Goal: Transaction & Acquisition: Purchase product/service

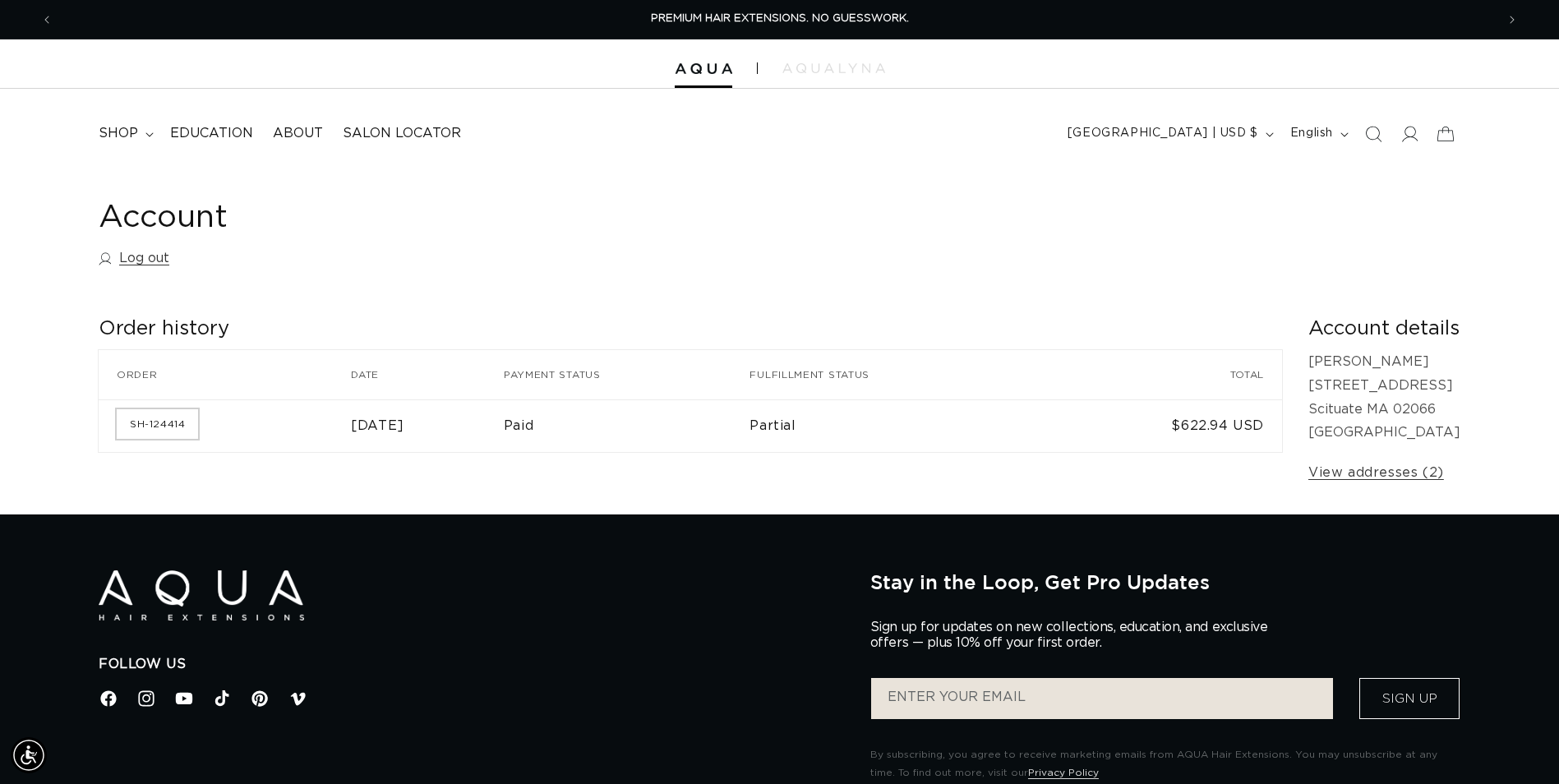
click at [164, 426] on link "SH-124414" at bounding box center [157, 424] width 81 height 30
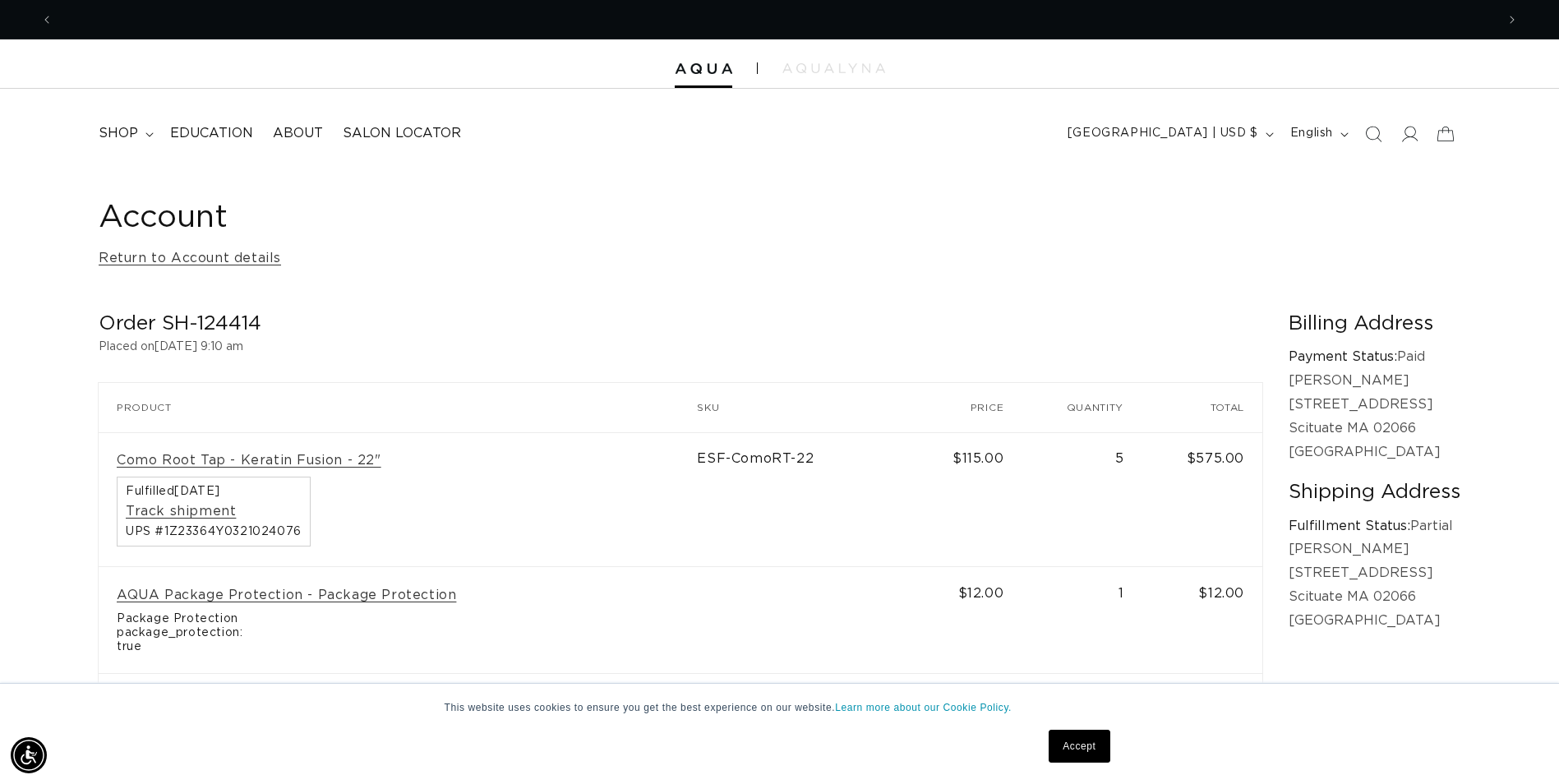
scroll to position [0, 1442]
click at [207, 506] on link "Track shipment" at bounding box center [180, 511] width 110 height 17
click at [1058, 748] on link "Accept" at bounding box center [1079, 746] width 61 height 33
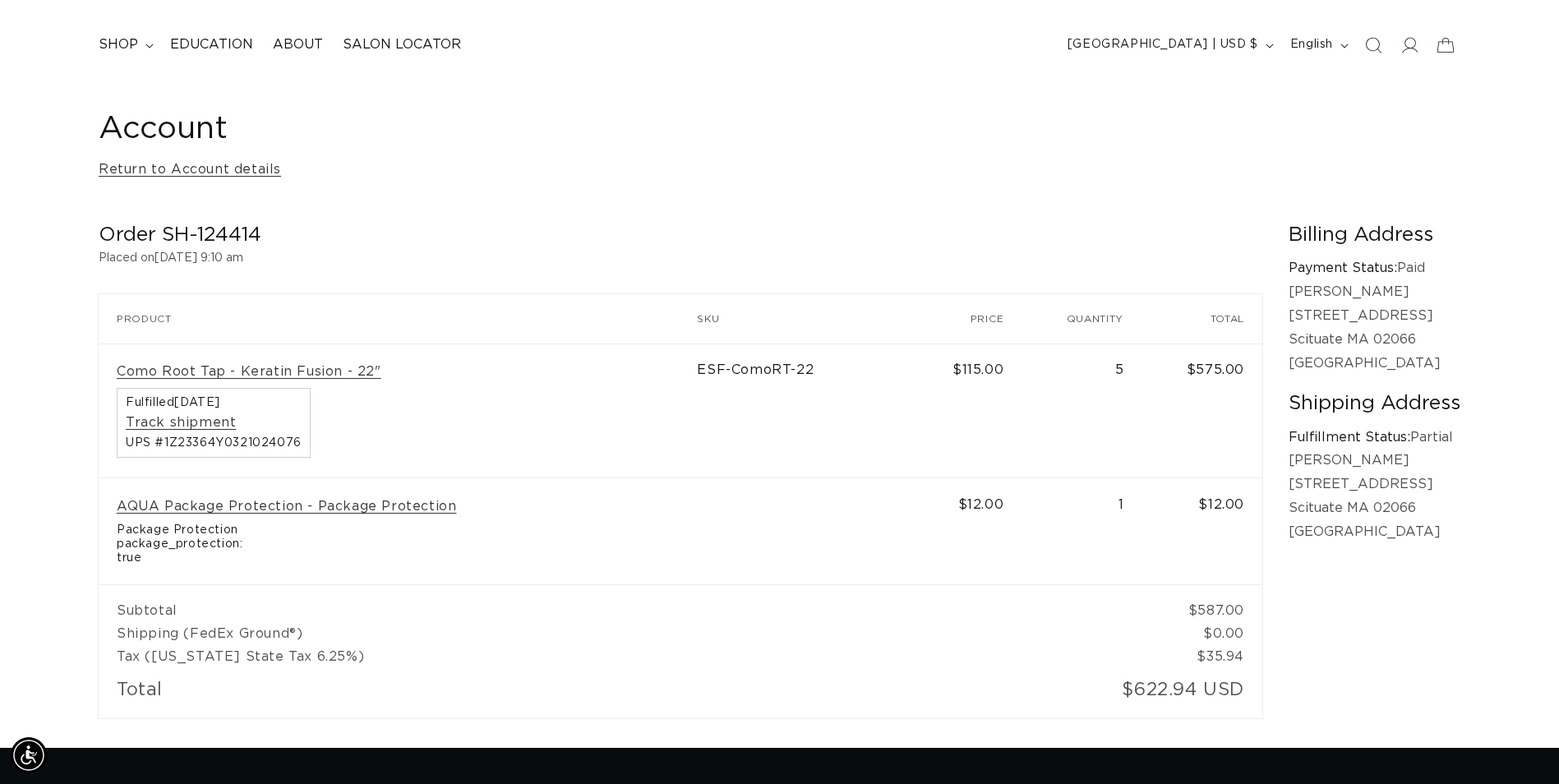
scroll to position [0, 0]
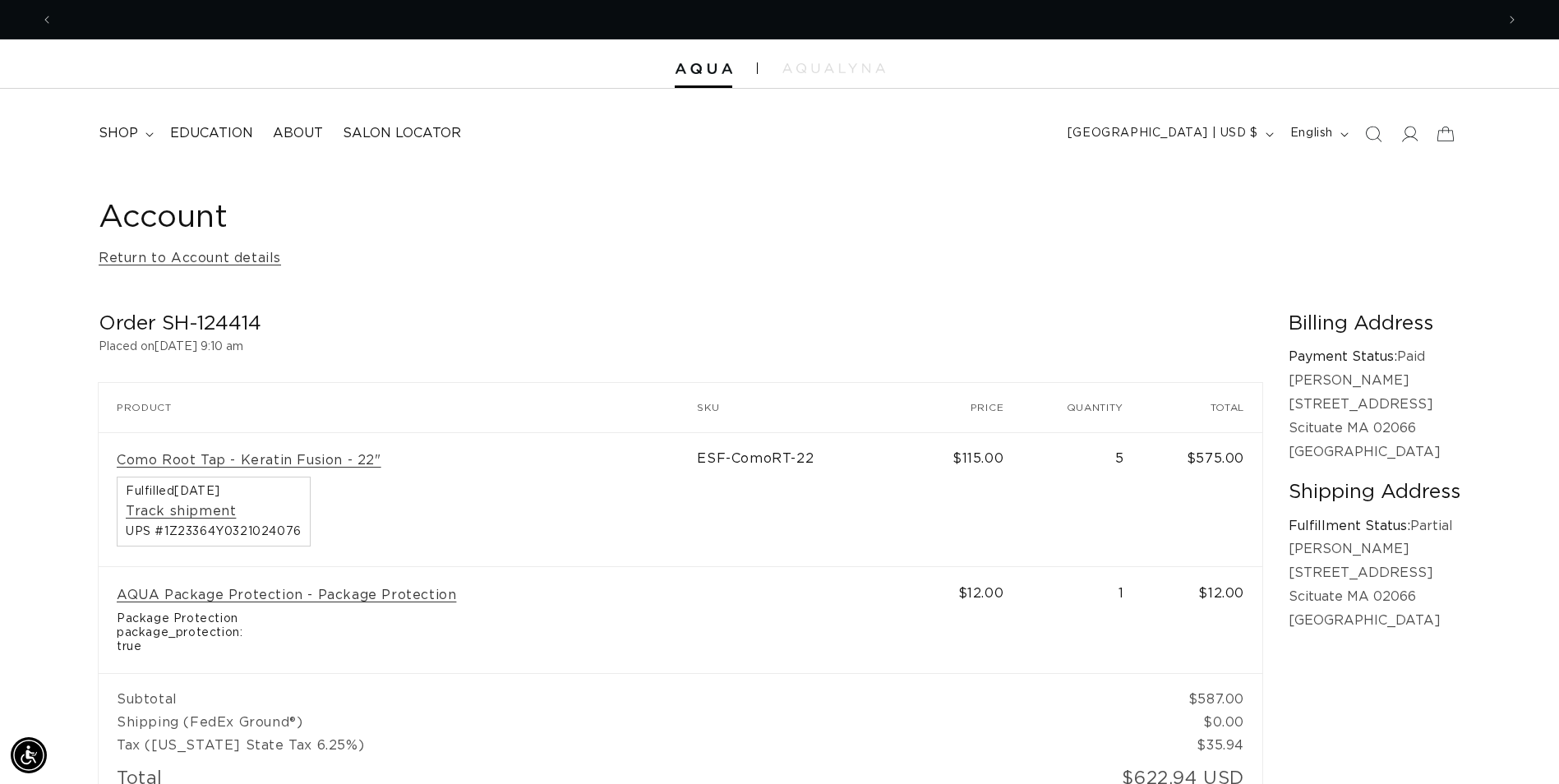
scroll to position [0, 1442]
click at [691, 65] on img at bounding box center [703, 69] width 58 height 12
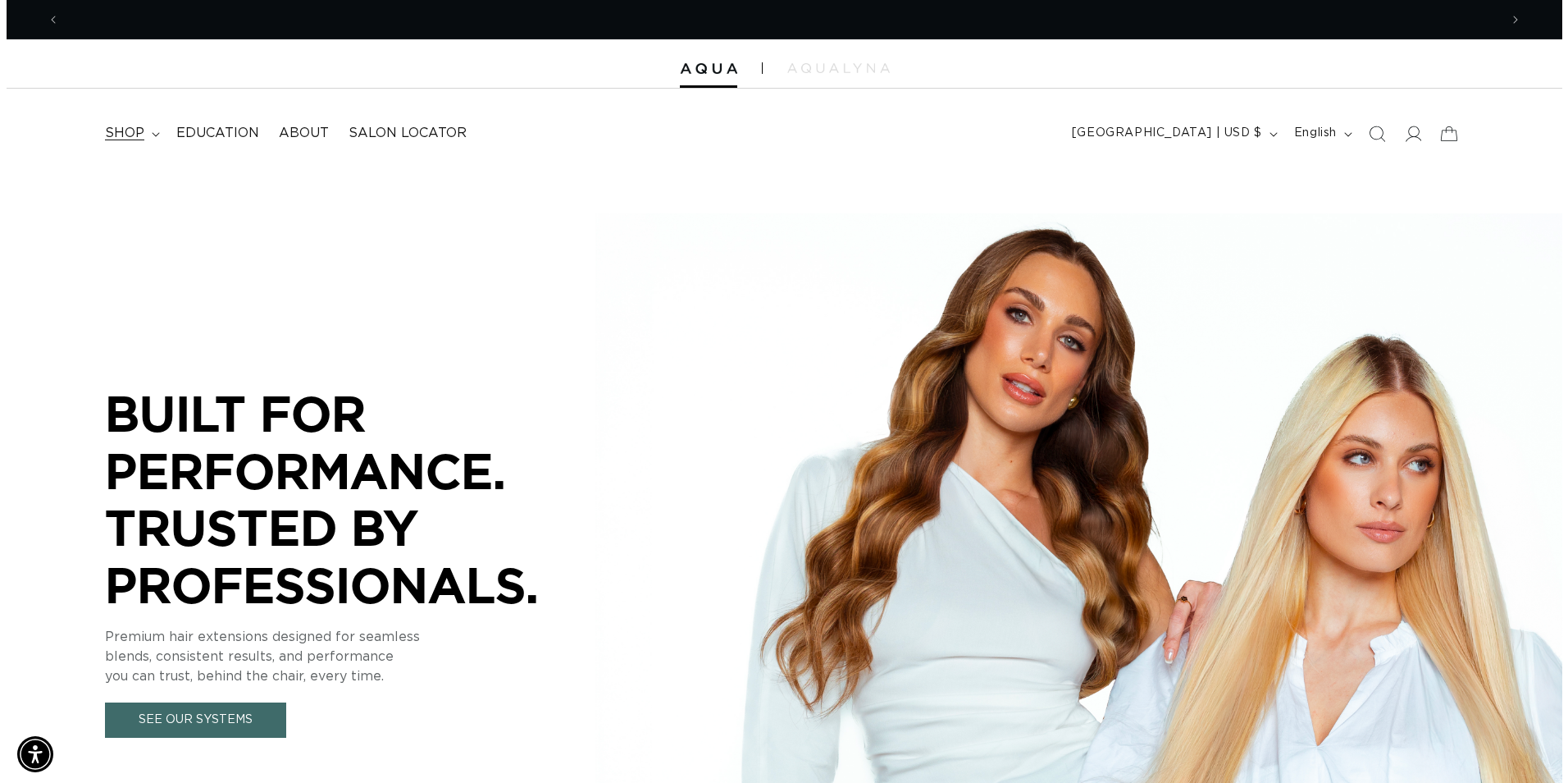
scroll to position [0, 1439]
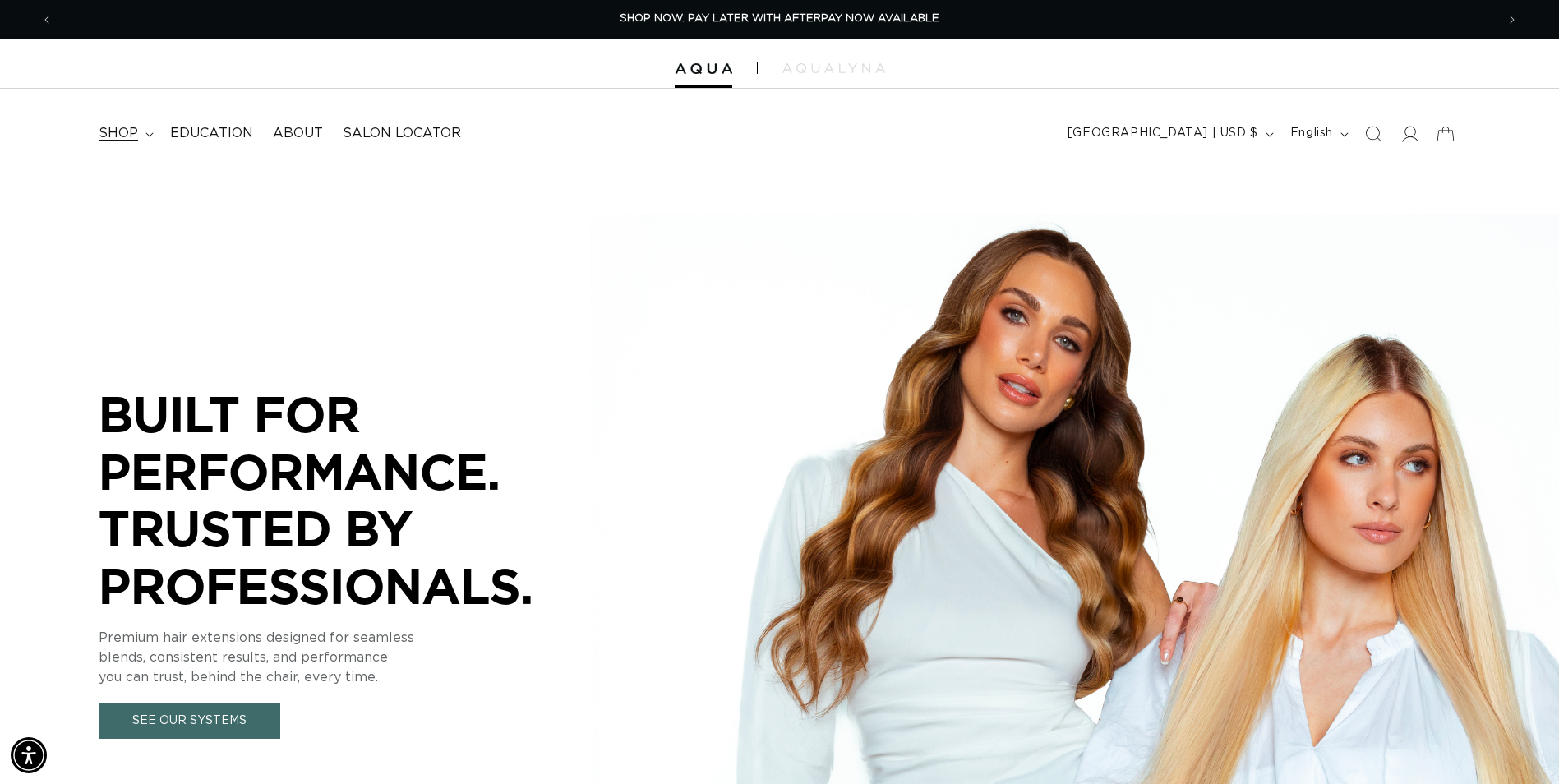
click at [151, 137] on summary "shop" at bounding box center [124, 133] width 71 height 37
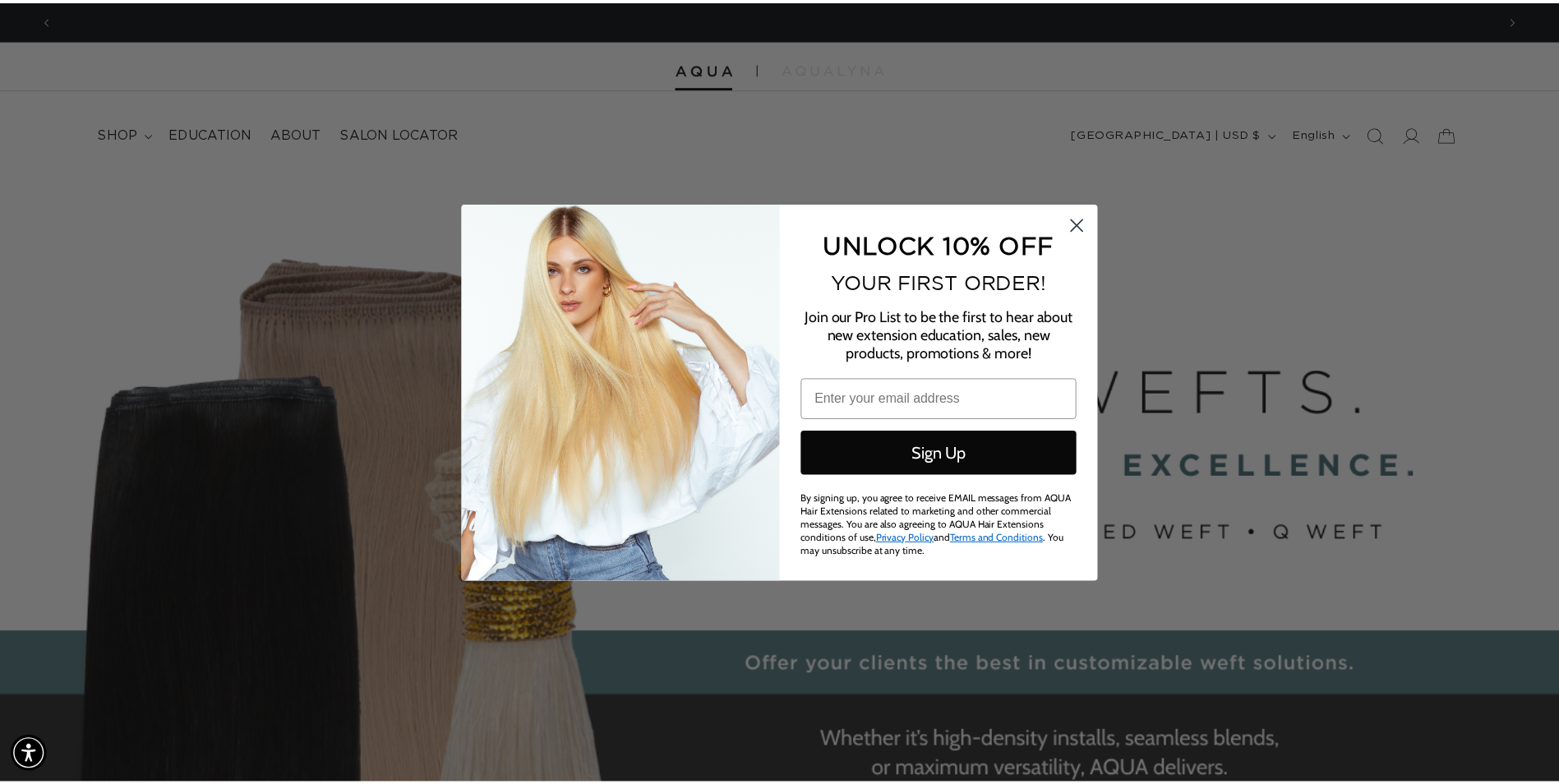
scroll to position [0, 2909]
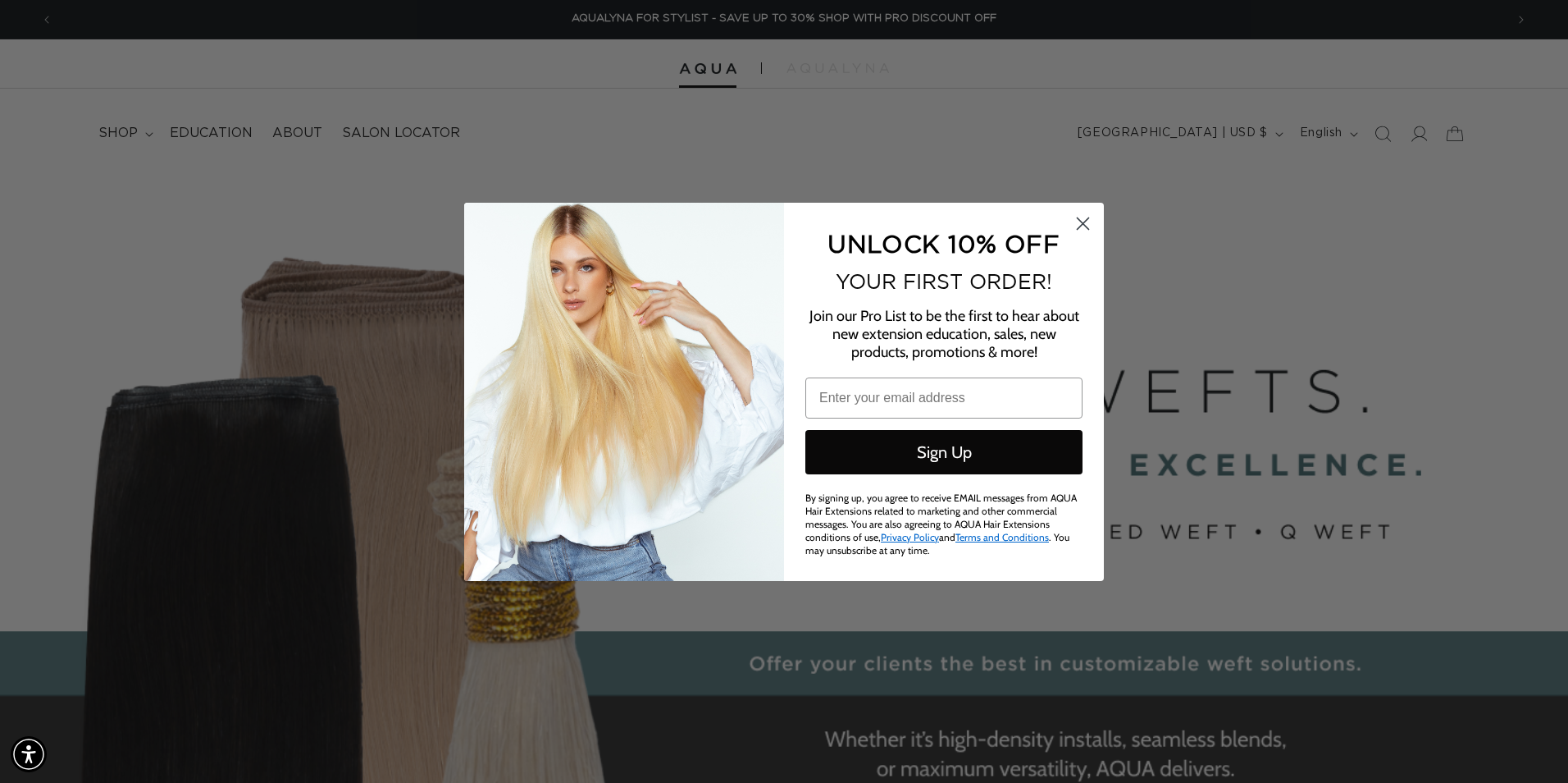
click at [1078, 222] on circle "Close dialog" at bounding box center [1082, 222] width 27 height 27
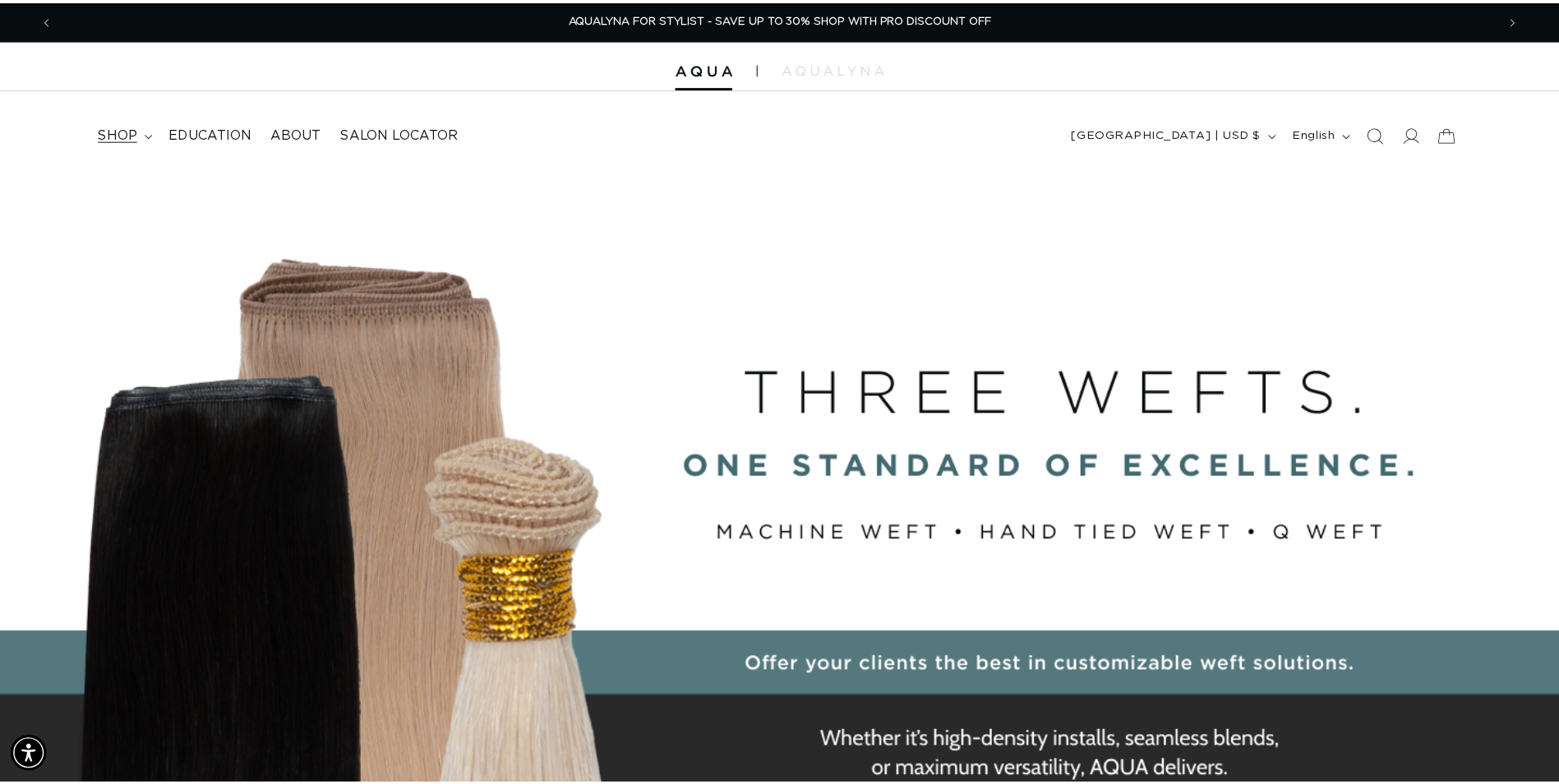
scroll to position [0, 2885]
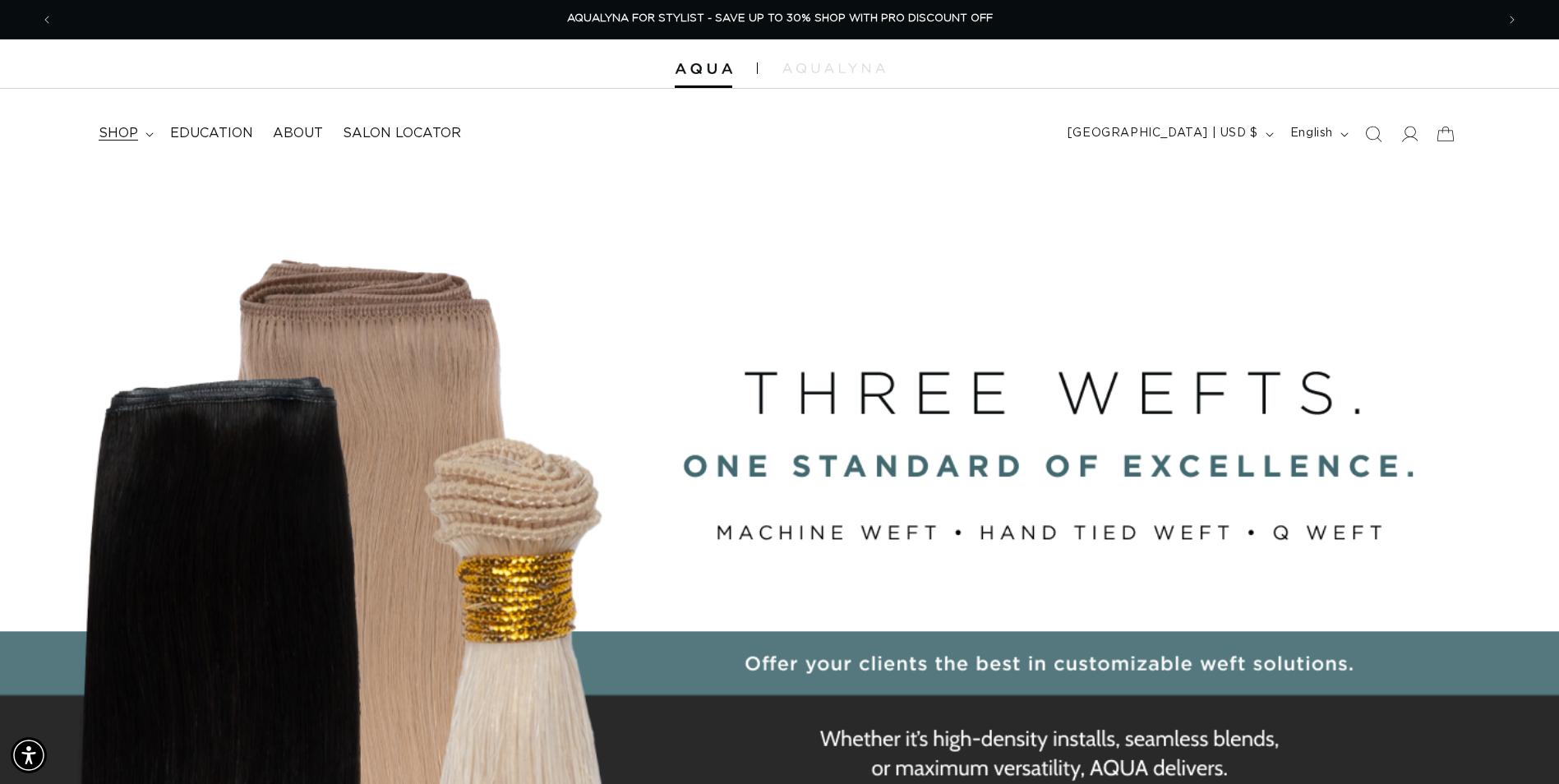
click at [146, 135] on icon at bounding box center [150, 135] width 8 height 5
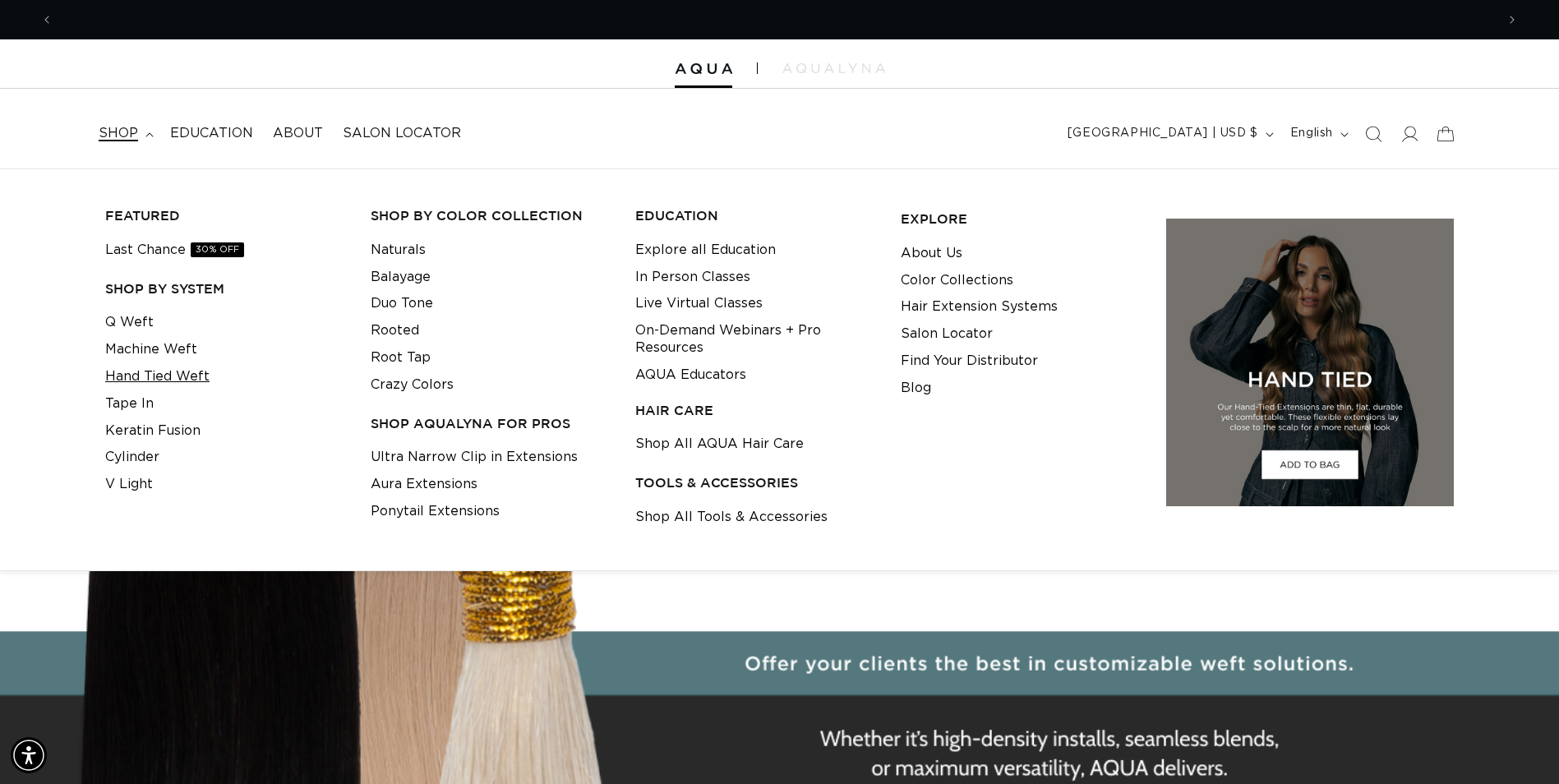
scroll to position [0, 0]
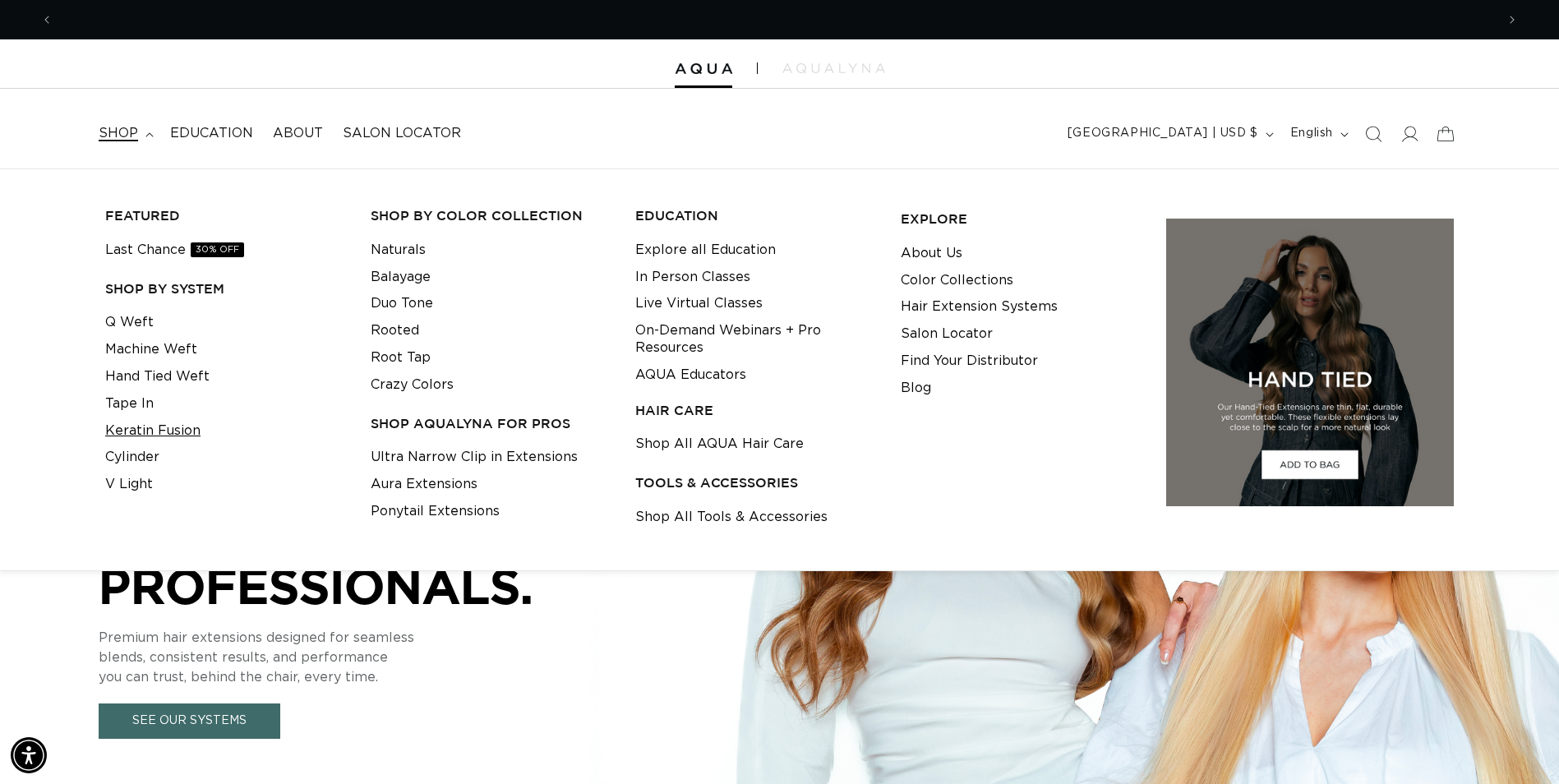
click at [143, 419] on link "Keratin Fusion" at bounding box center [152, 431] width 95 height 27
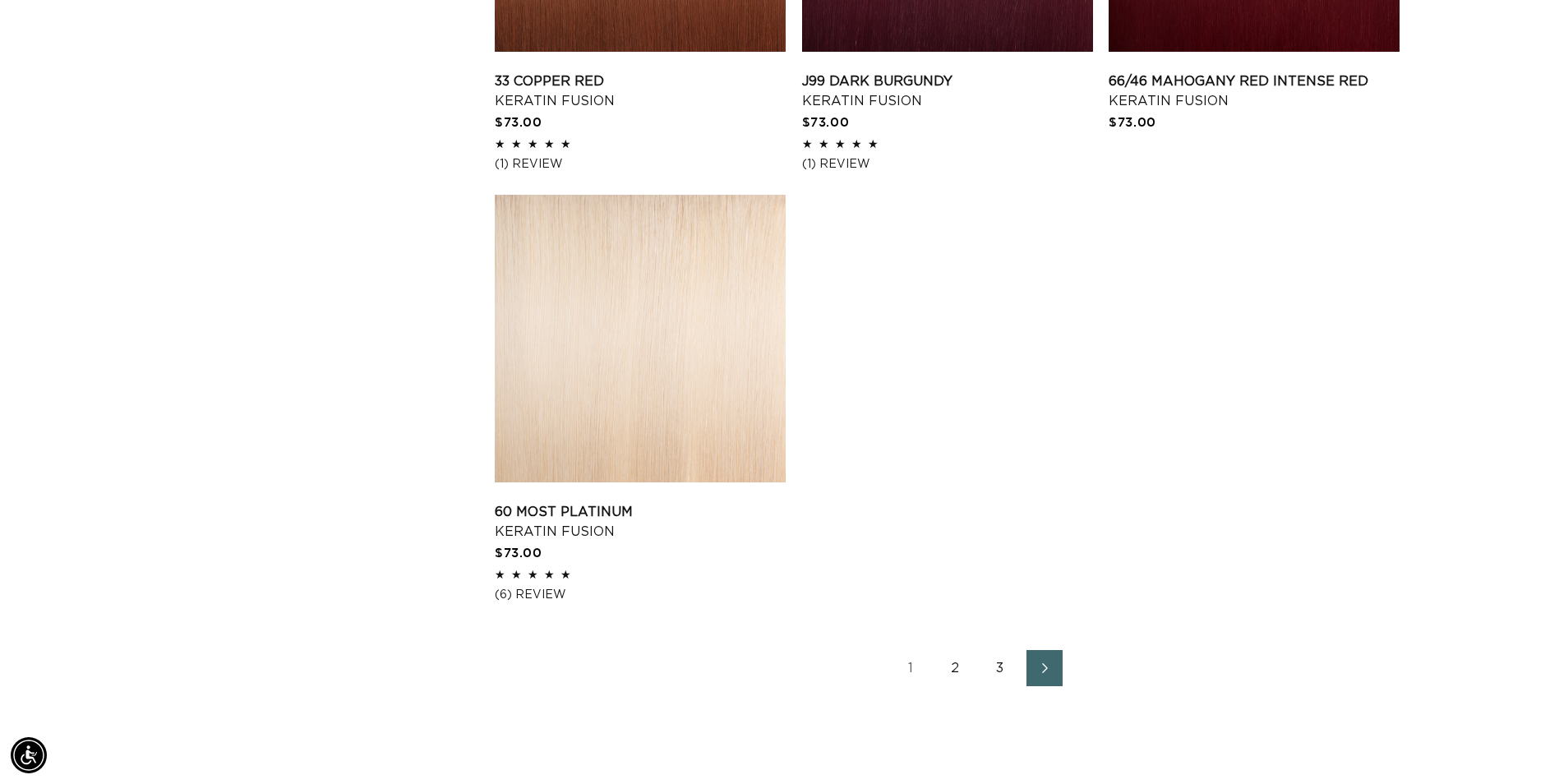
click at [914, 670] on link "1" at bounding box center [912, 668] width 36 height 36
click at [1029, 672] on link "Next page" at bounding box center [1045, 668] width 36 height 36
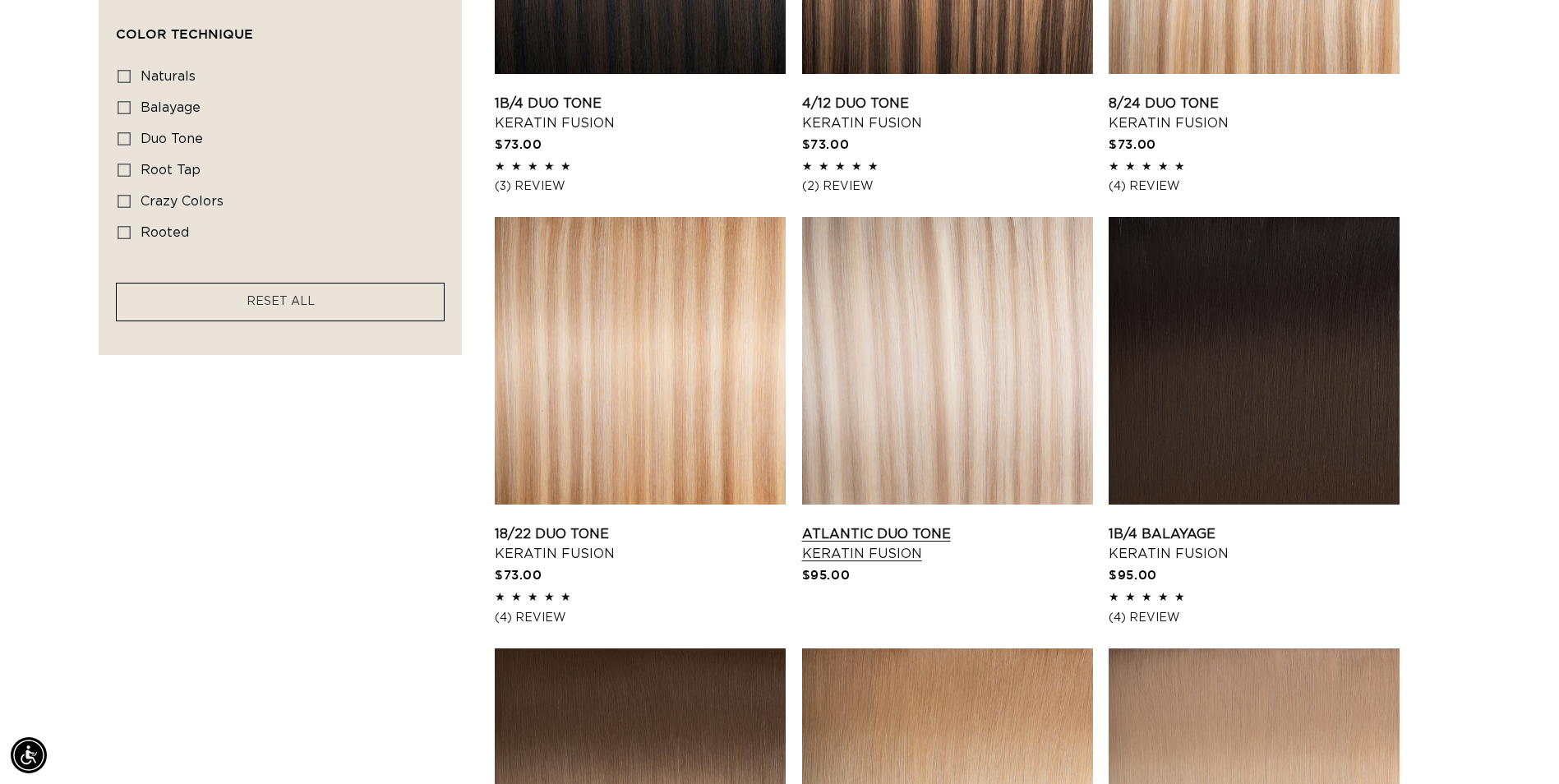
scroll to position [0, 1442]
click at [934, 524] on link "Atlantic Duo Tone Keratin Fusion" at bounding box center [947, 544] width 291 height 40
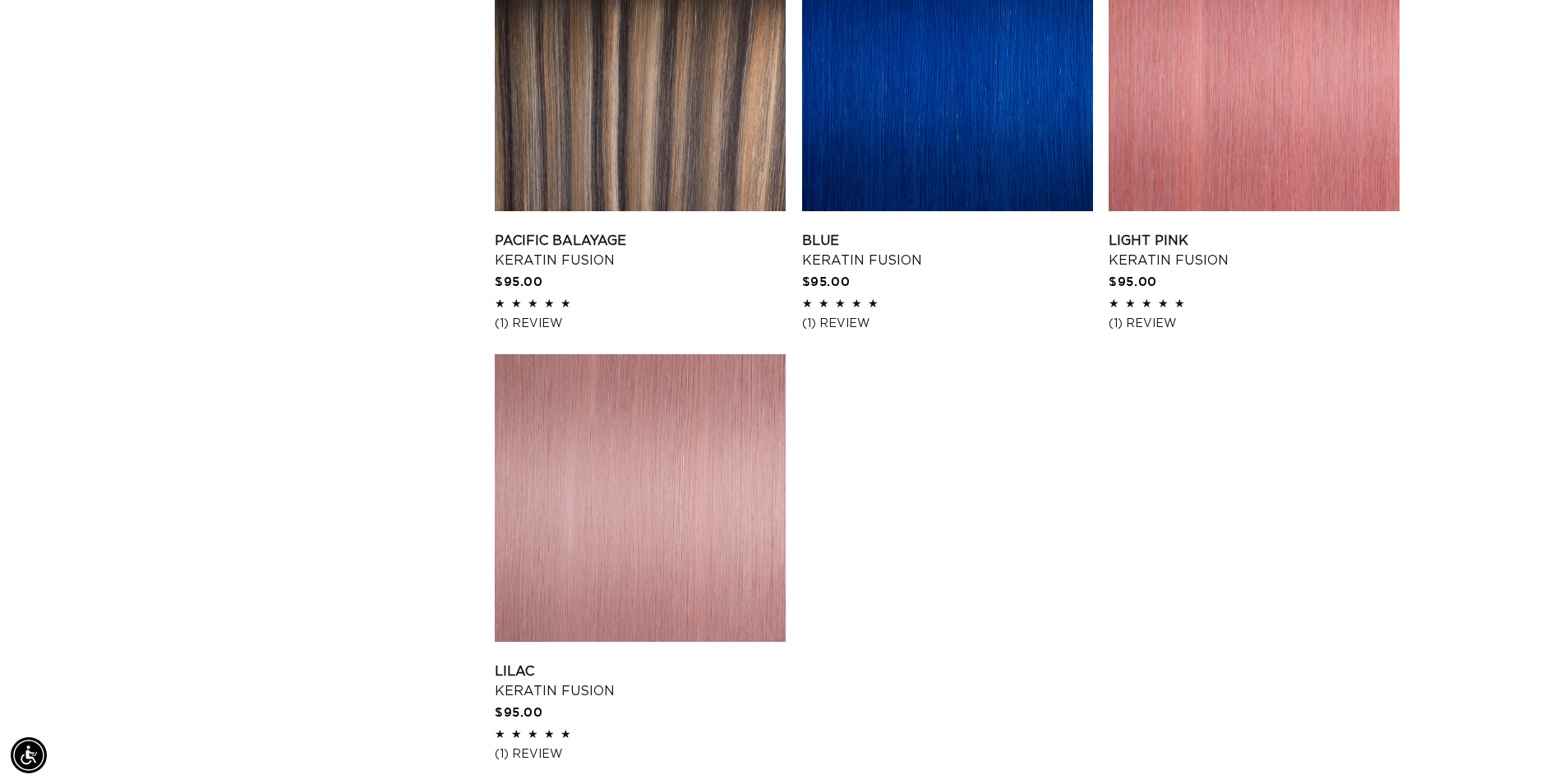
scroll to position [2546, 0]
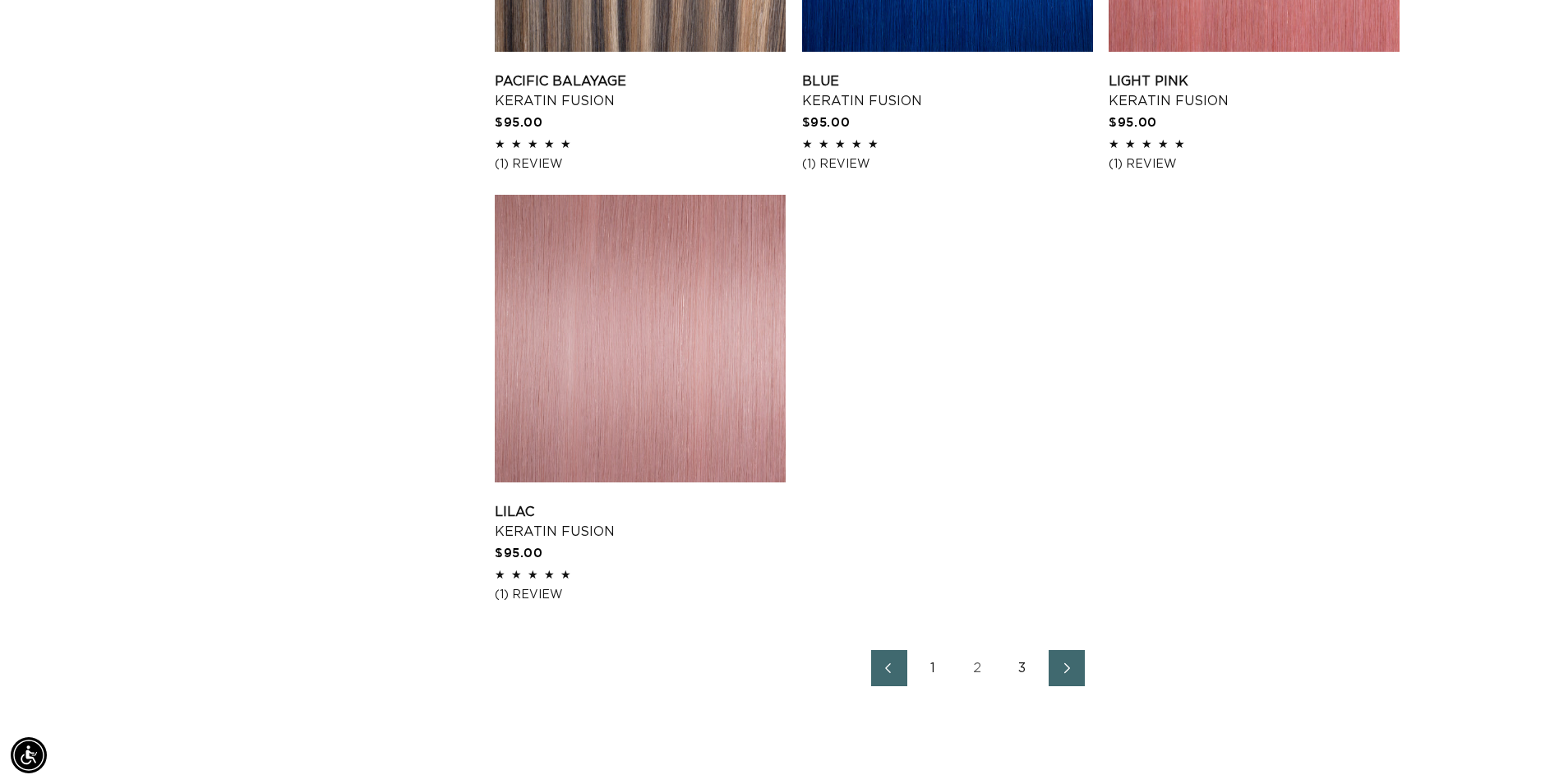
click at [1074, 667] on icon "Next page" at bounding box center [1067, 668] width 22 height 12
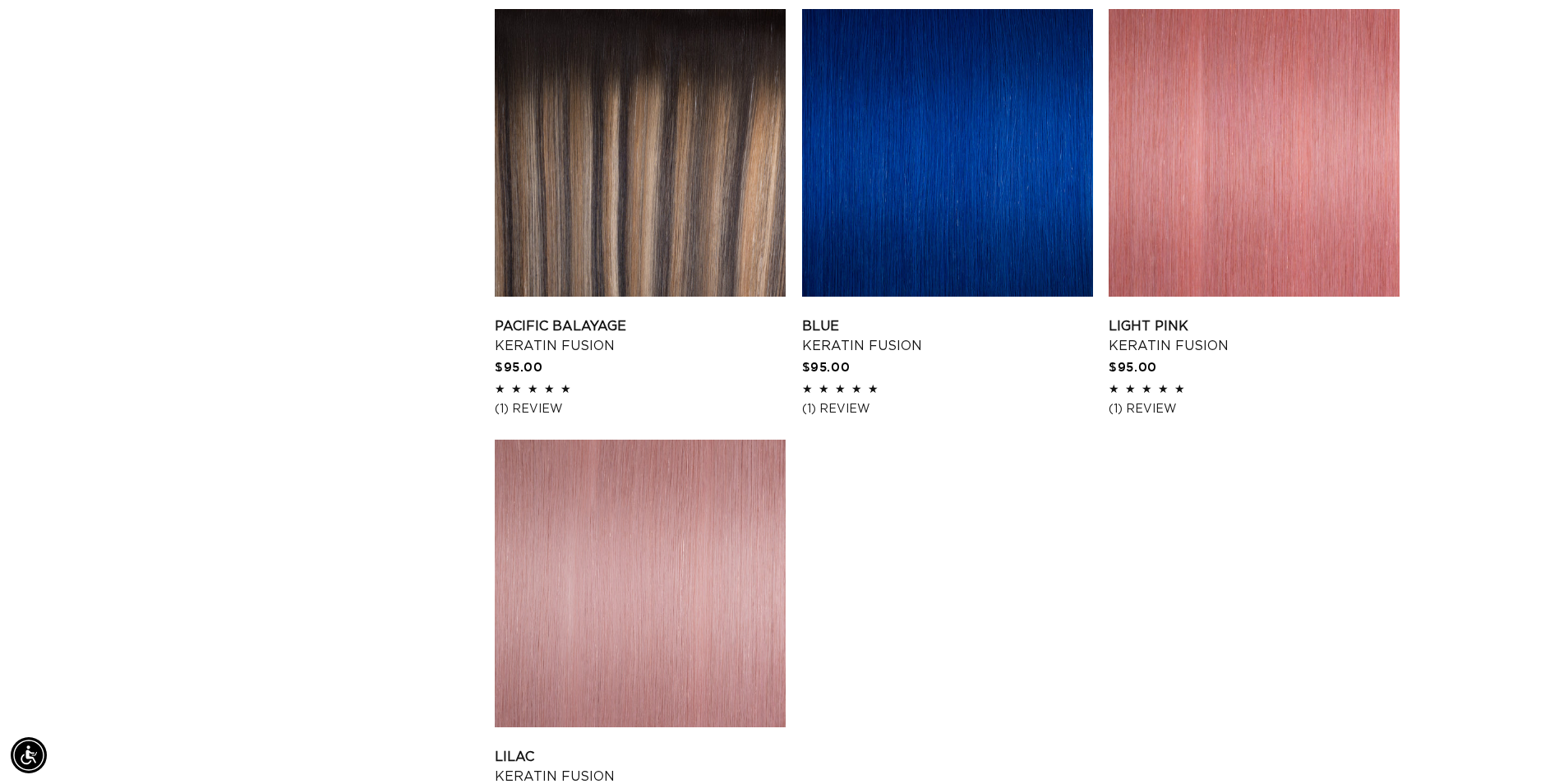
scroll to position [2300, 0]
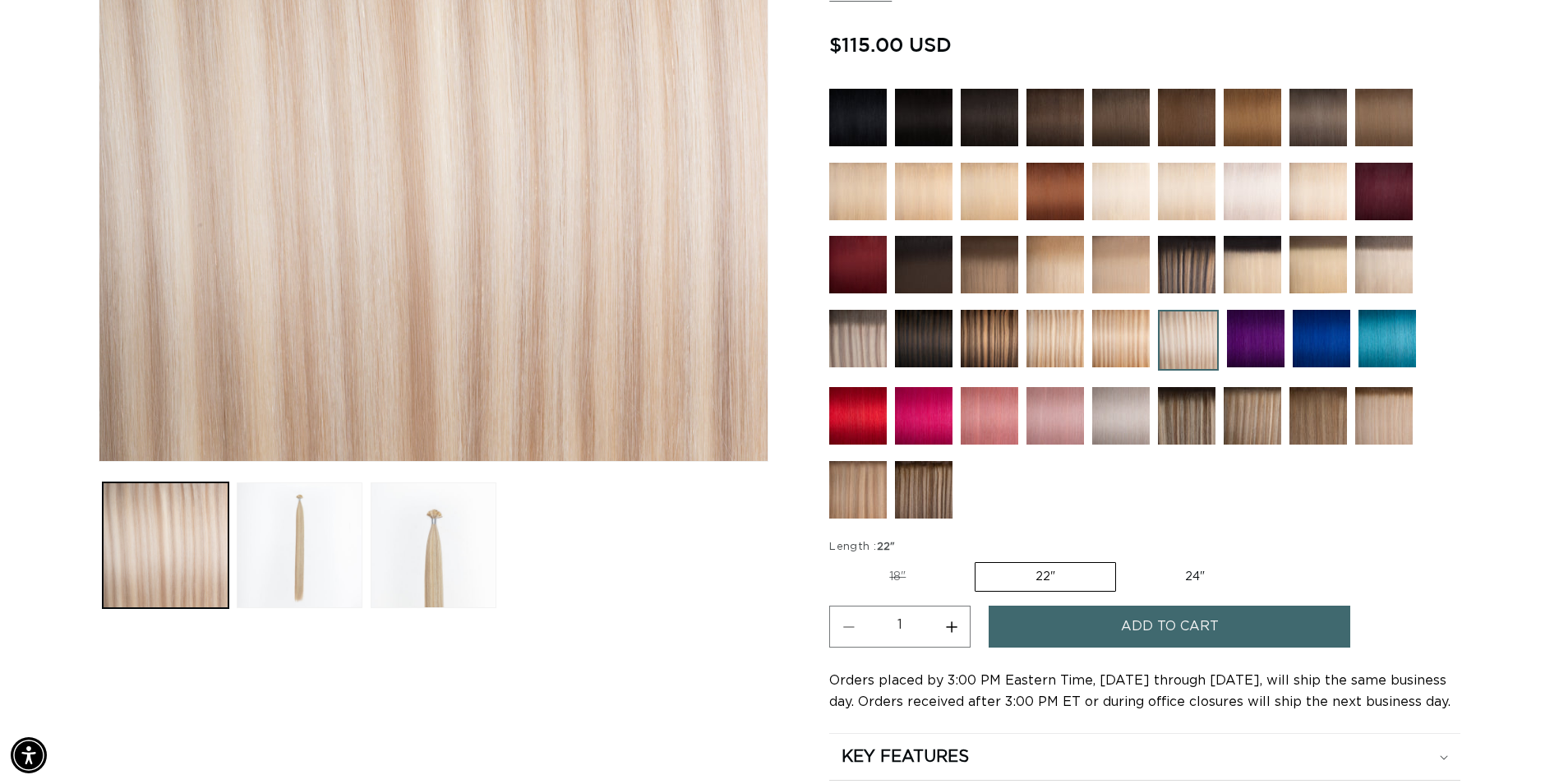
scroll to position [0, 2885]
click at [949, 624] on button "Increase quantity for Atlantic Duo Tone - Keratin Fusion" at bounding box center [951, 626] width 37 height 42
type input "2"
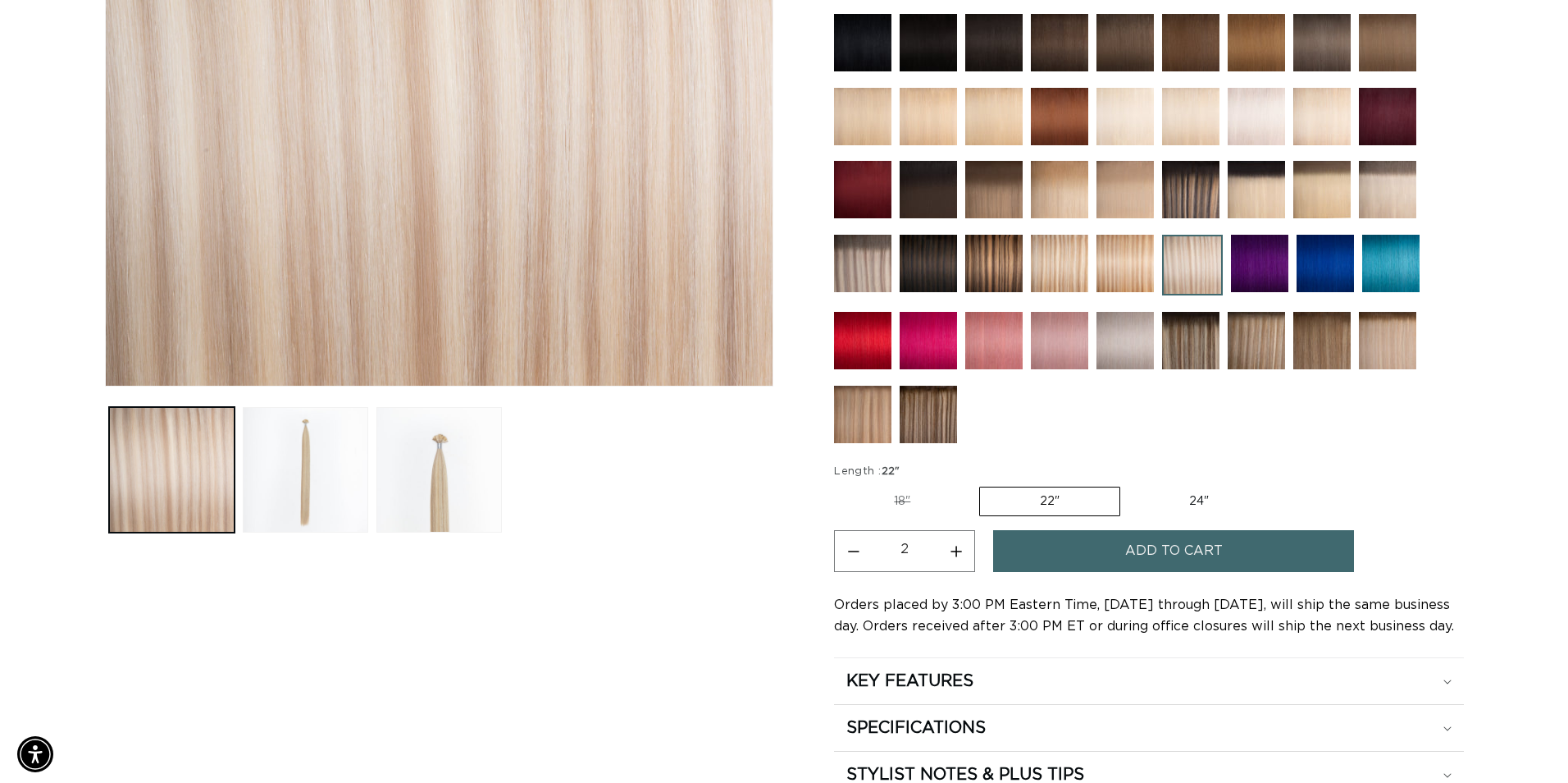
scroll to position [492, 0]
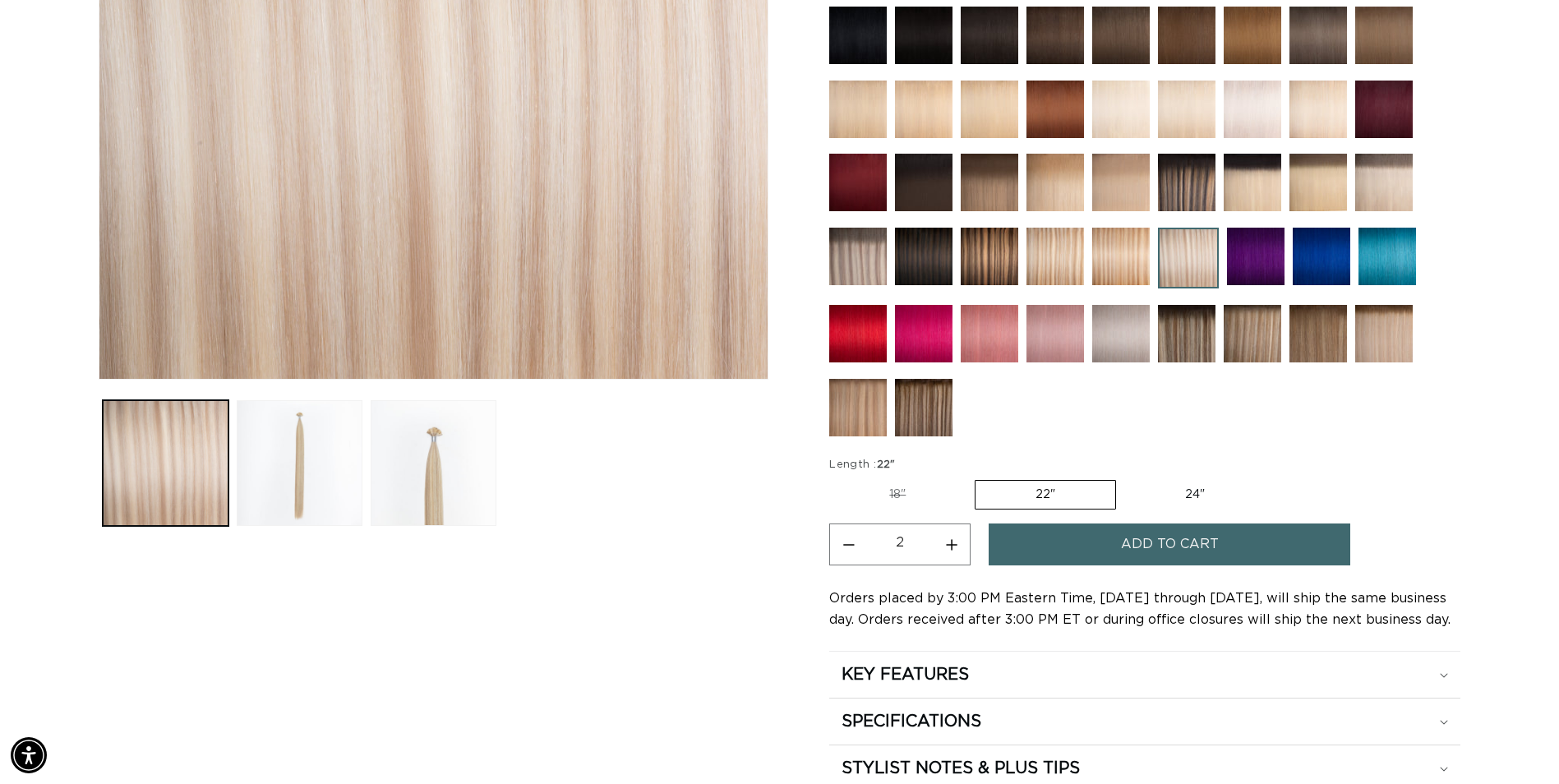
click at [1247, 540] on button "Add to cart" at bounding box center [1169, 544] width 362 height 42
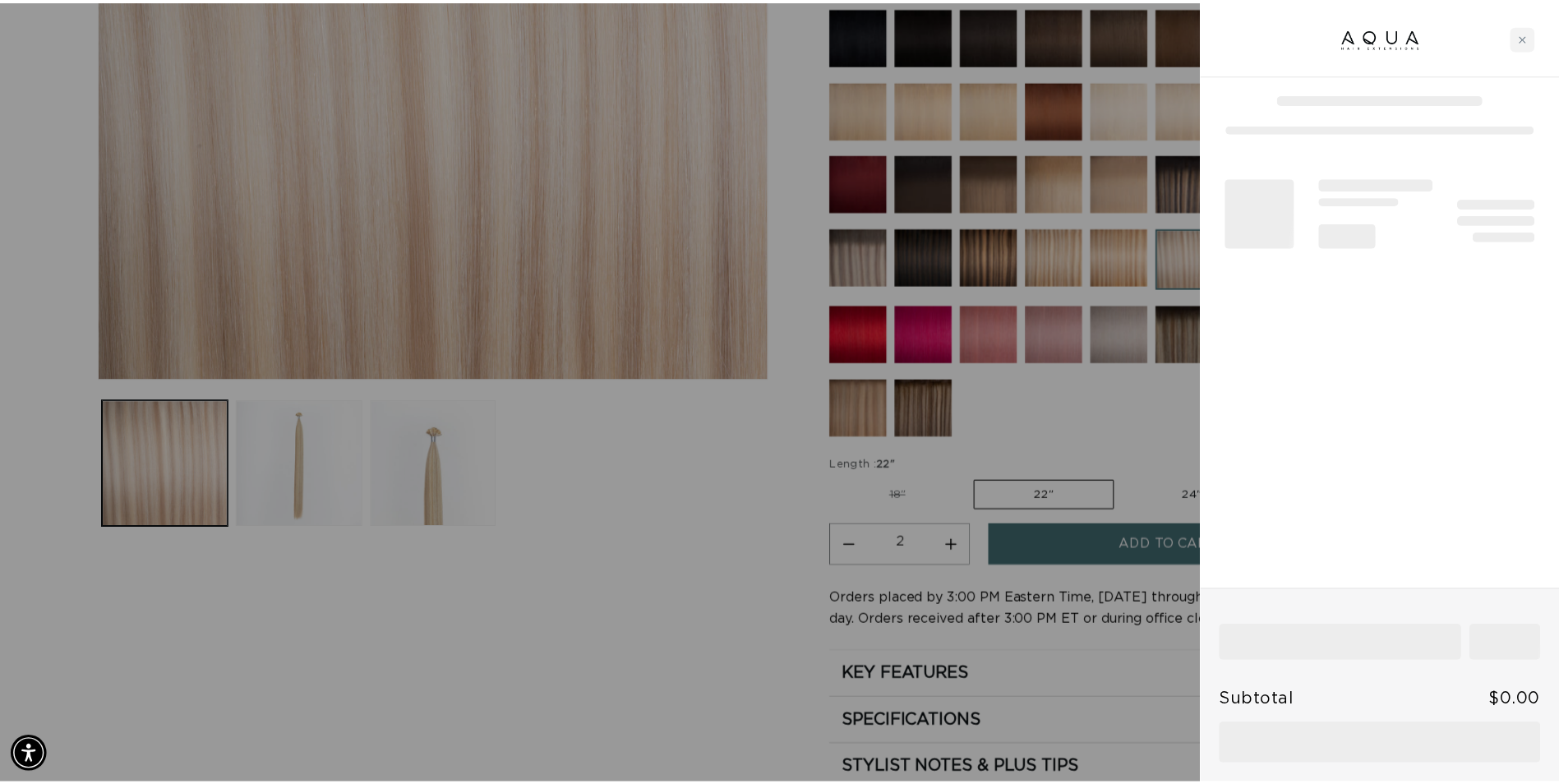
scroll to position [0, 1455]
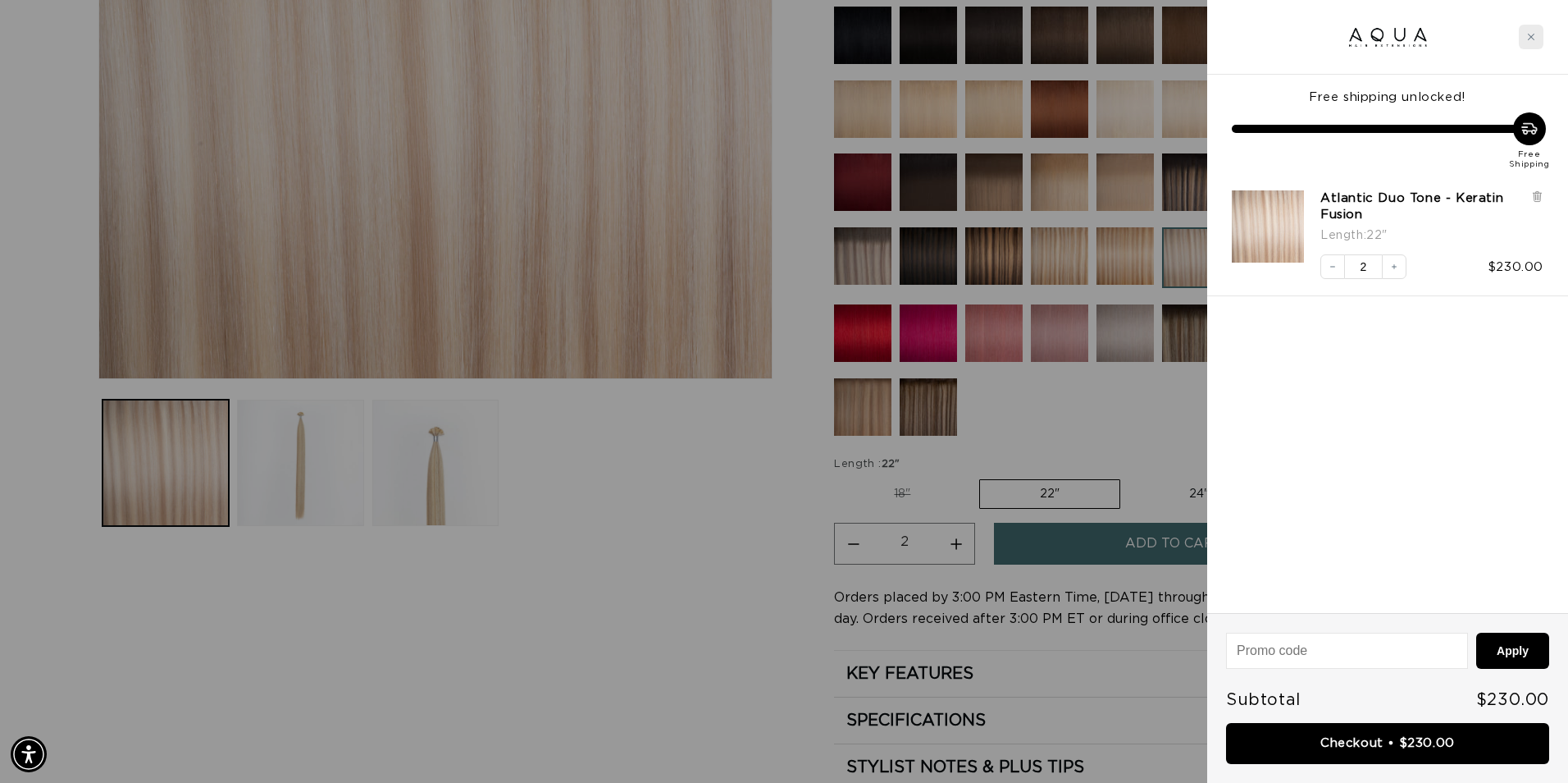
click at [1538, 32] on div "Close cart" at bounding box center [1532, 37] width 25 height 25
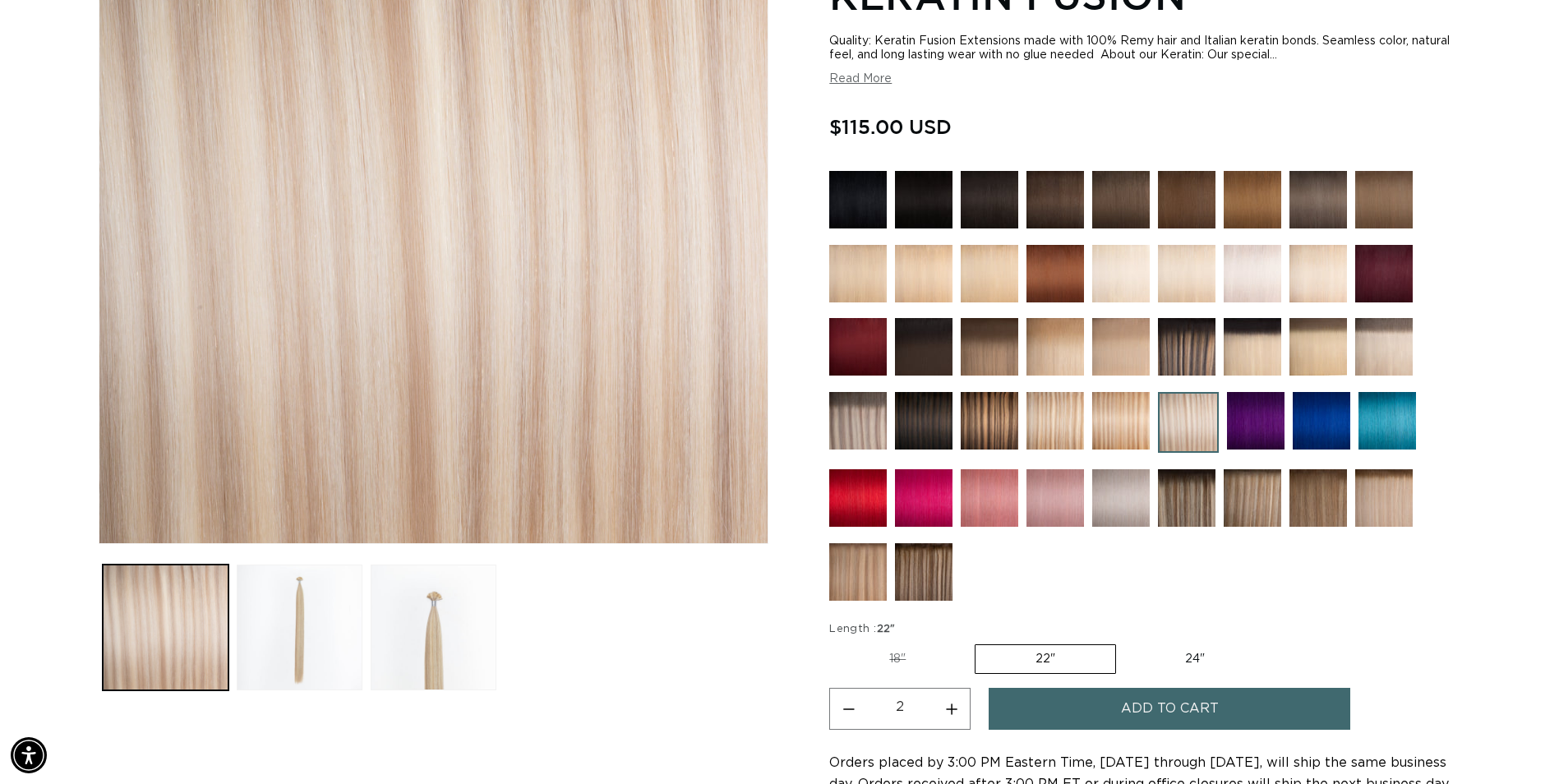
scroll to position [0, 0]
click at [1204, 507] on img at bounding box center [1187, 498] width 58 height 58
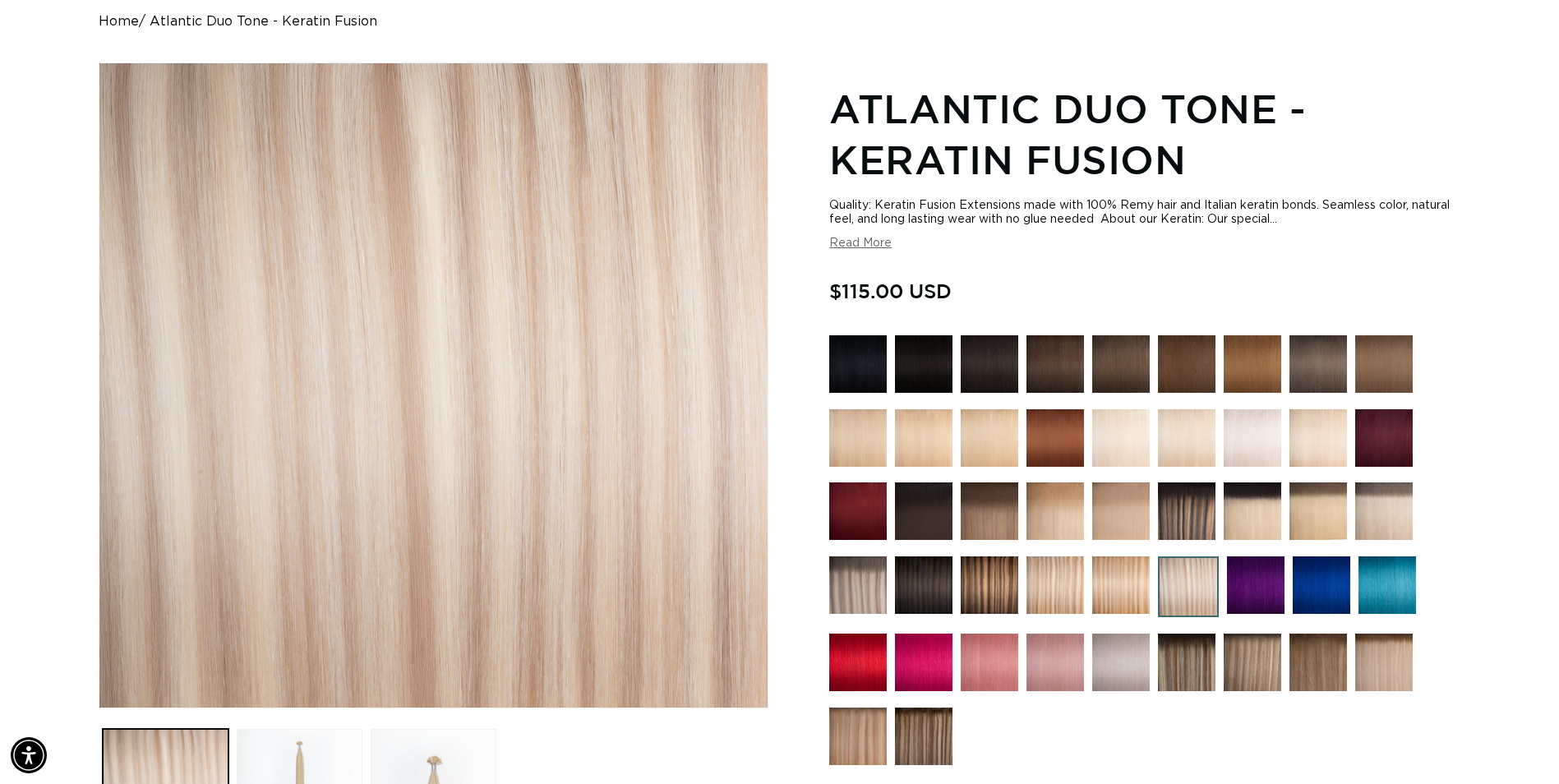
scroll to position [0, 2885]
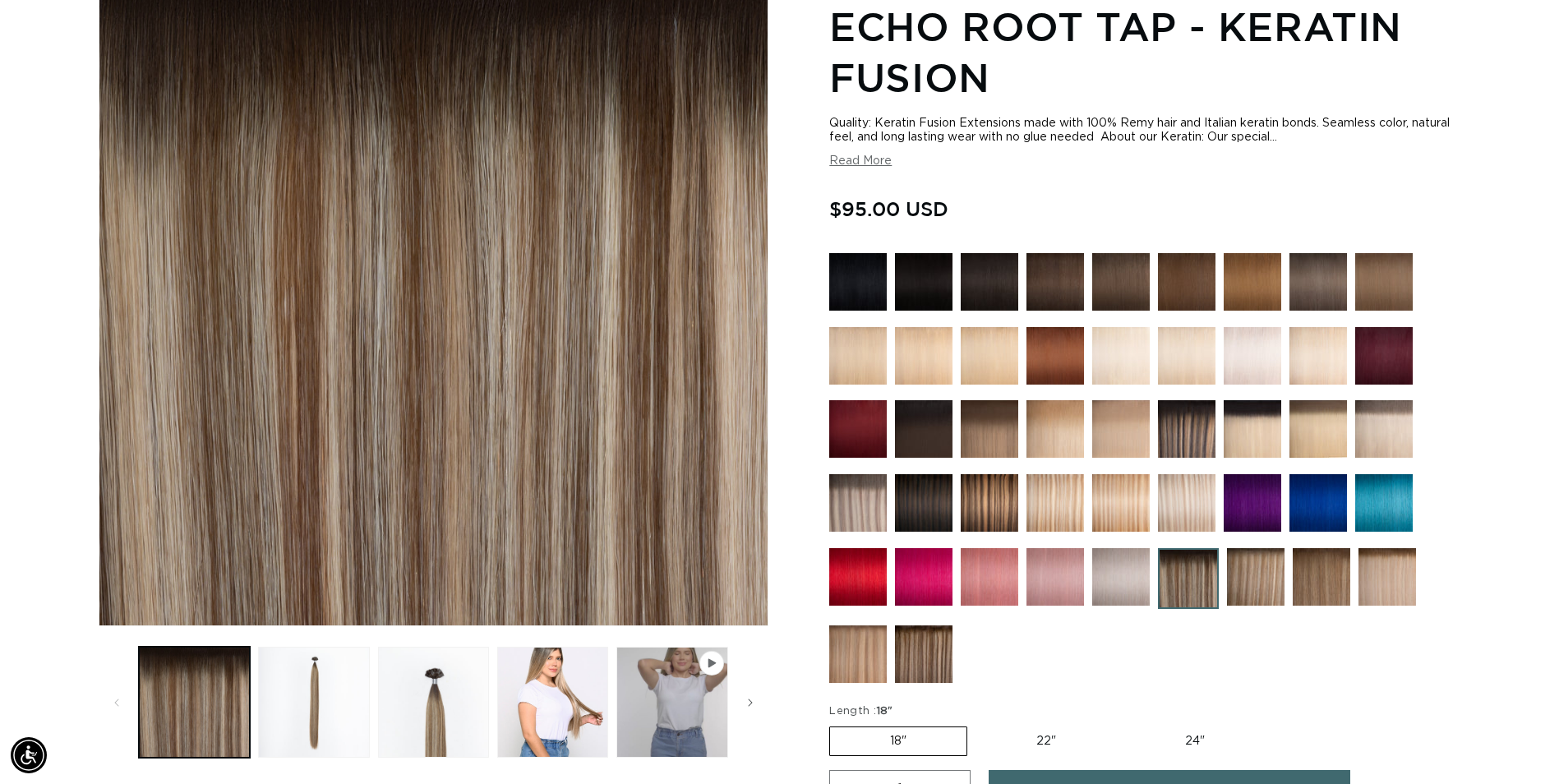
scroll to position [0, 1442]
click at [1004, 445] on img at bounding box center [990, 429] width 58 height 58
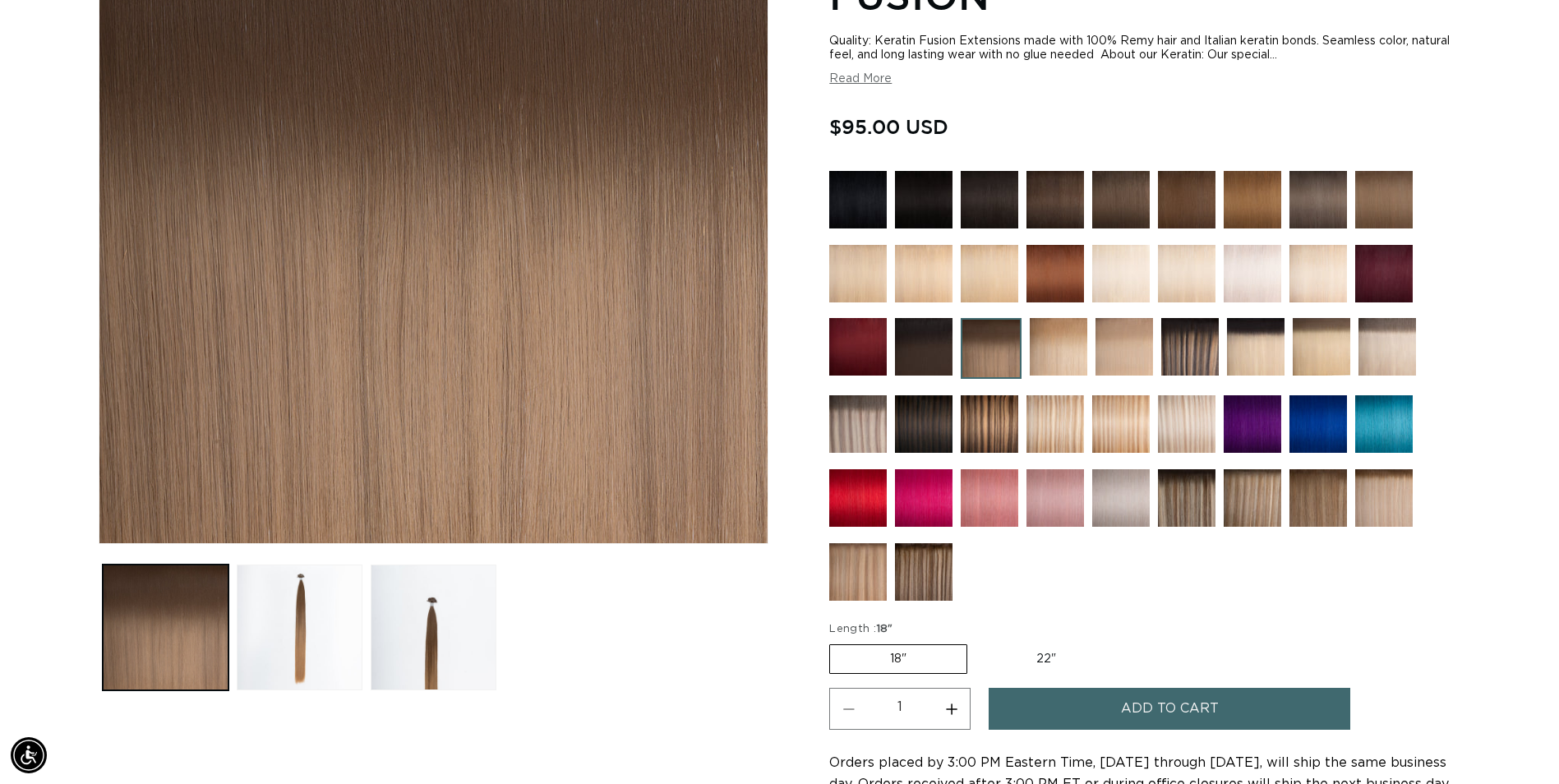
scroll to position [0, 1442]
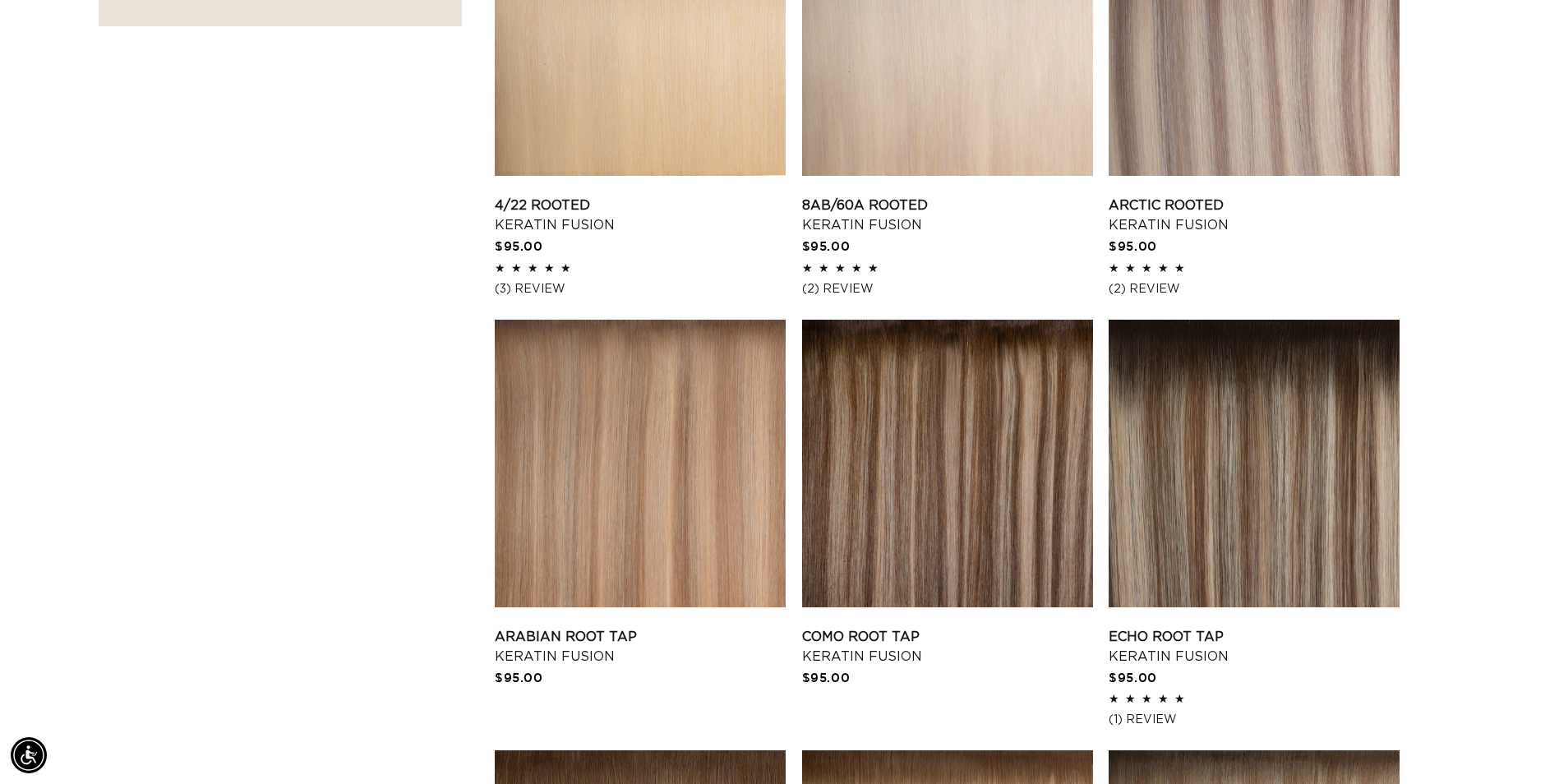
scroll to position [0, 2885]
click at [1230, 195] on link "Arctic Rooted Keratin Fusion" at bounding box center [1254, 215] width 291 height 40
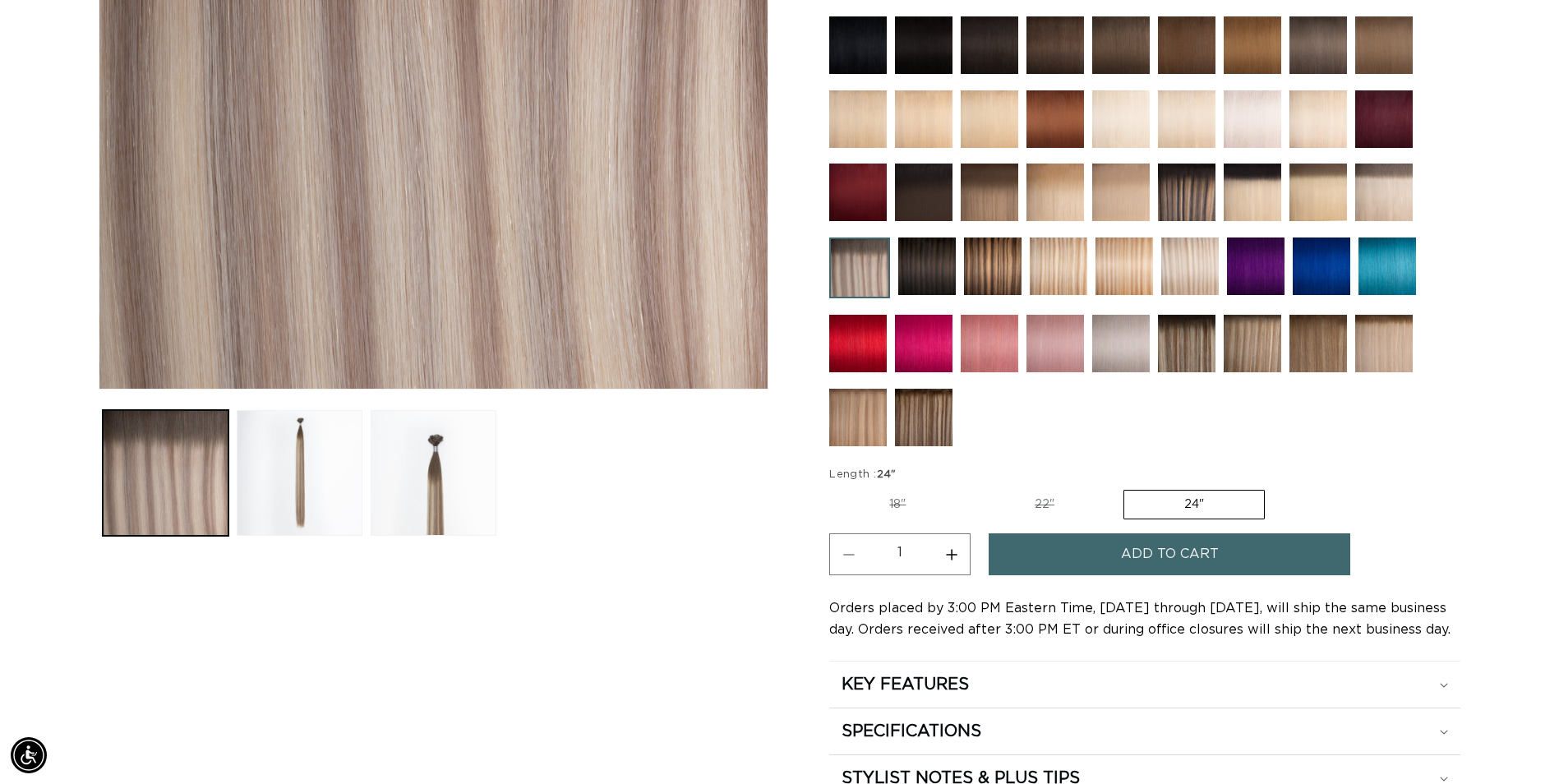
scroll to position [493, 0]
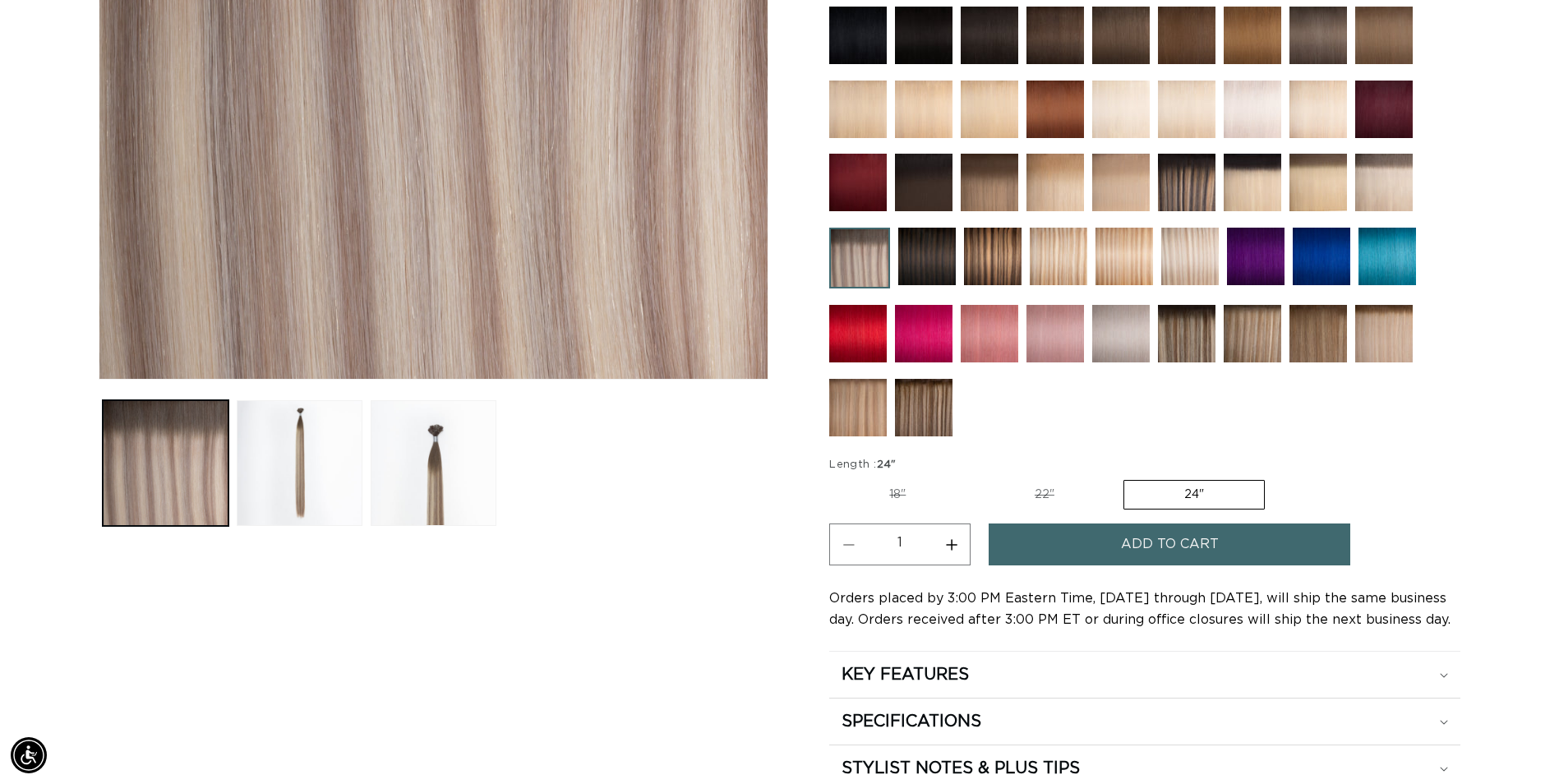
click at [957, 546] on button "Increase quantity for Arctic Rooted - Keratin Fusion" at bounding box center [951, 544] width 37 height 42
type input "2"
click at [1038, 498] on label "22" Variant sold out or unavailable" at bounding box center [1044, 495] width 140 height 28
click at [975, 477] on input "22" Variant sold out or unavailable" at bounding box center [974, 476] width 1 height 1
radio input "true"
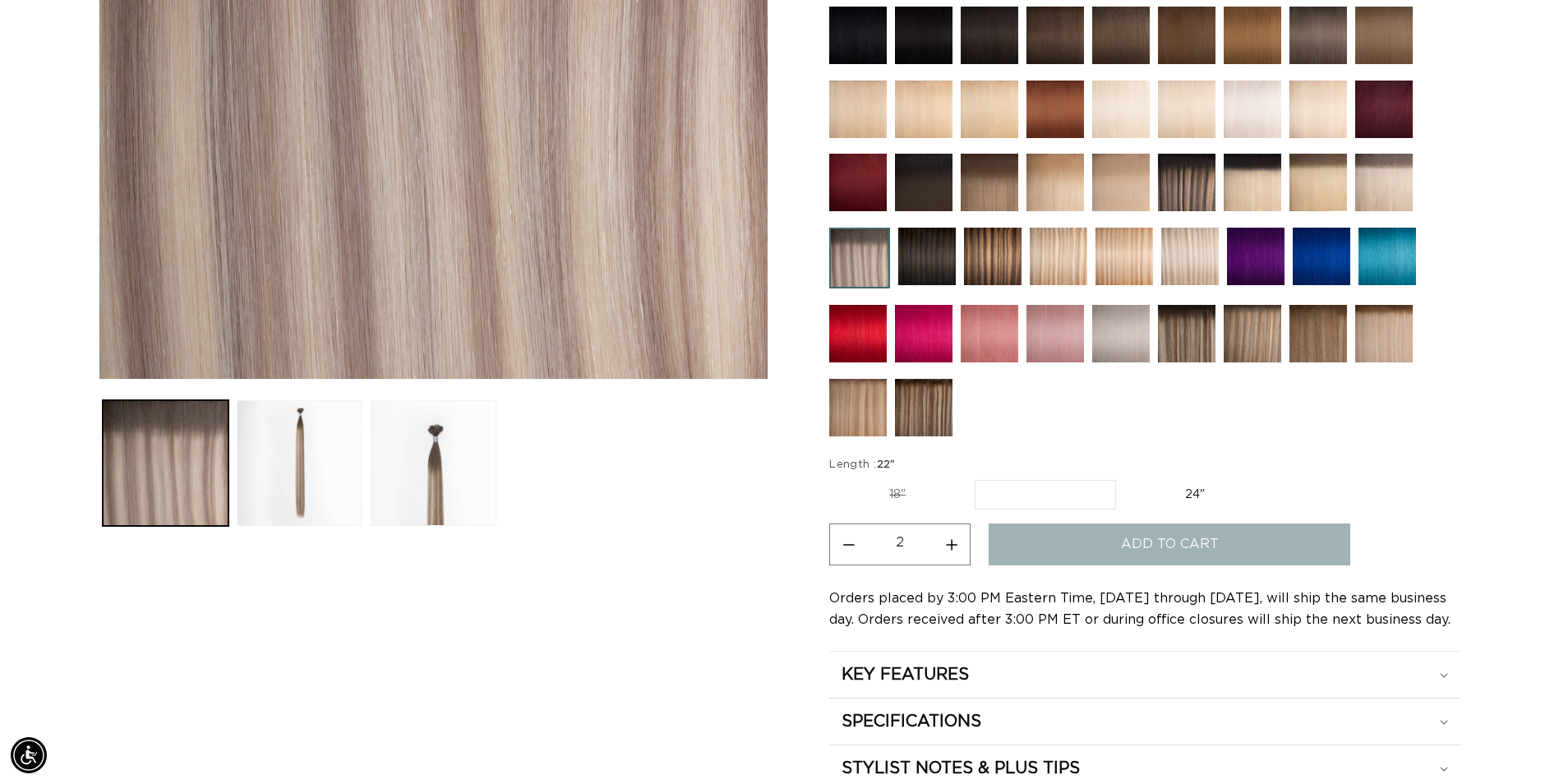
scroll to position [0, 1442]
type input "1"
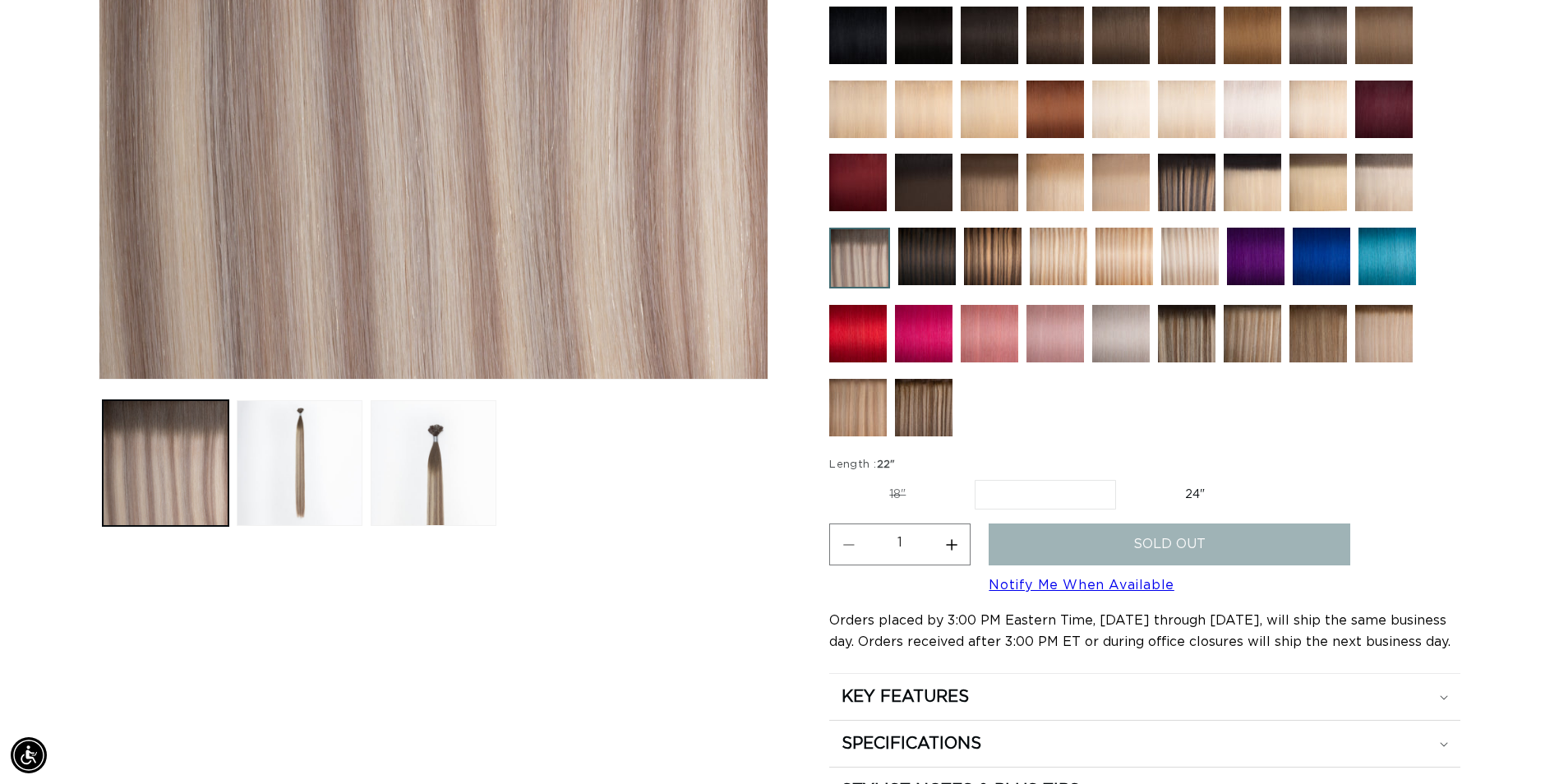
click at [1204, 493] on label "24" Variant sold out or unavailable" at bounding box center [1195, 495] width 140 height 28
click at [1125, 477] on input "24" Variant sold out or unavailable" at bounding box center [1125, 476] width 1 height 1
radio input "true"
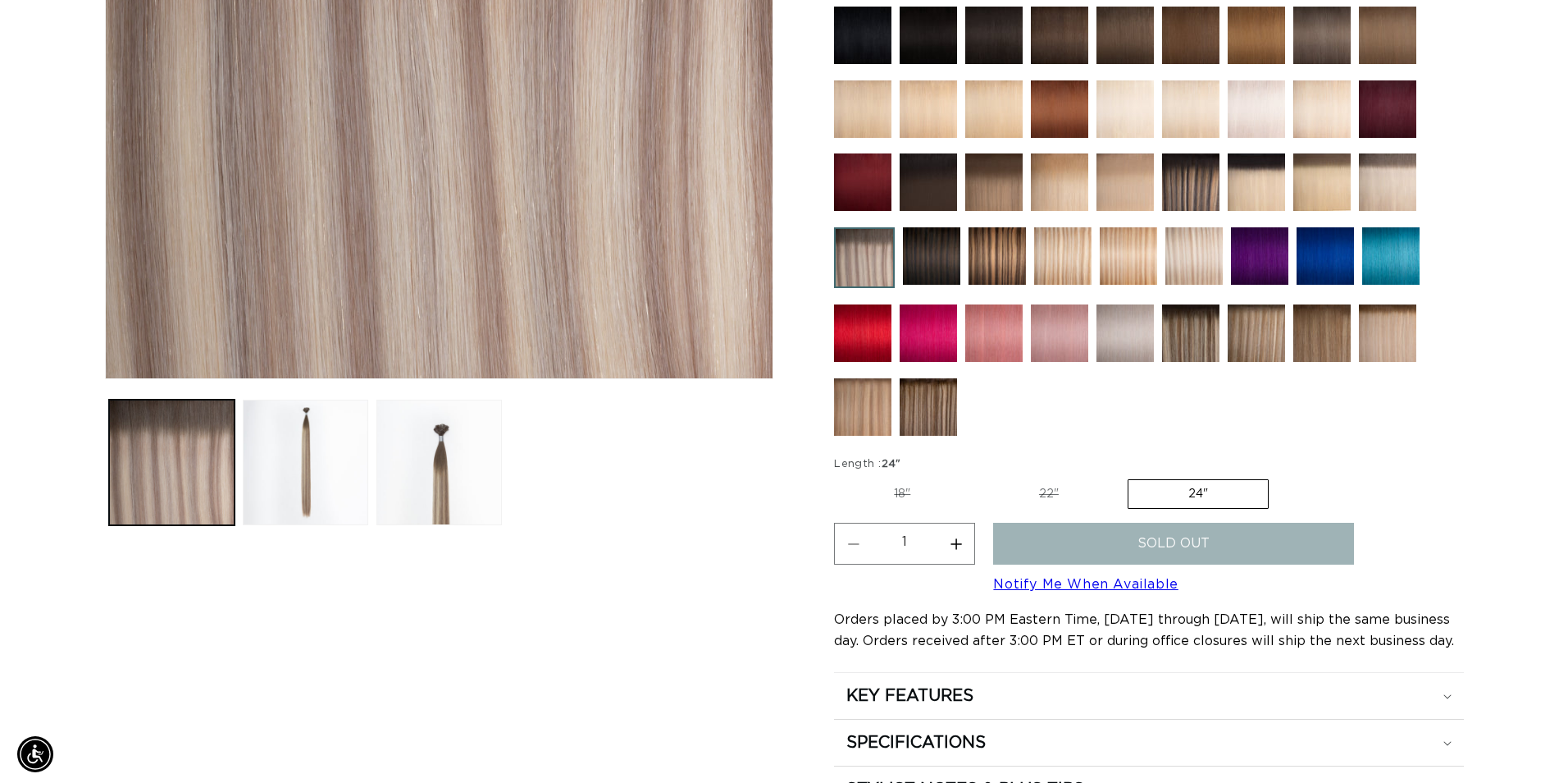
scroll to position [0, 2878]
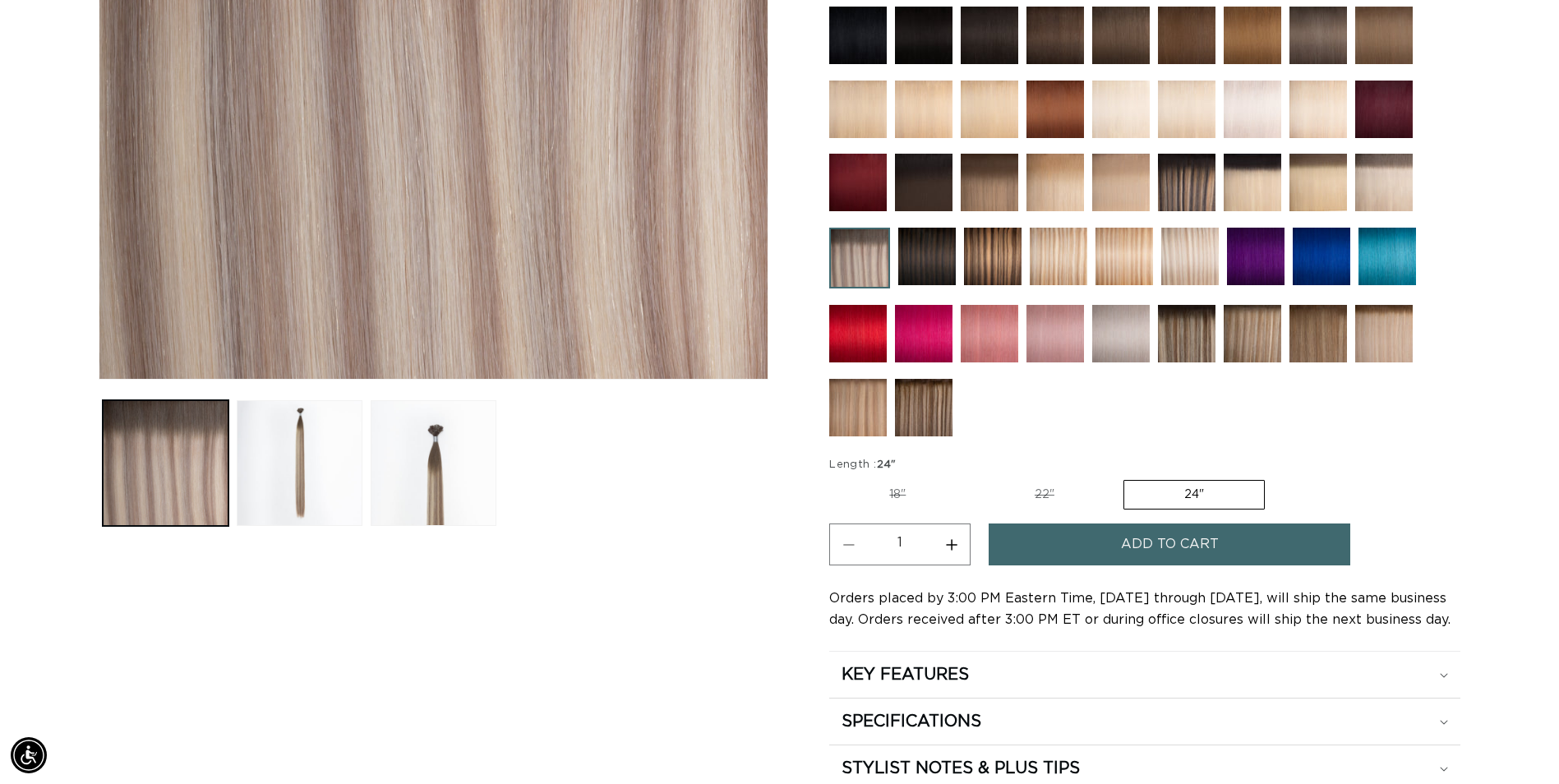
click at [954, 539] on button "Increase quantity for Arctic Rooted - Keratin Fusion" at bounding box center [951, 544] width 37 height 42
type input "2"
click at [1050, 542] on button "Add to cart" at bounding box center [1169, 544] width 362 height 42
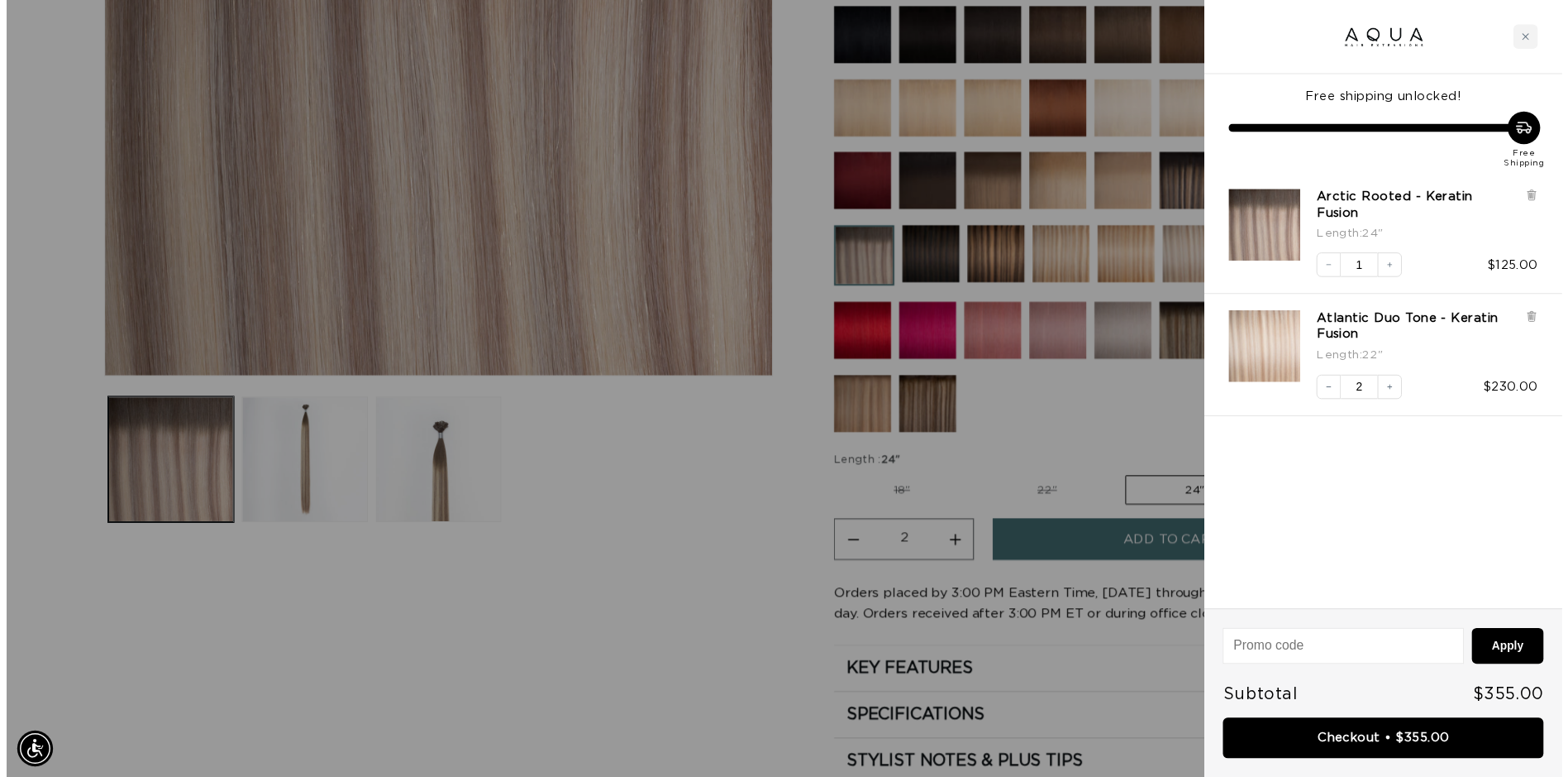
scroll to position [0, 1463]
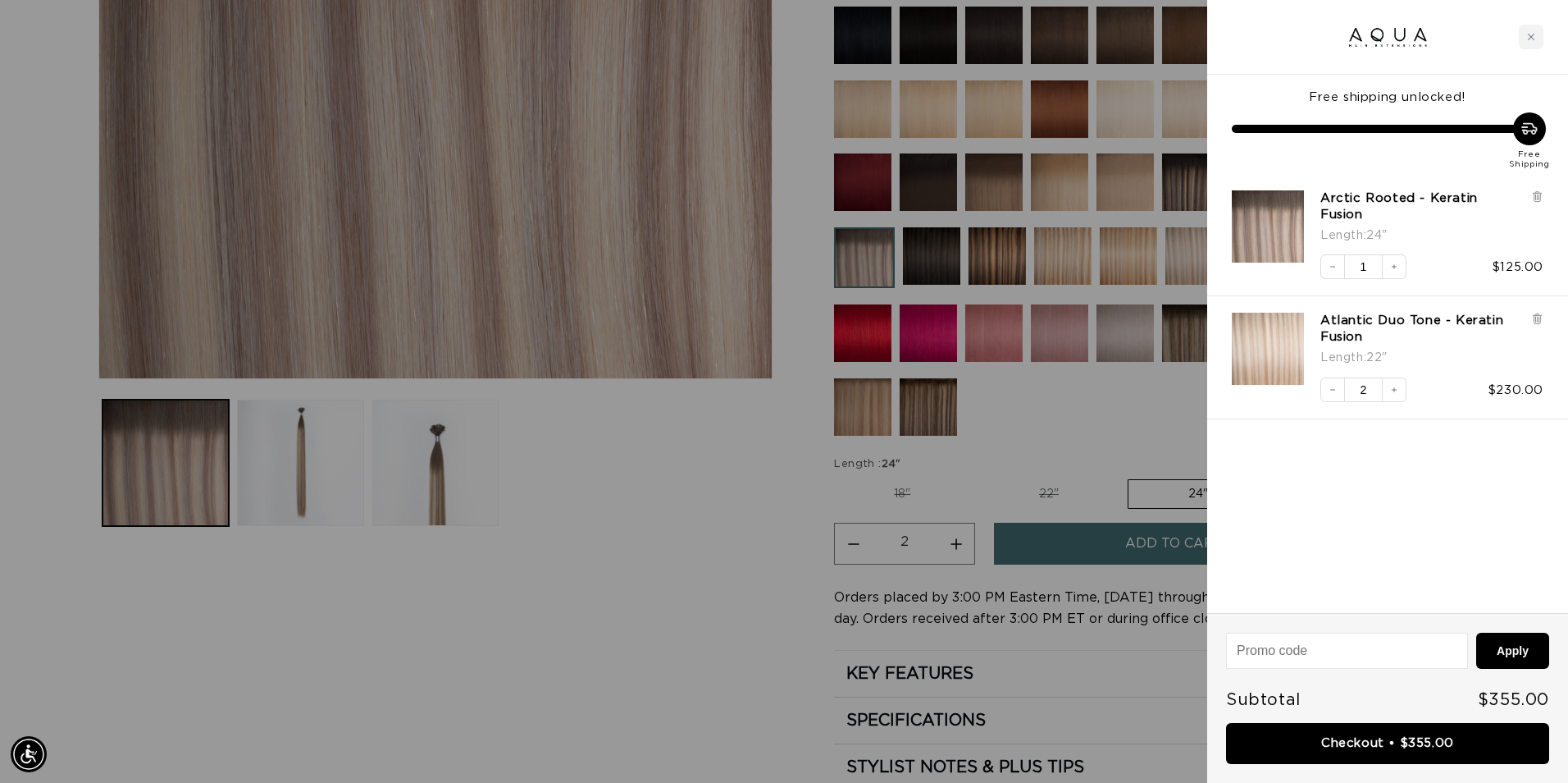
click at [604, 529] on div at bounding box center [784, 392] width 1568 height 783
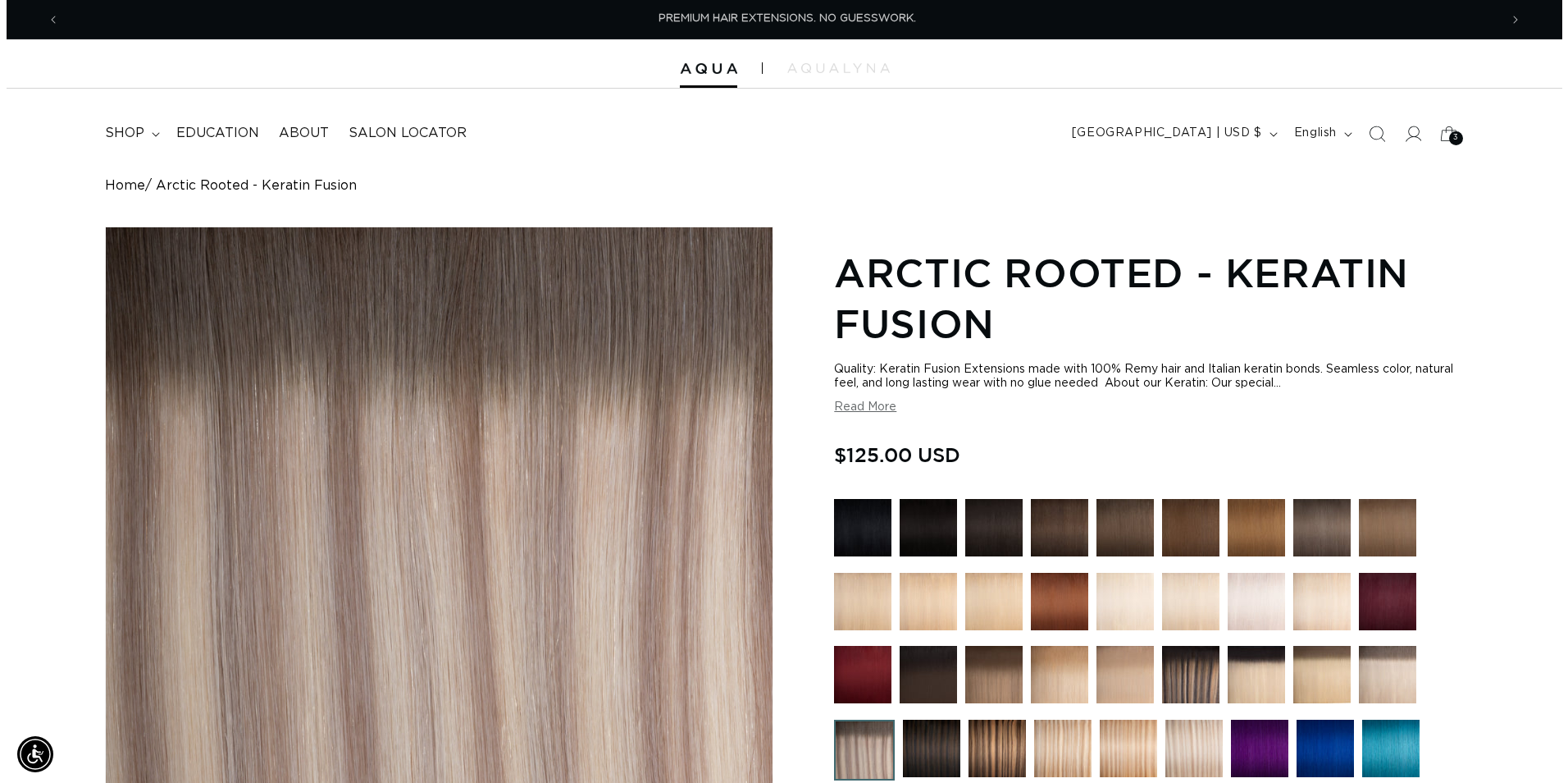
scroll to position [0, 1439]
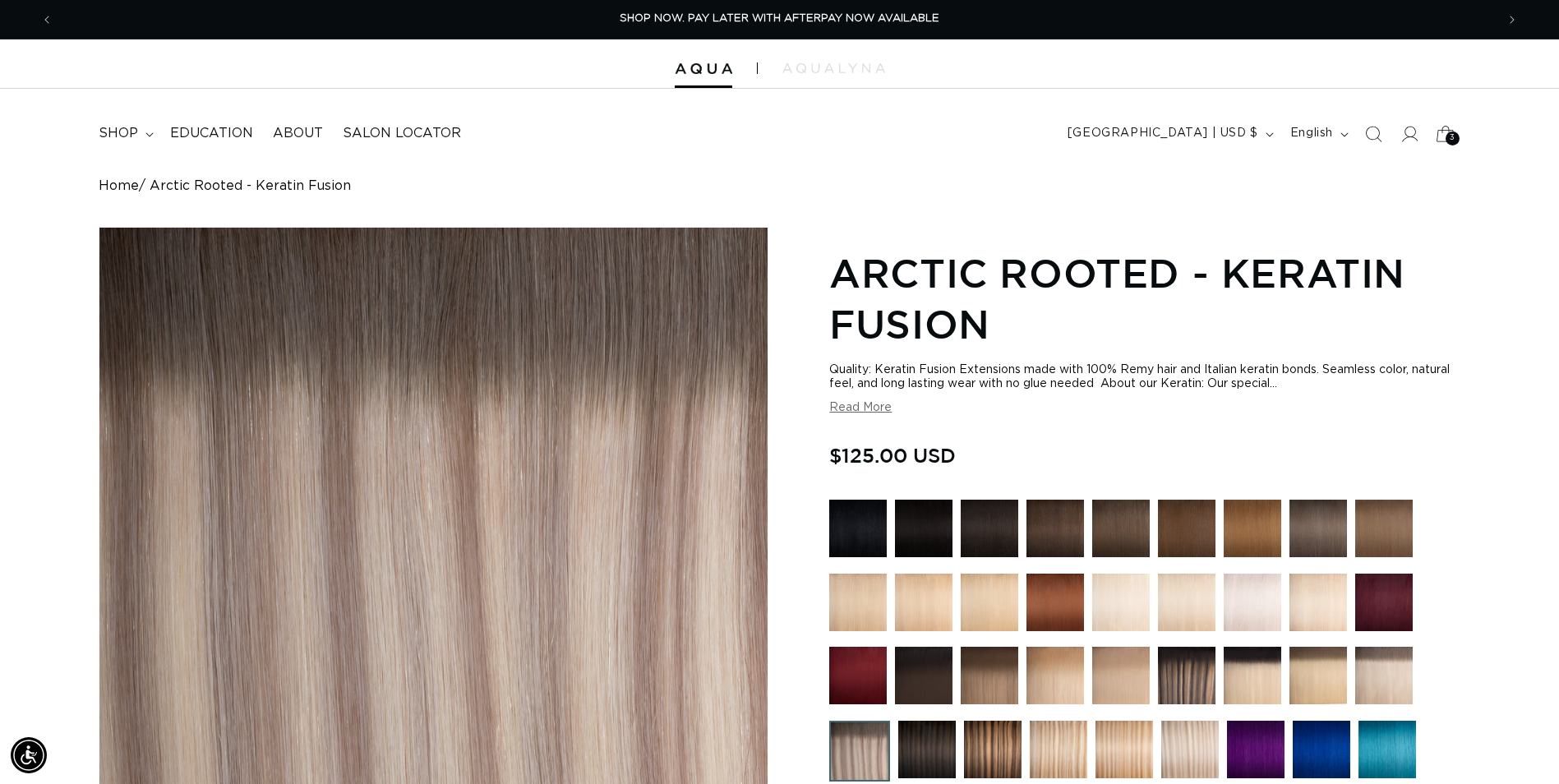
click at [1434, 140] on icon at bounding box center [1445, 133] width 39 height 39
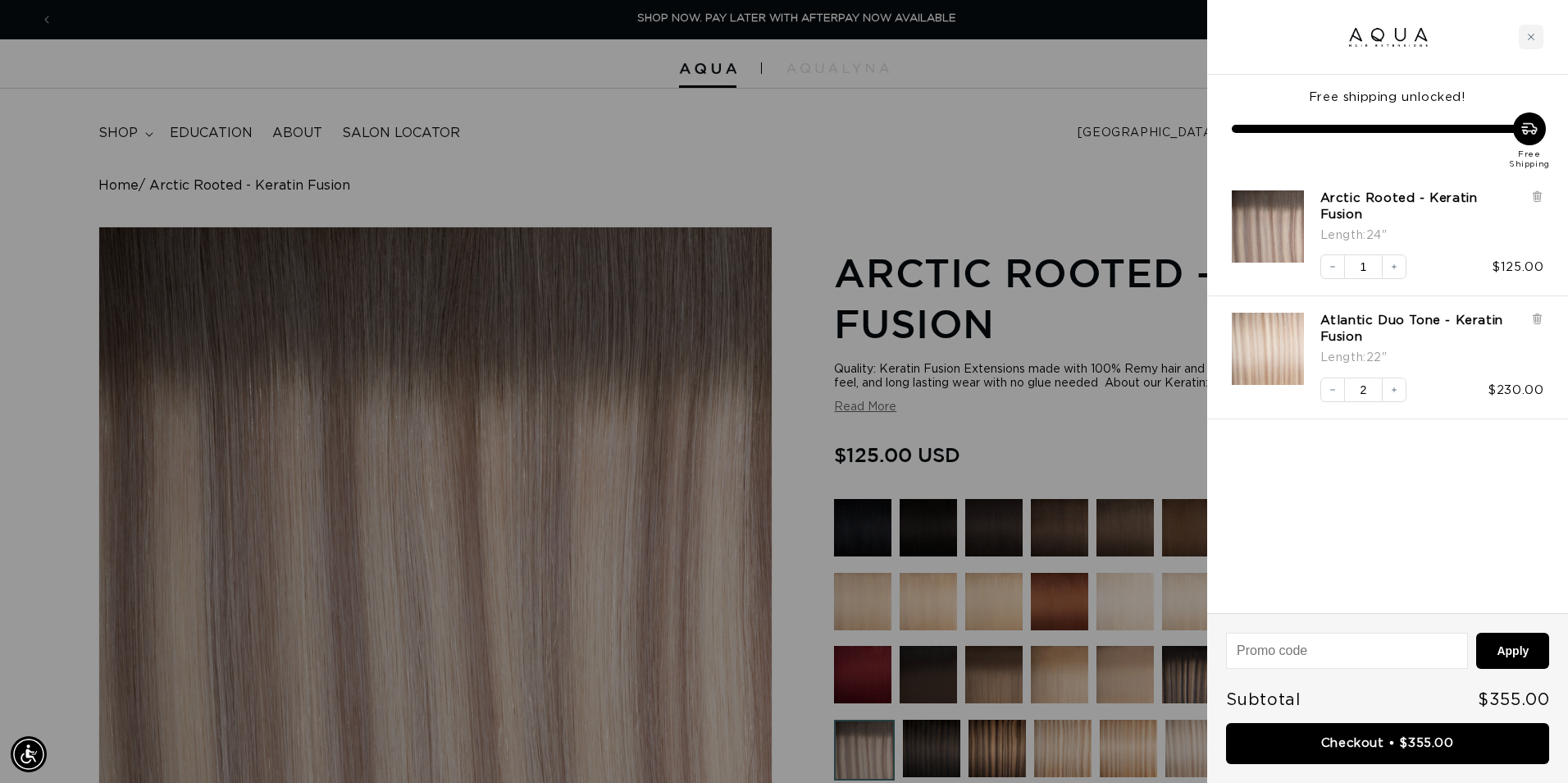
scroll to position [0, 1452]
click at [1395, 264] on icon "Increase quantity" at bounding box center [1395, 267] width 5 height 5
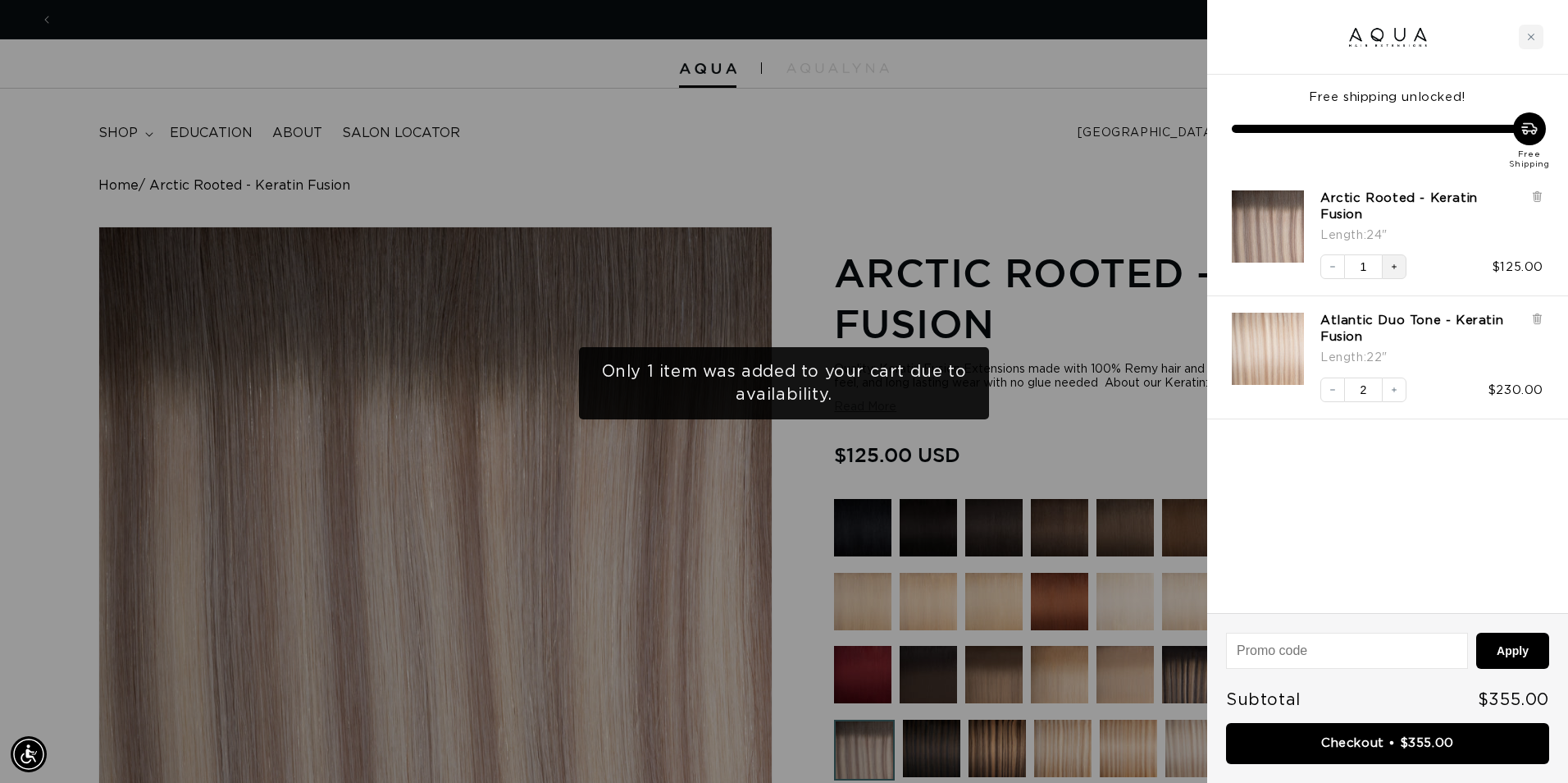
scroll to position [0, 0]
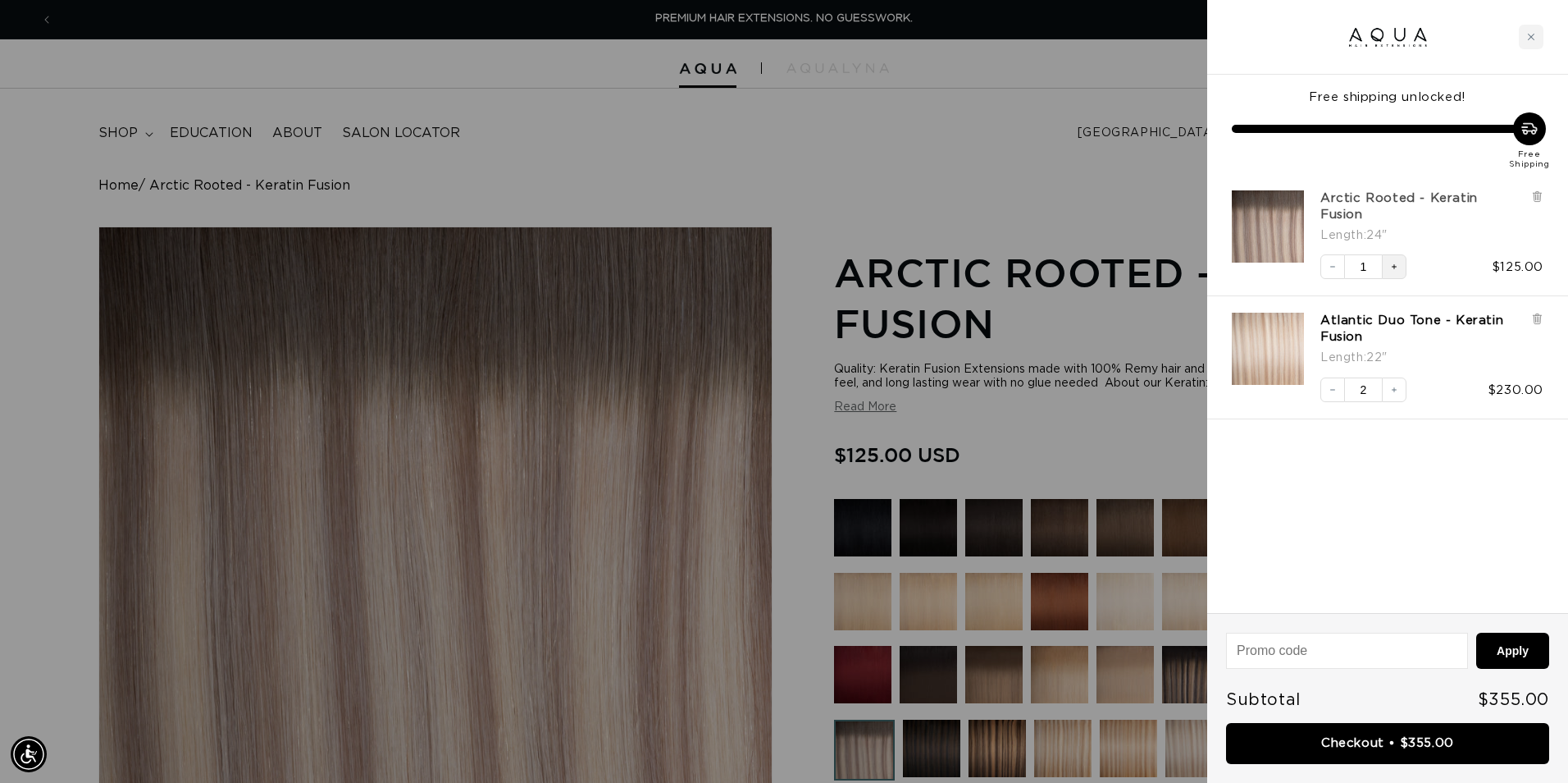
click at [1343, 198] on link "Arctic Rooted - Keratin Fusion" at bounding box center [1421, 206] width 202 height 33
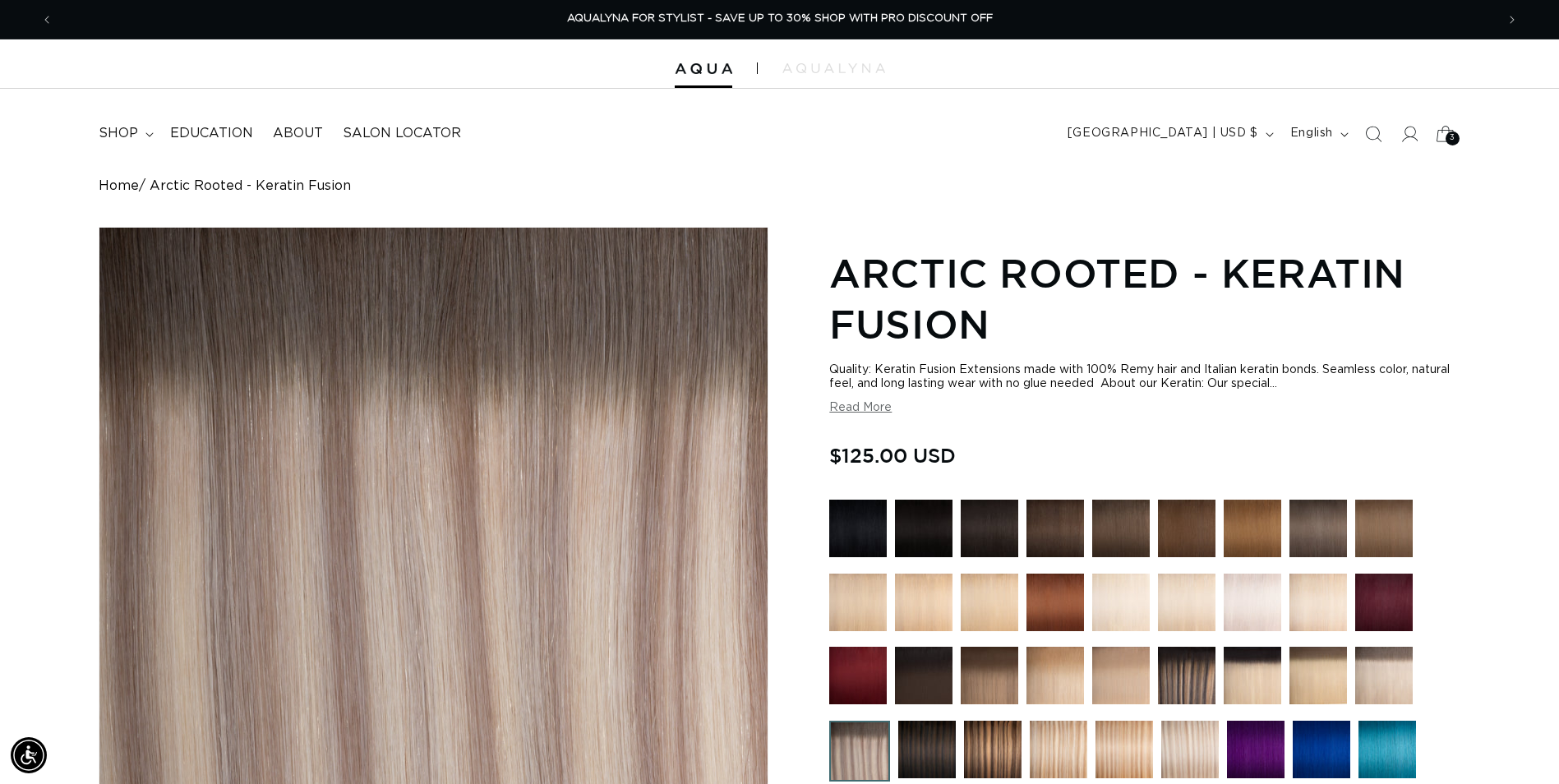
click at [1446, 136] on div "3 3" at bounding box center [1452, 138] width 14 height 14
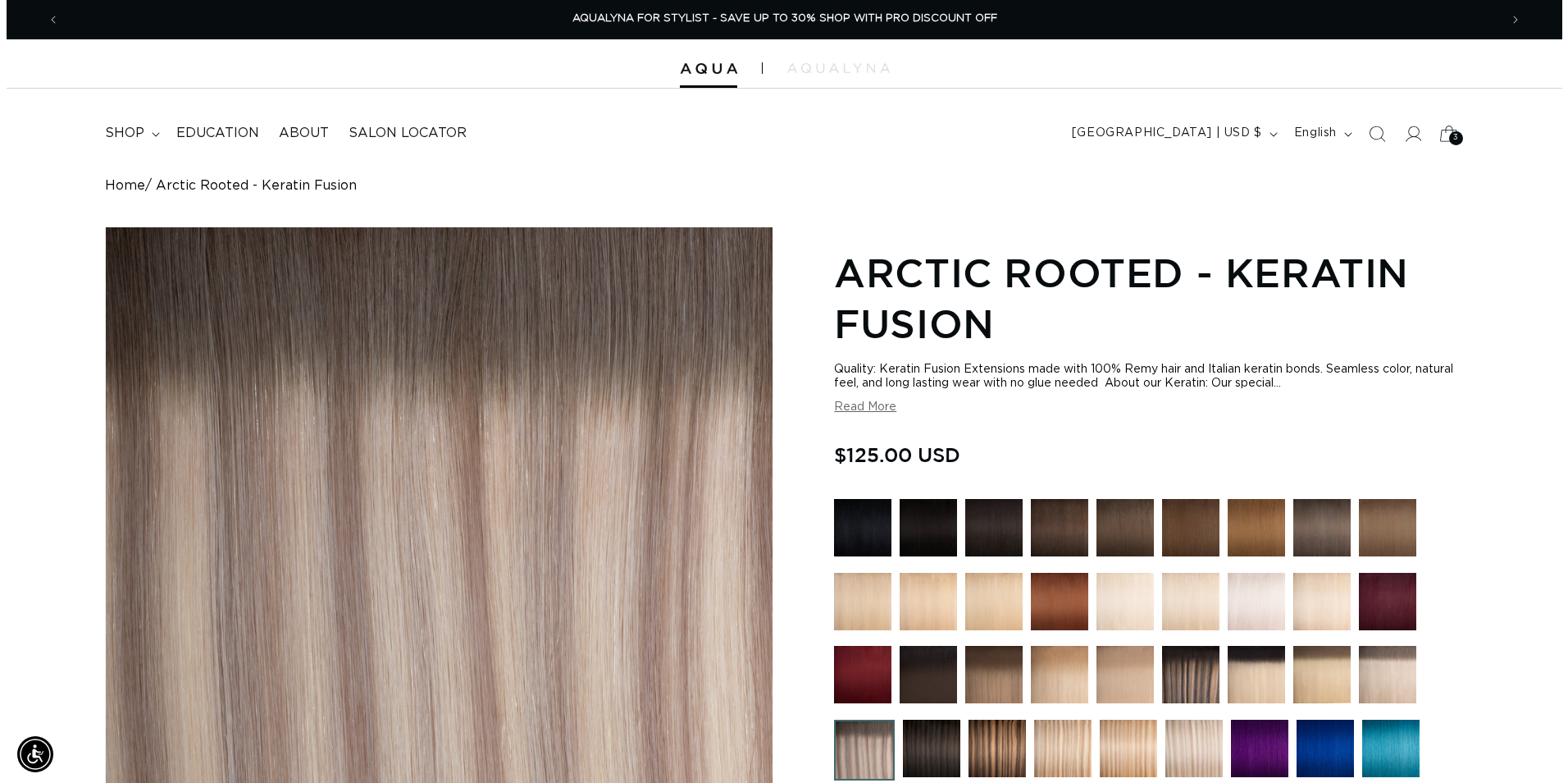
scroll to position [0, 2903]
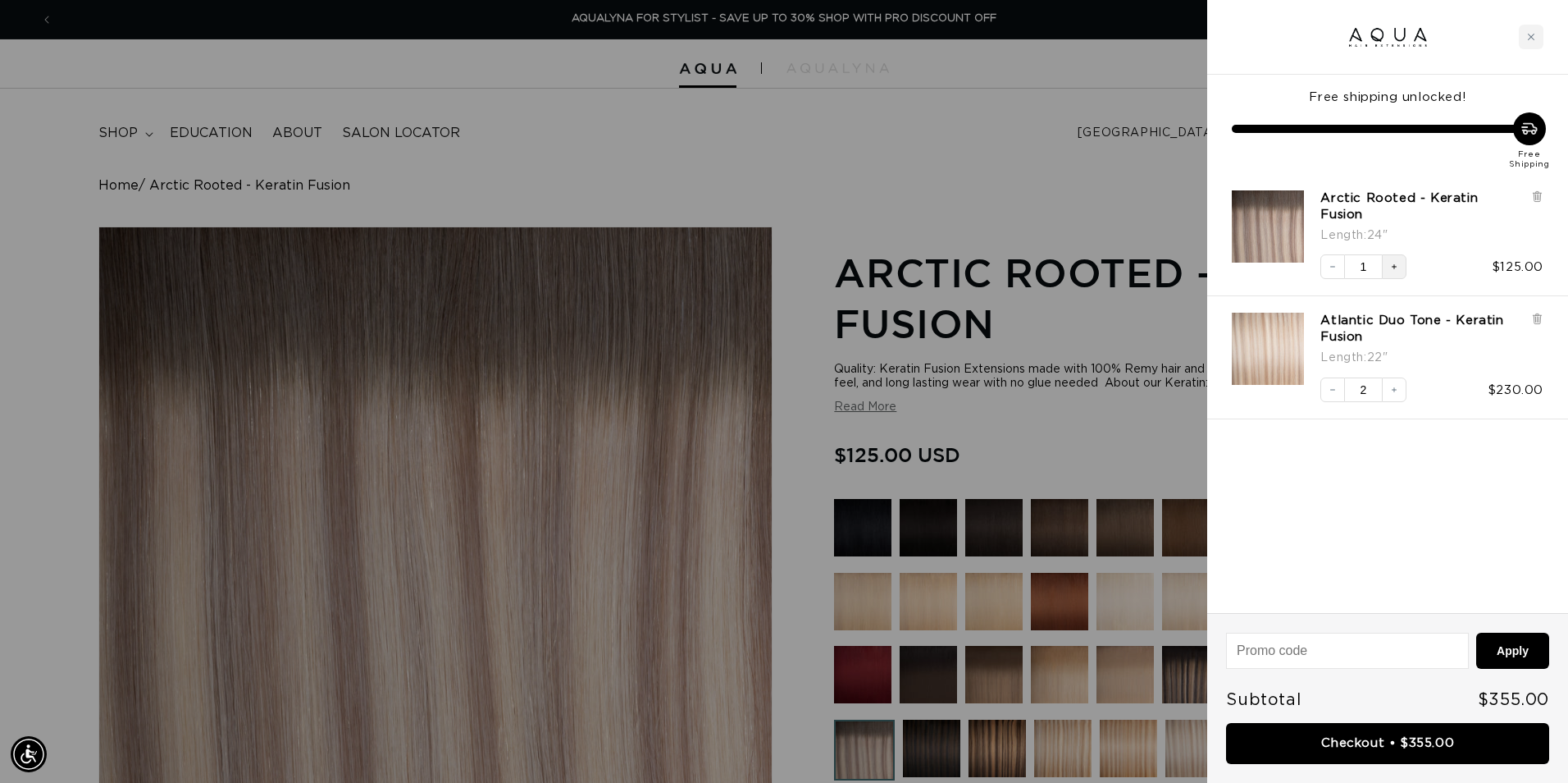
click at [1389, 254] on button "Increase quantity" at bounding box center [1395, 267] width 25 height 25
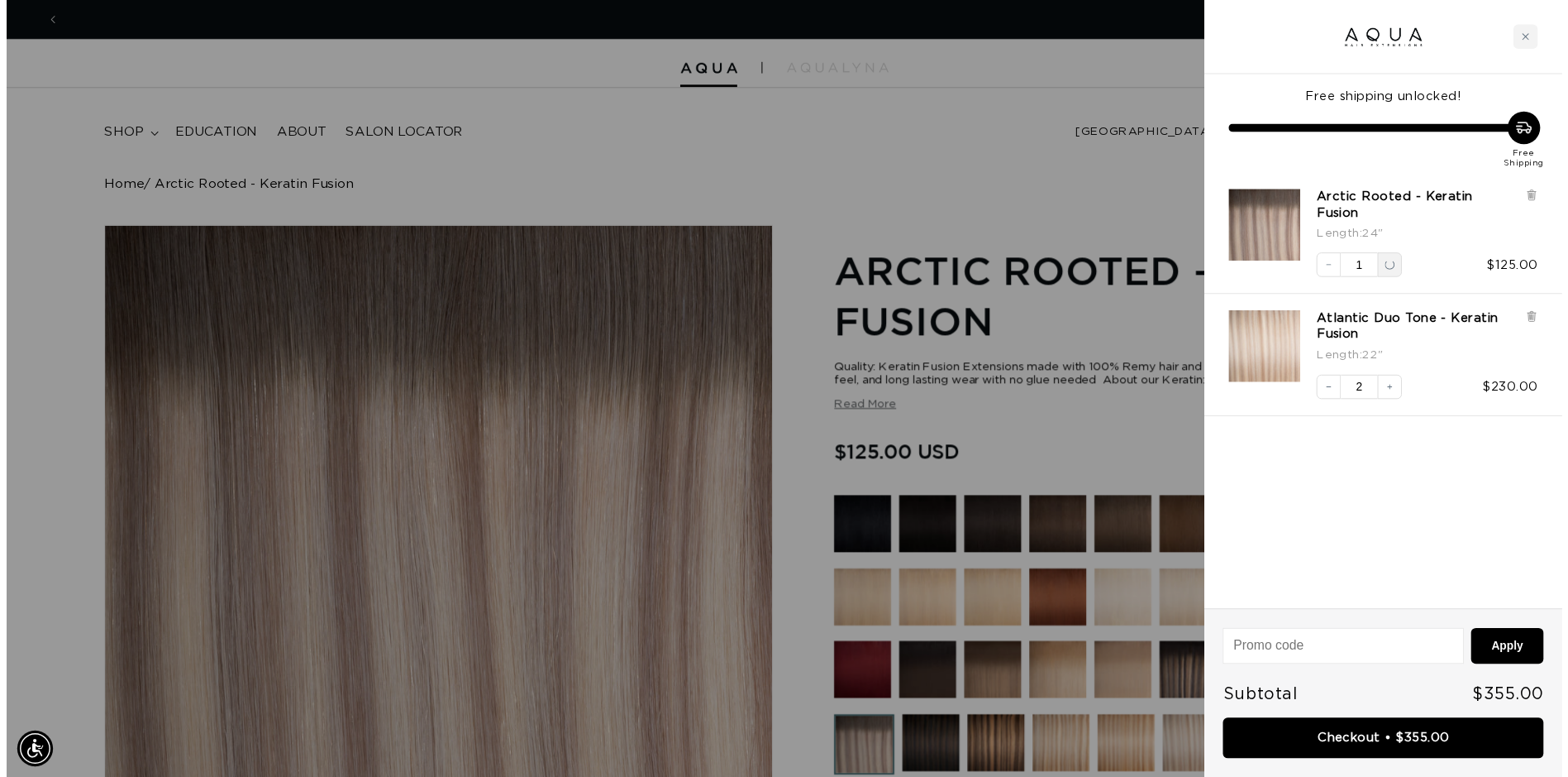
scroll to position [0, 0]
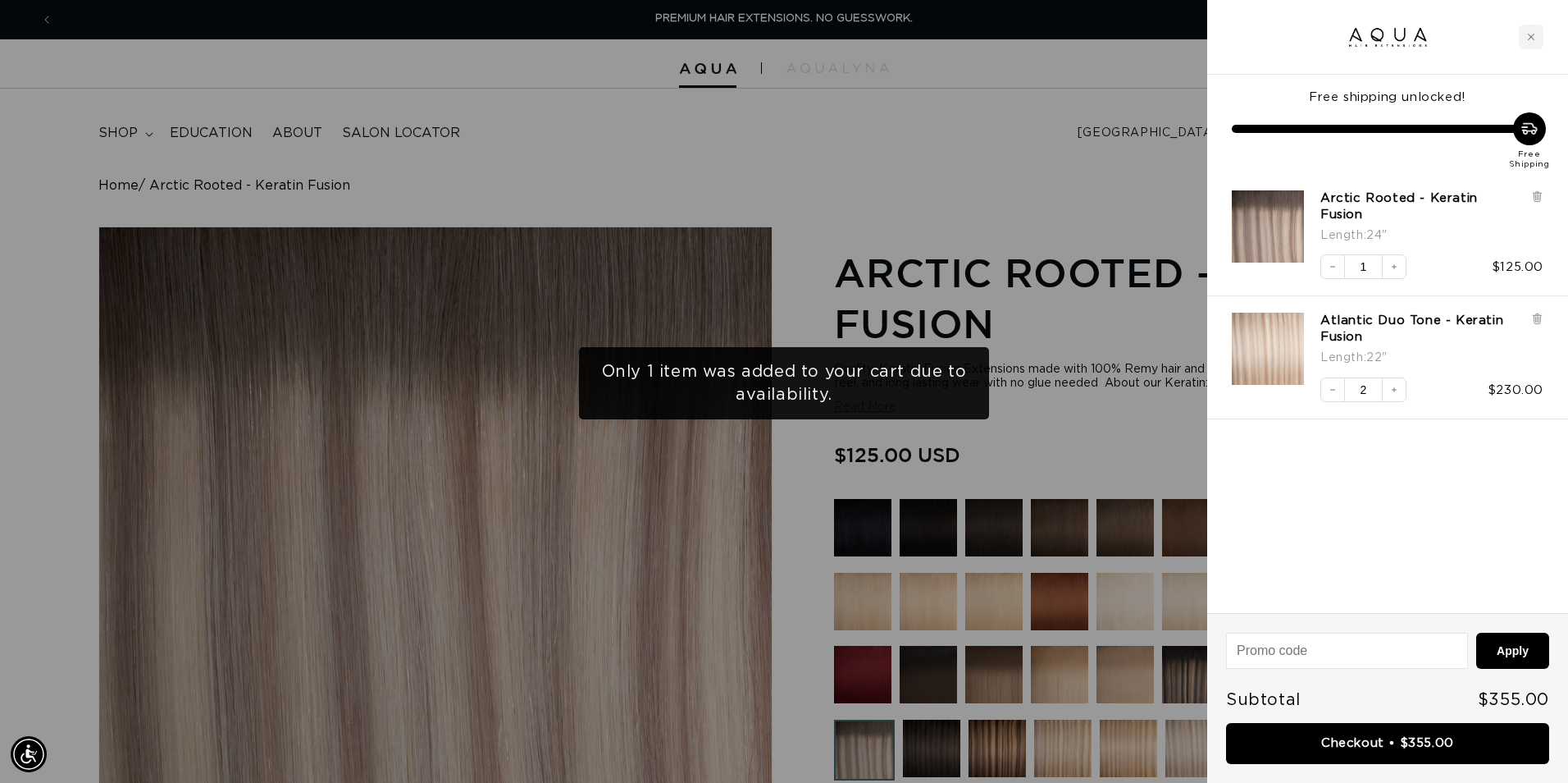
click at [1160, 185] on div at bounding box center [784, 392] width 1568 height 783
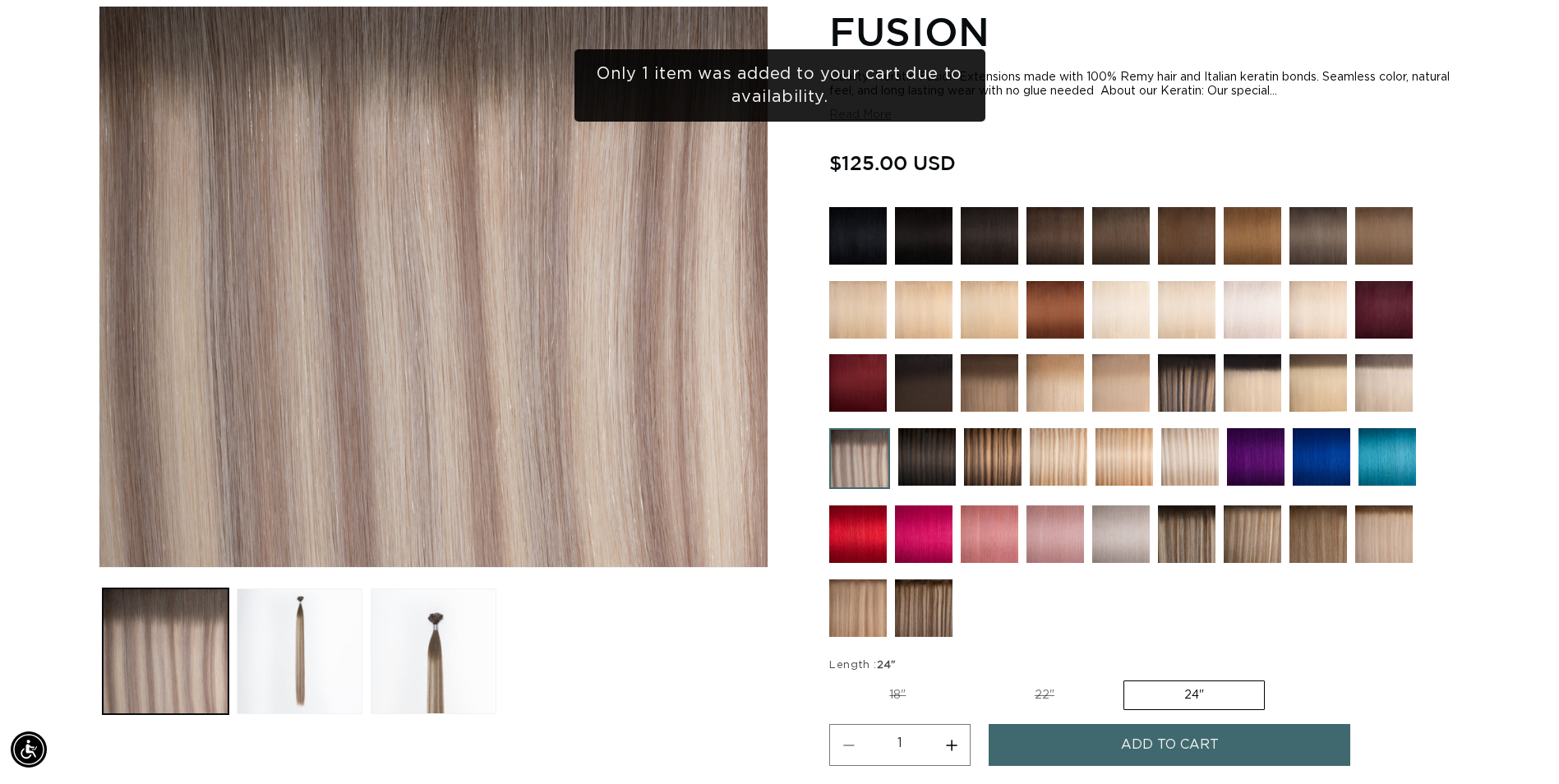
scroll to position [328, 0]
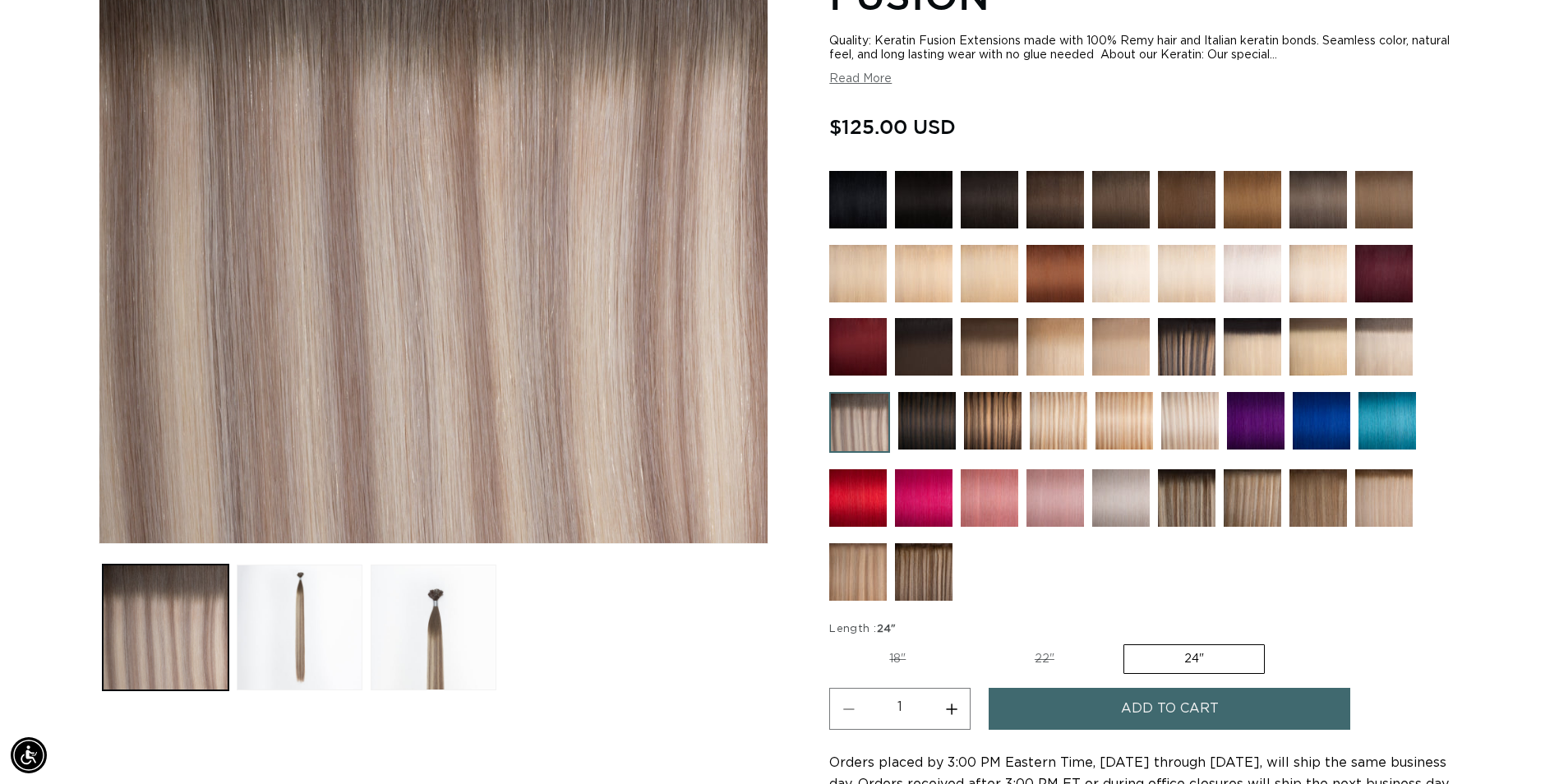
click at [1235, 655] on label "24" Variant sold out or unavailable" at bounding box center [1194, 659] width 142 height 30
click at [1124, 642] on input "24" Variant sold out or unavailable" at bounding box center [1123, 641] width 1 height 1
click at [1101, 711] on button "Add to cart" at bounding box center [1169, 708] width 362 height 42
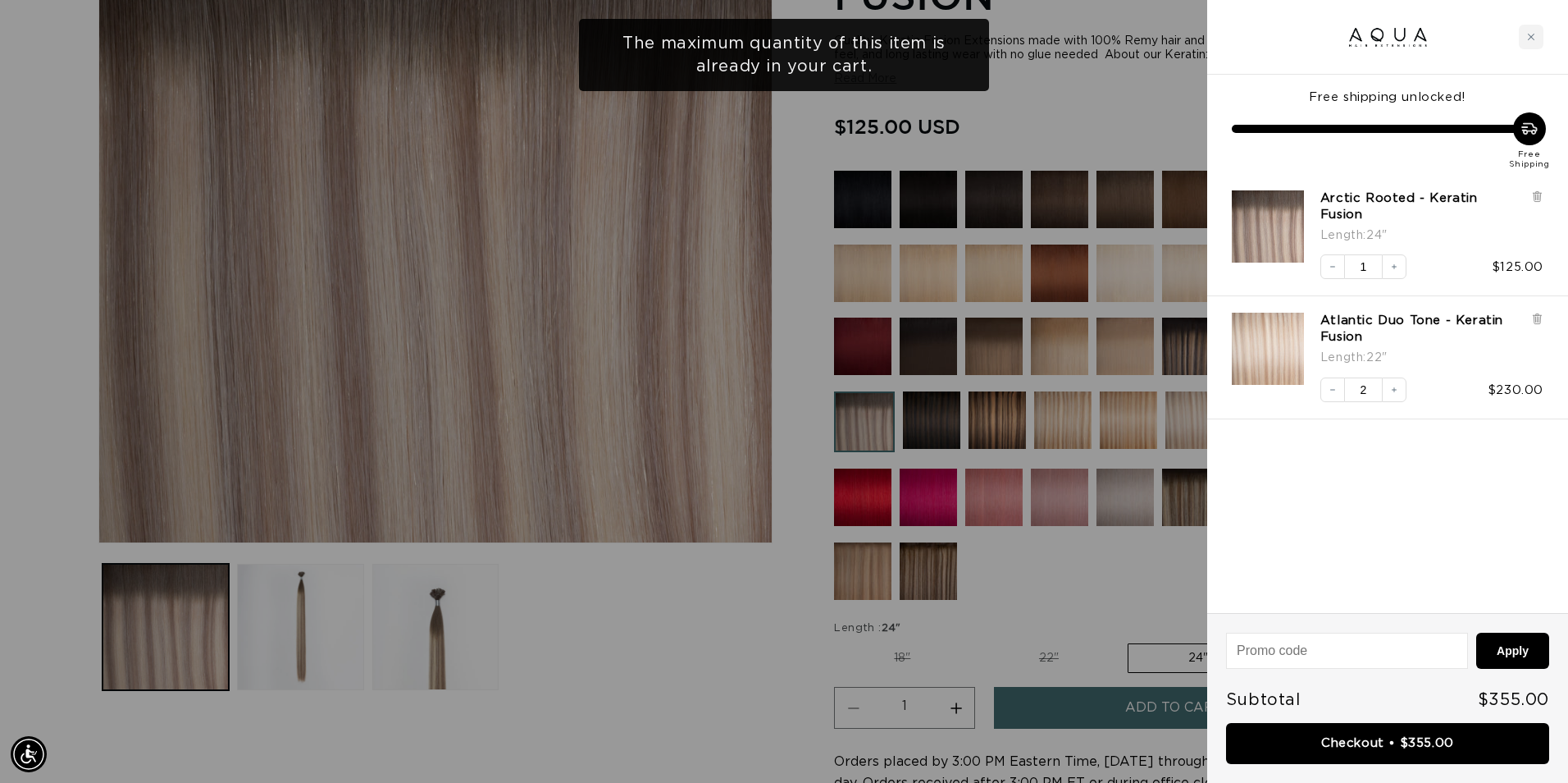
scroll to position [0, 0]
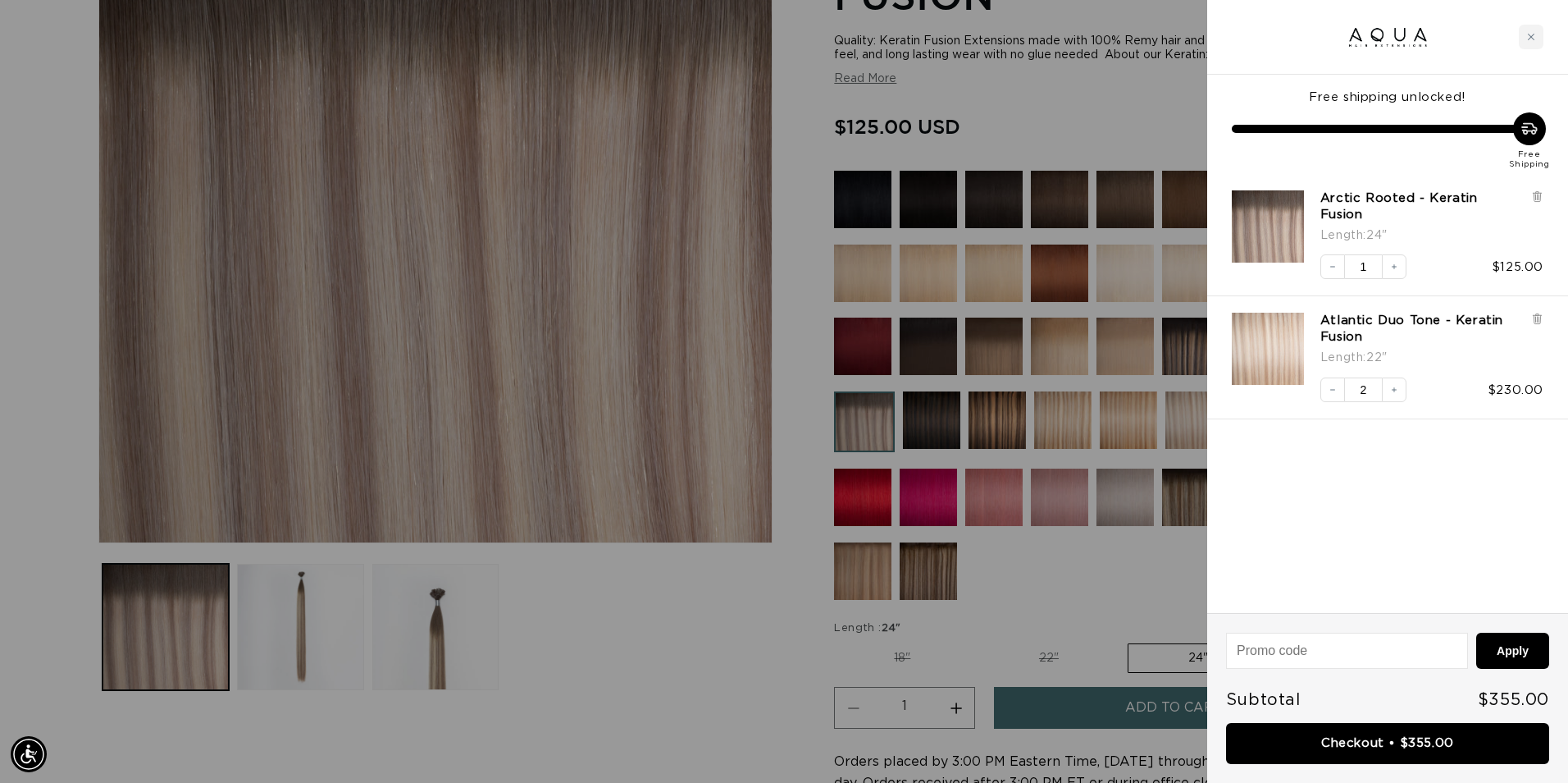
click at [643, 589] on div at bounding box center [784, 392] width 1568 height 783
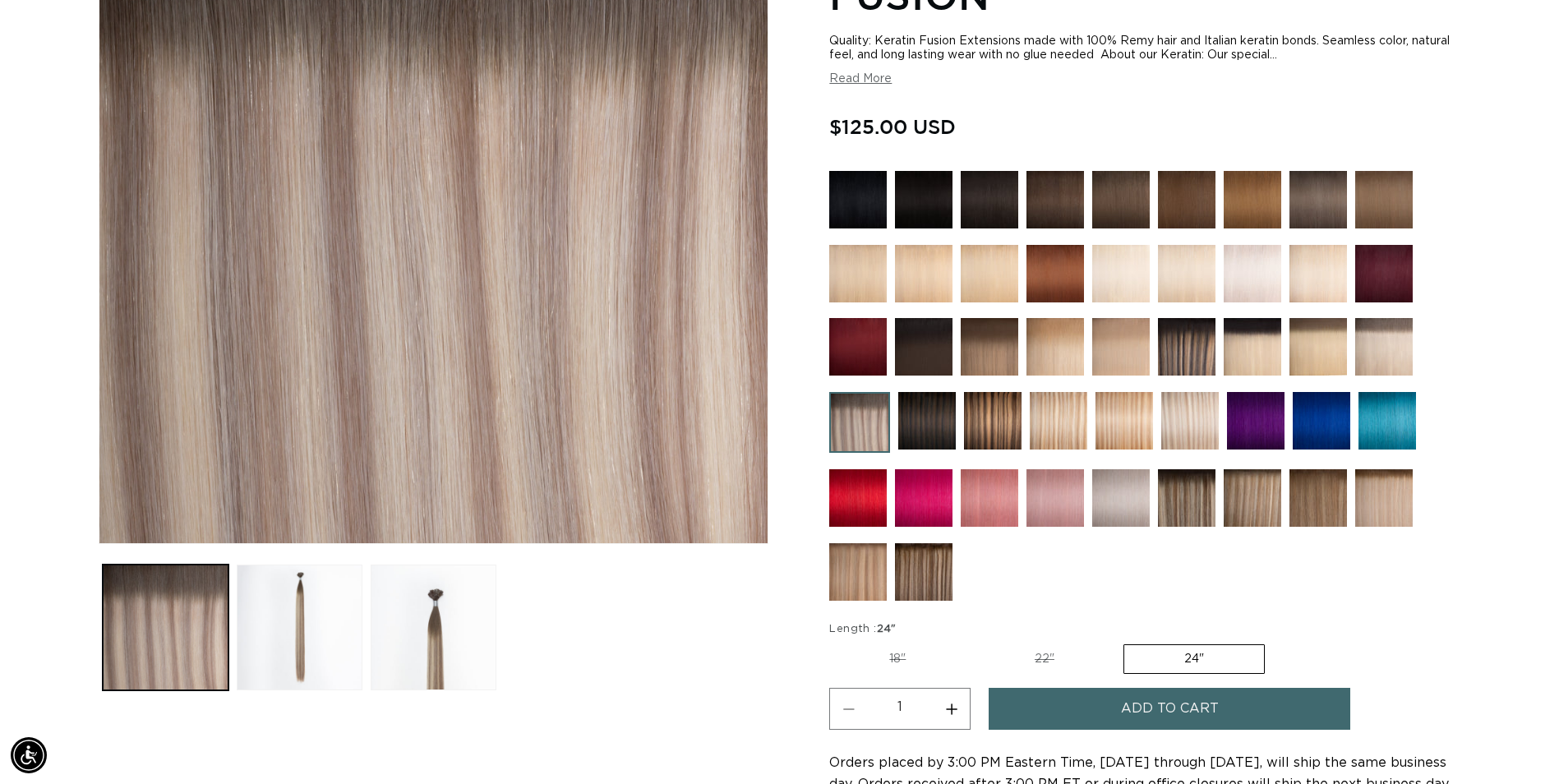
click at [952, 714] on button "Increase quantity for Arctic Rooted - Keratin Fusion" at bounding box center [951, 708] width 37 height 42
type input "2"
click at [1056, 720] on button "Add to cart" at bounding box center [1169, 708] width 362 height 42
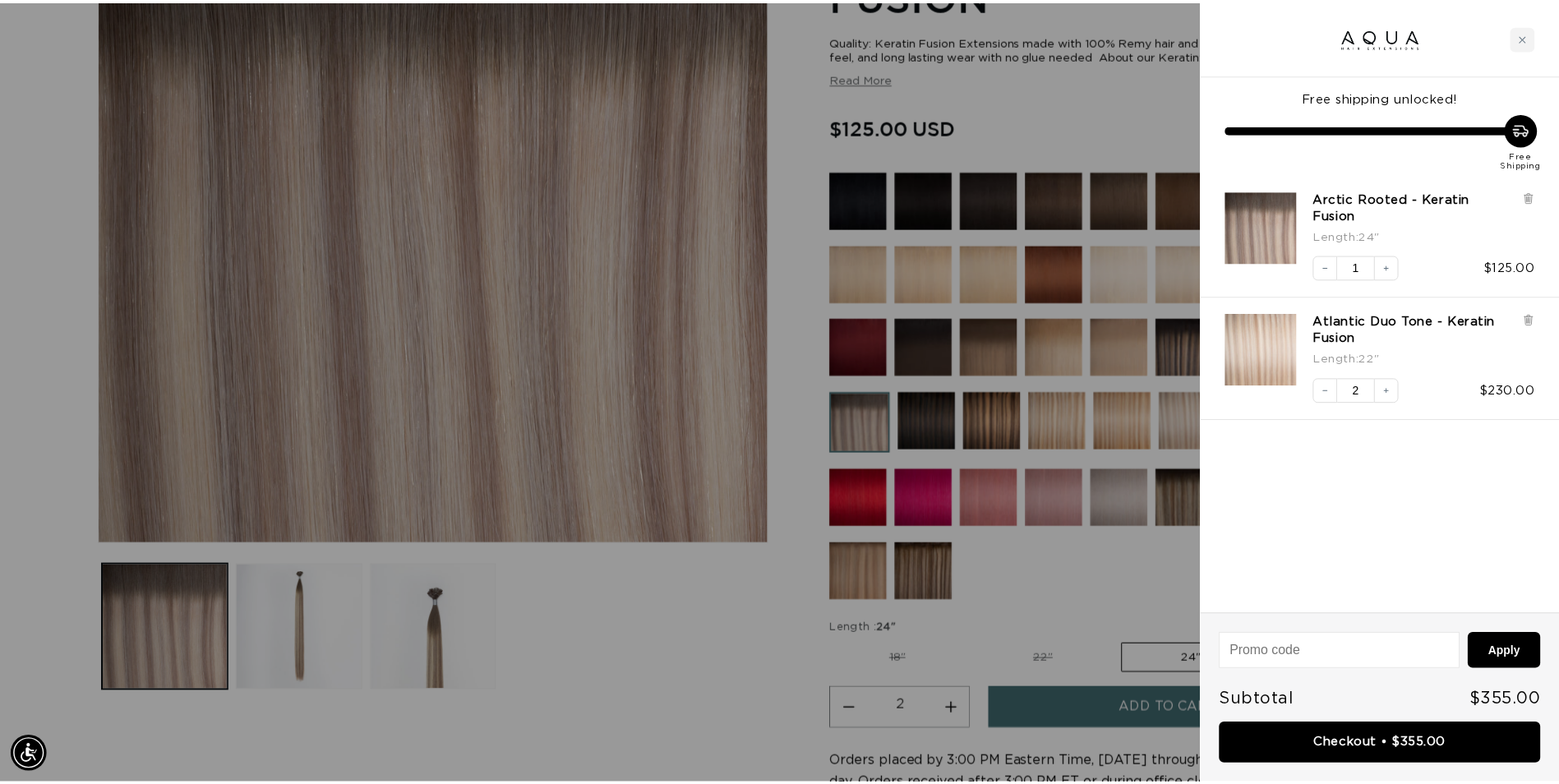
scroll to position [0, 2909]
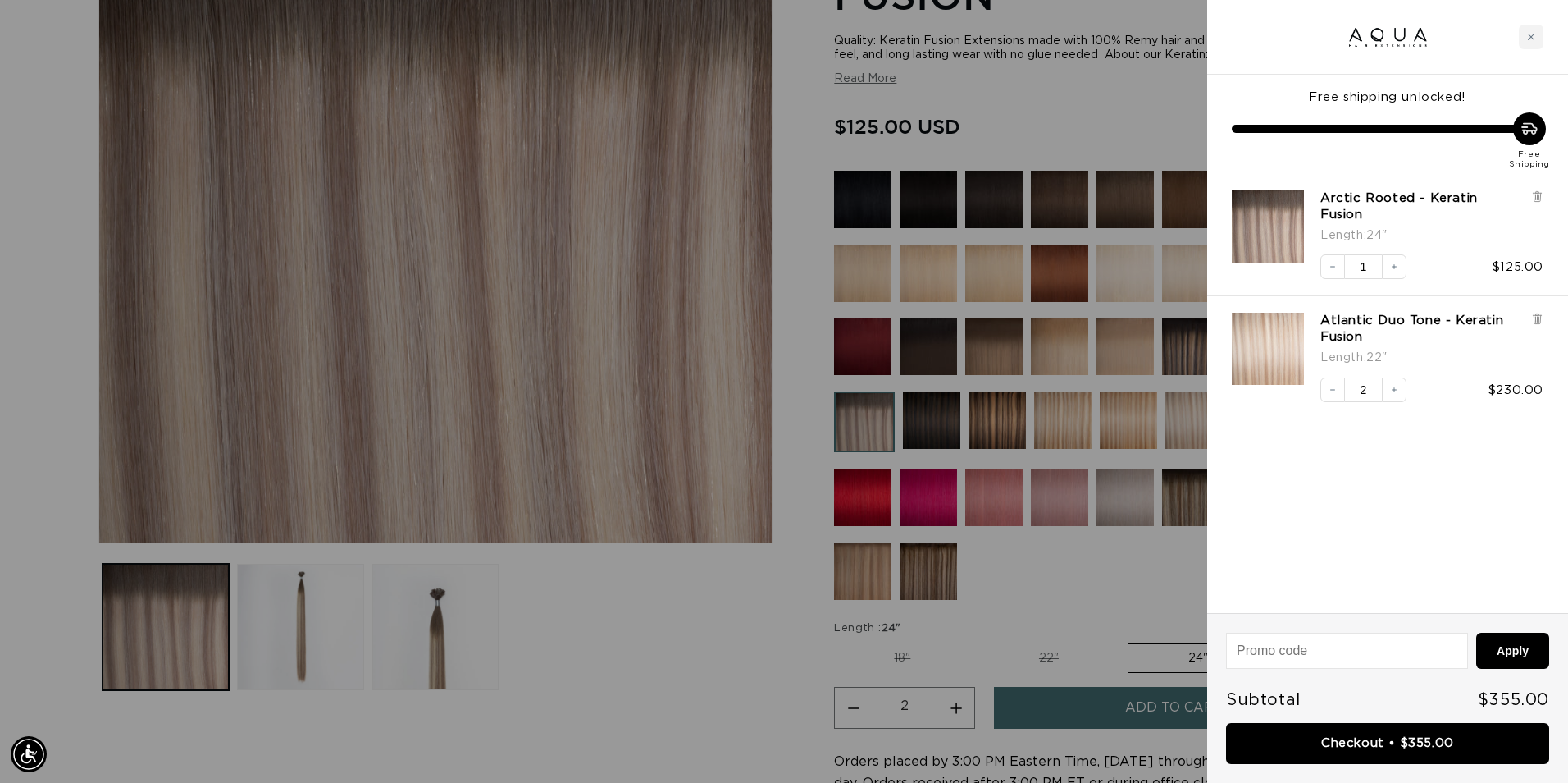
drag, startPoint x: 547, startPoint y: 605, endPoint x: 559, endPoint y: 605, distance: 12.0
click at [557, 605] on div at bounding box center [784, 392] width 1568 height 783
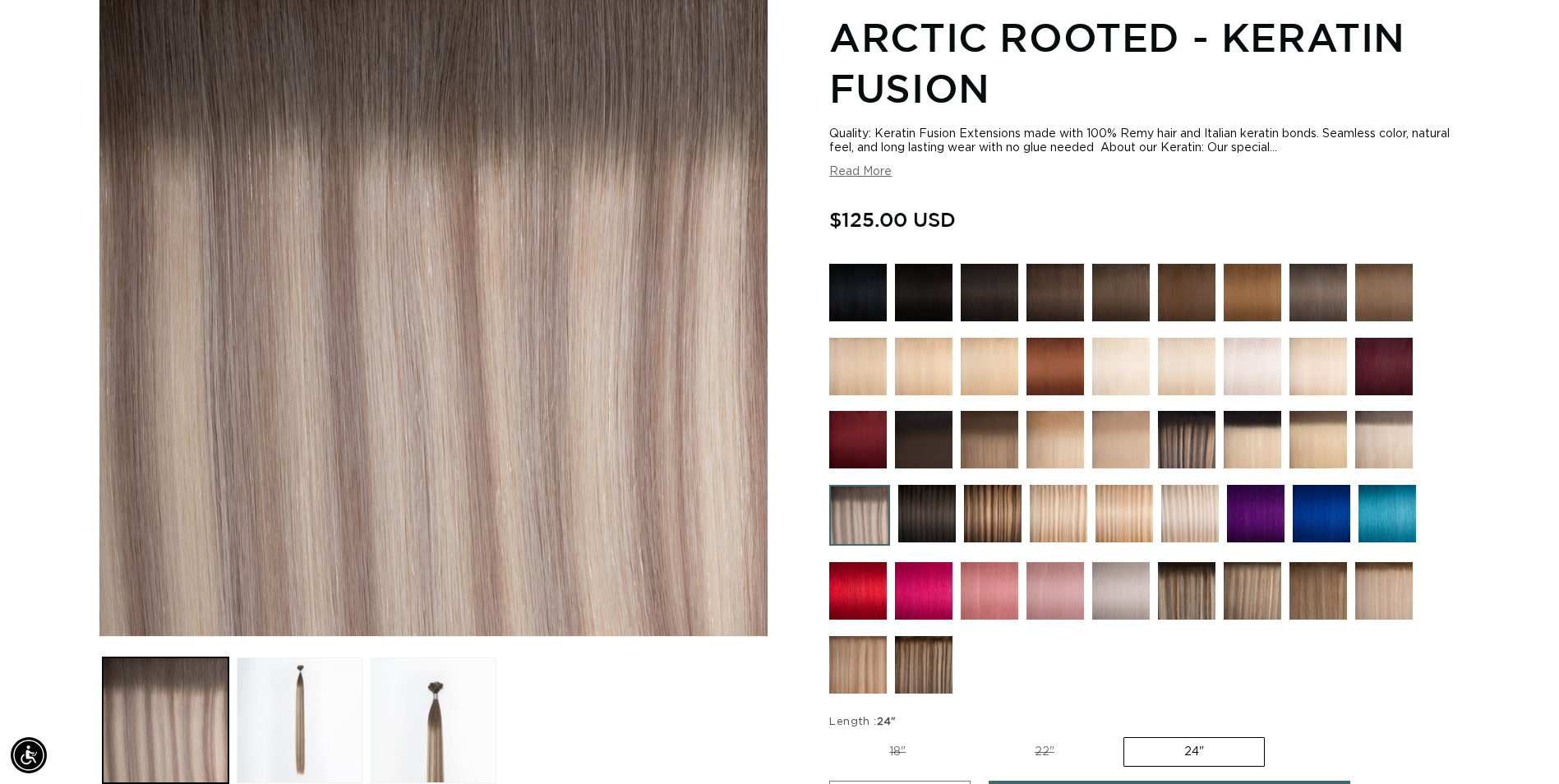
scroll to position [493, 0]
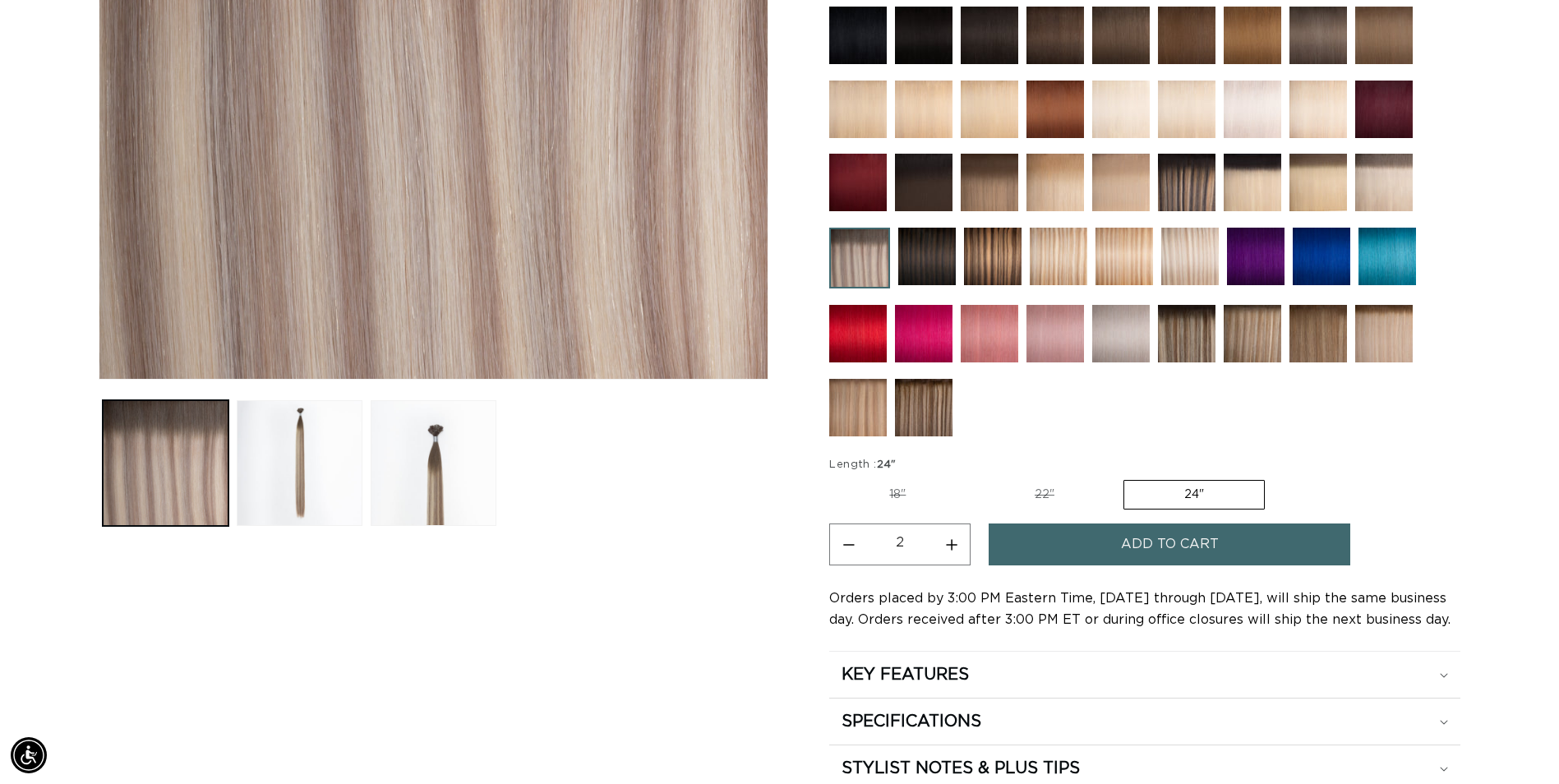
click at [1064, 497] on label "22" Variant sold out or unavailable" at bounding box center [1044, 495] width 140 height 28
click at [975, 477] on input "22" Variant sold out or unavailable" at bounding box center [974, 476] width 1 height 1
radio input "true"
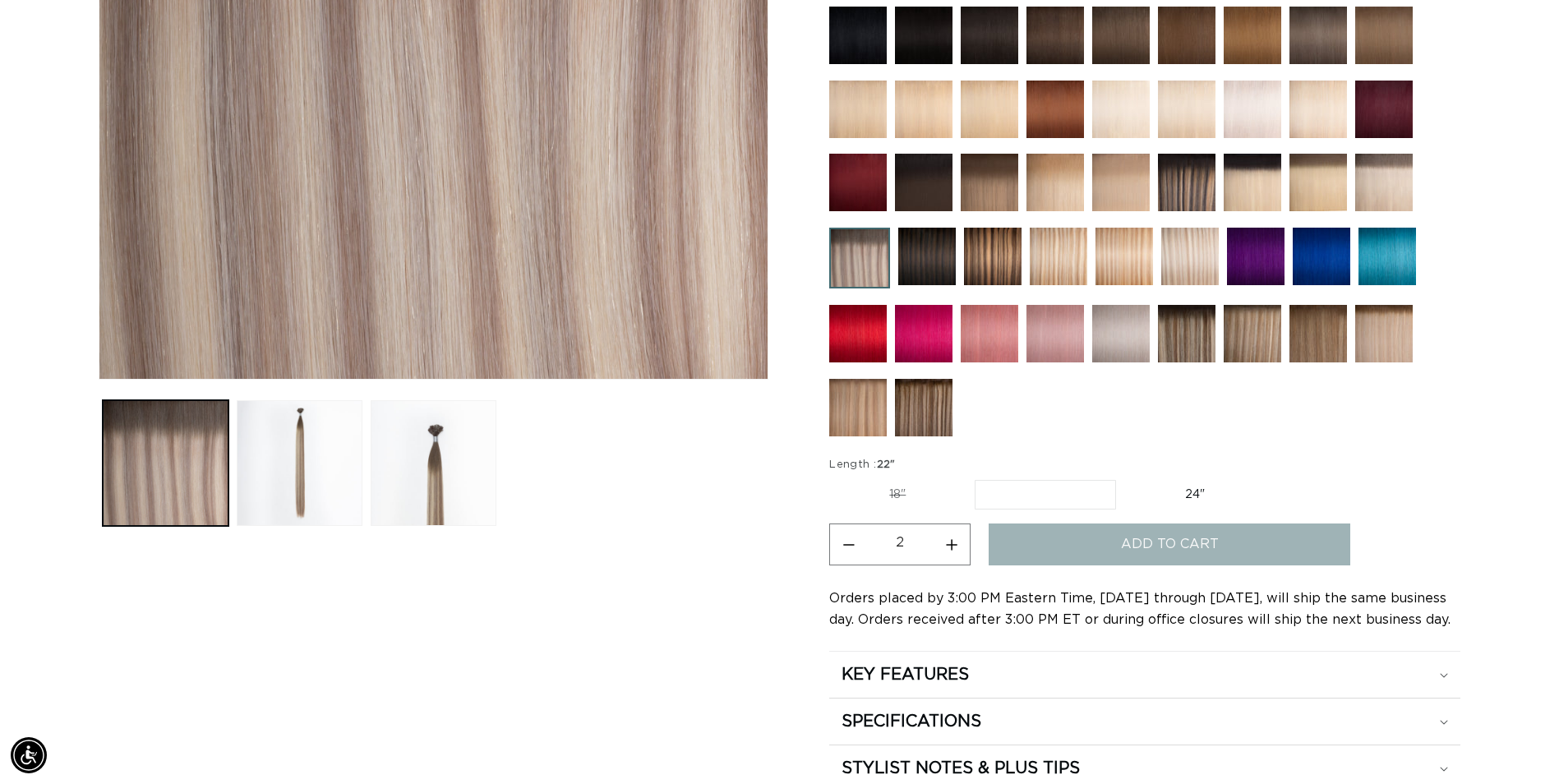
type input "1"
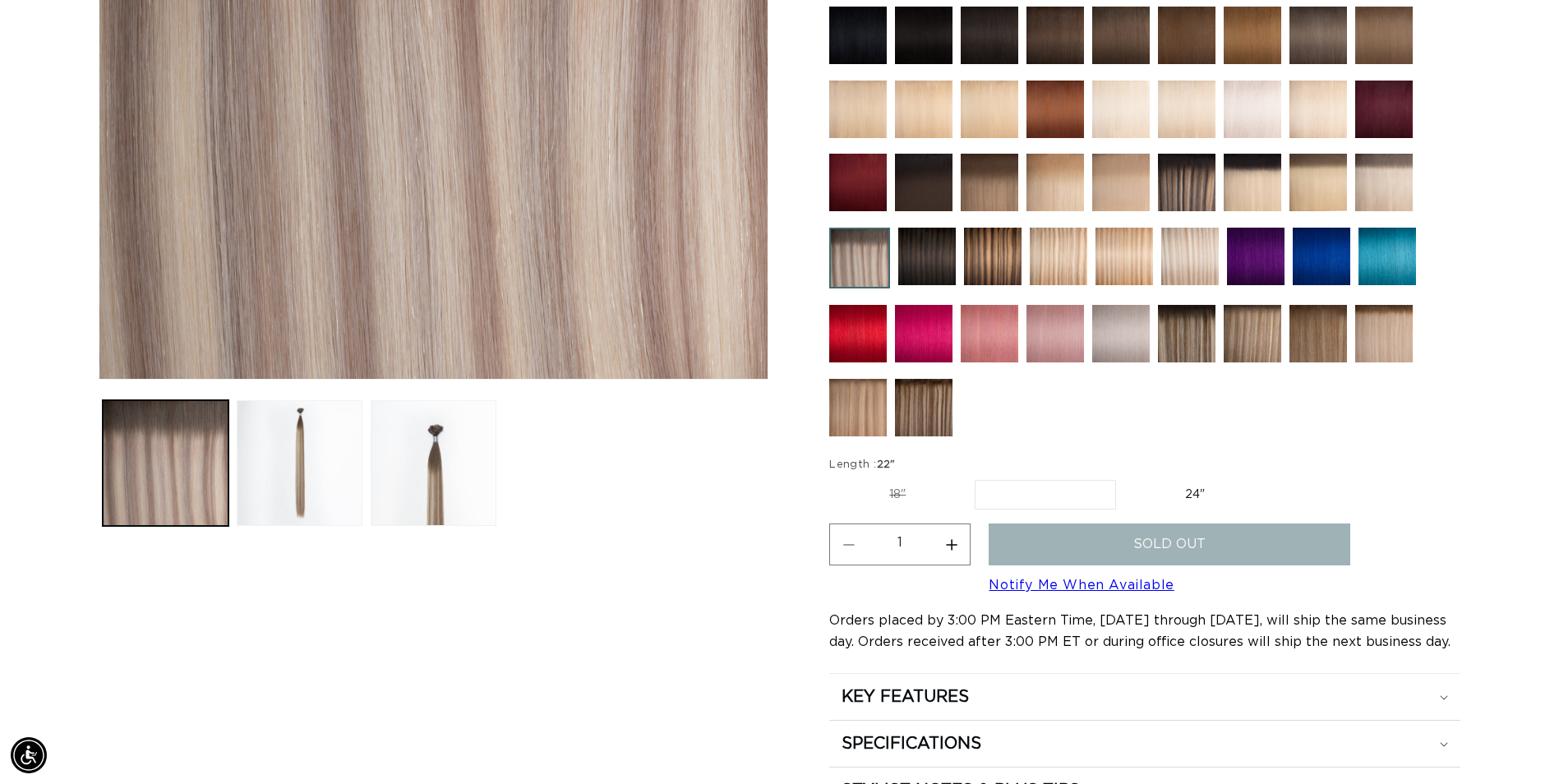
click at [910, 490] on label "18" Variant sold out or unavailable" at bounding box center [897, 495] width 137 height 28
click at [834, 477] on input "18" Variant sold out or unavailable" at bounding box center [833, 476] width 1 height 1
radio input "true"
click at [1196, 490] on label "24" Variant sold out or unavailable" at bounding box center [1195, 495] width 140 height 28
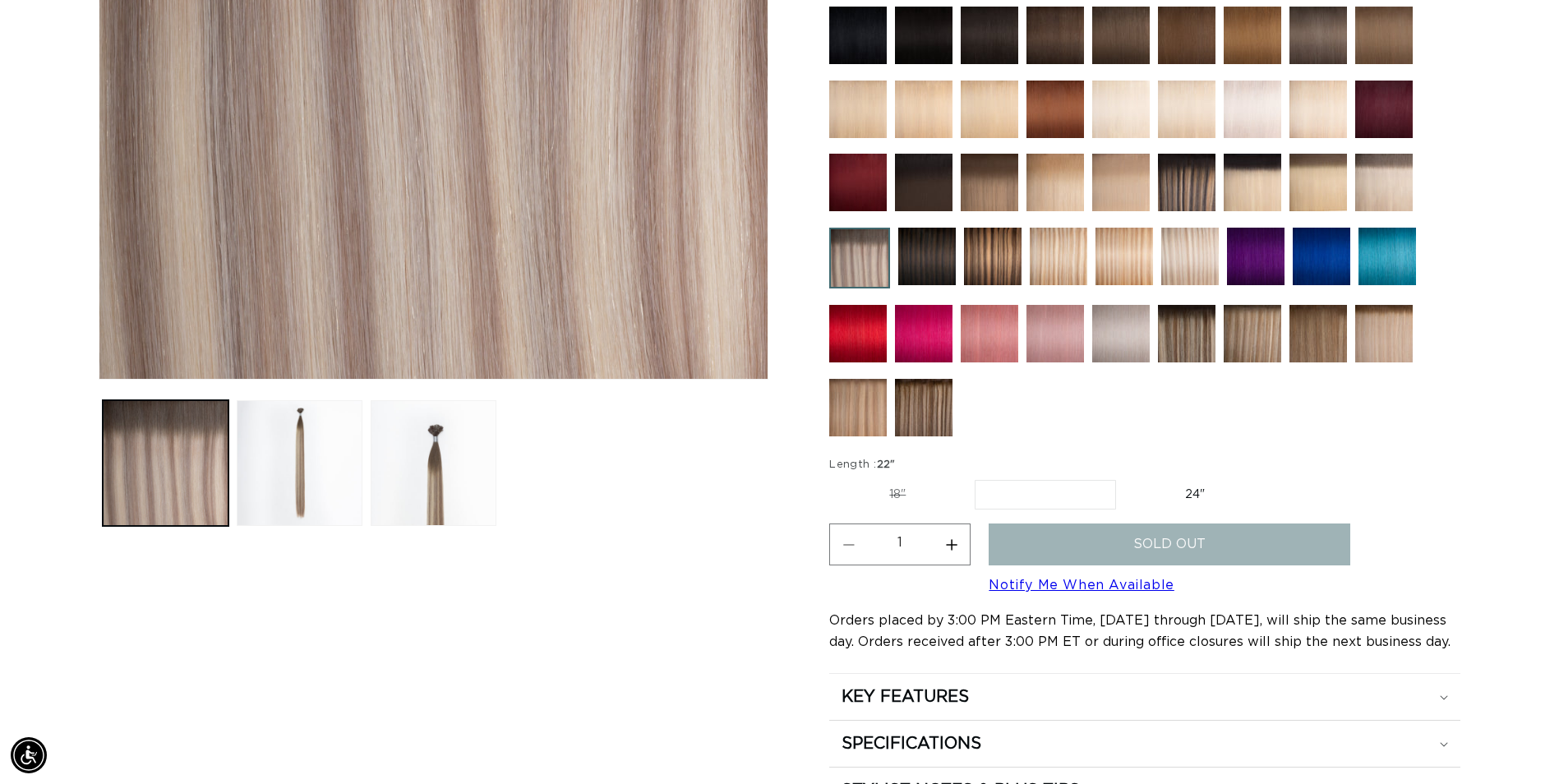
click at [1125, 477] on input "24" Variant sold out or unavailable" at bounding box center [1125, 476] width 1 height 1
radio input "true"
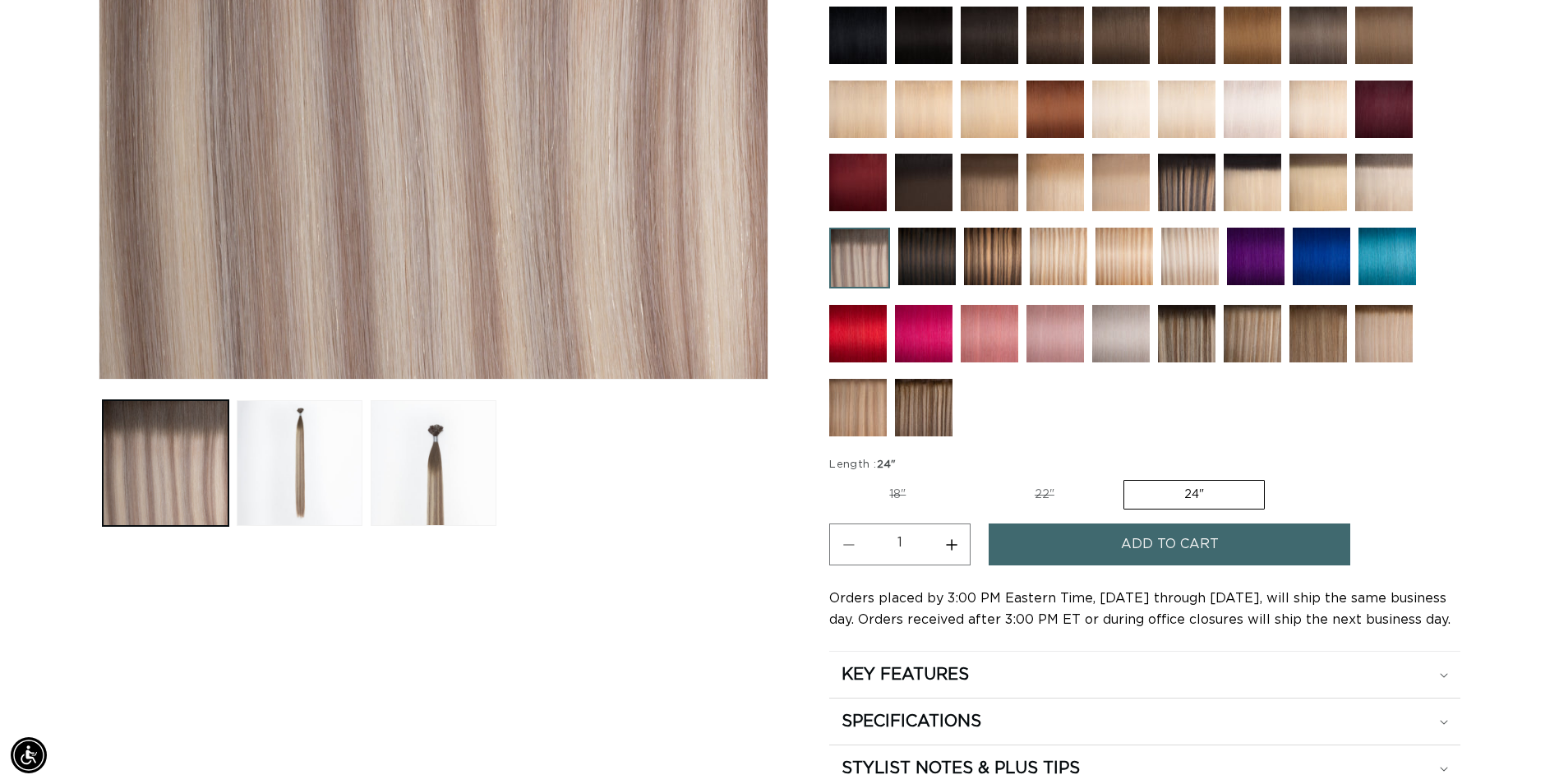
click at [1055, 538] on button "Add to cart" at bounding box center [1169, 544] width 362 height 42
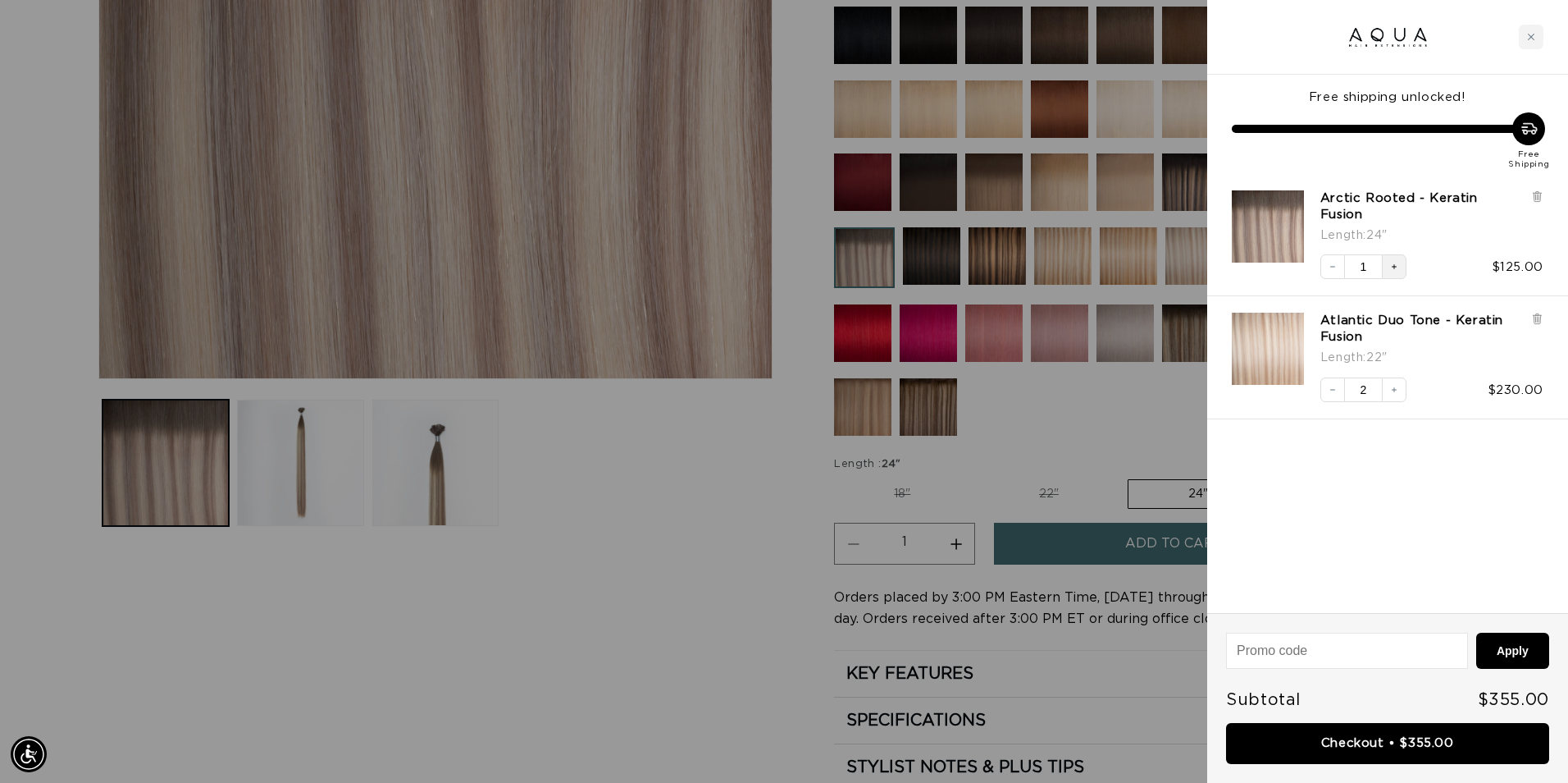
click at [1400, 257] on button "Increase quantity" at bounding box center [1395, 267] width 25 height 25
click at [599, 460] on div at bounding box center [784, 392] width 1568 height 783
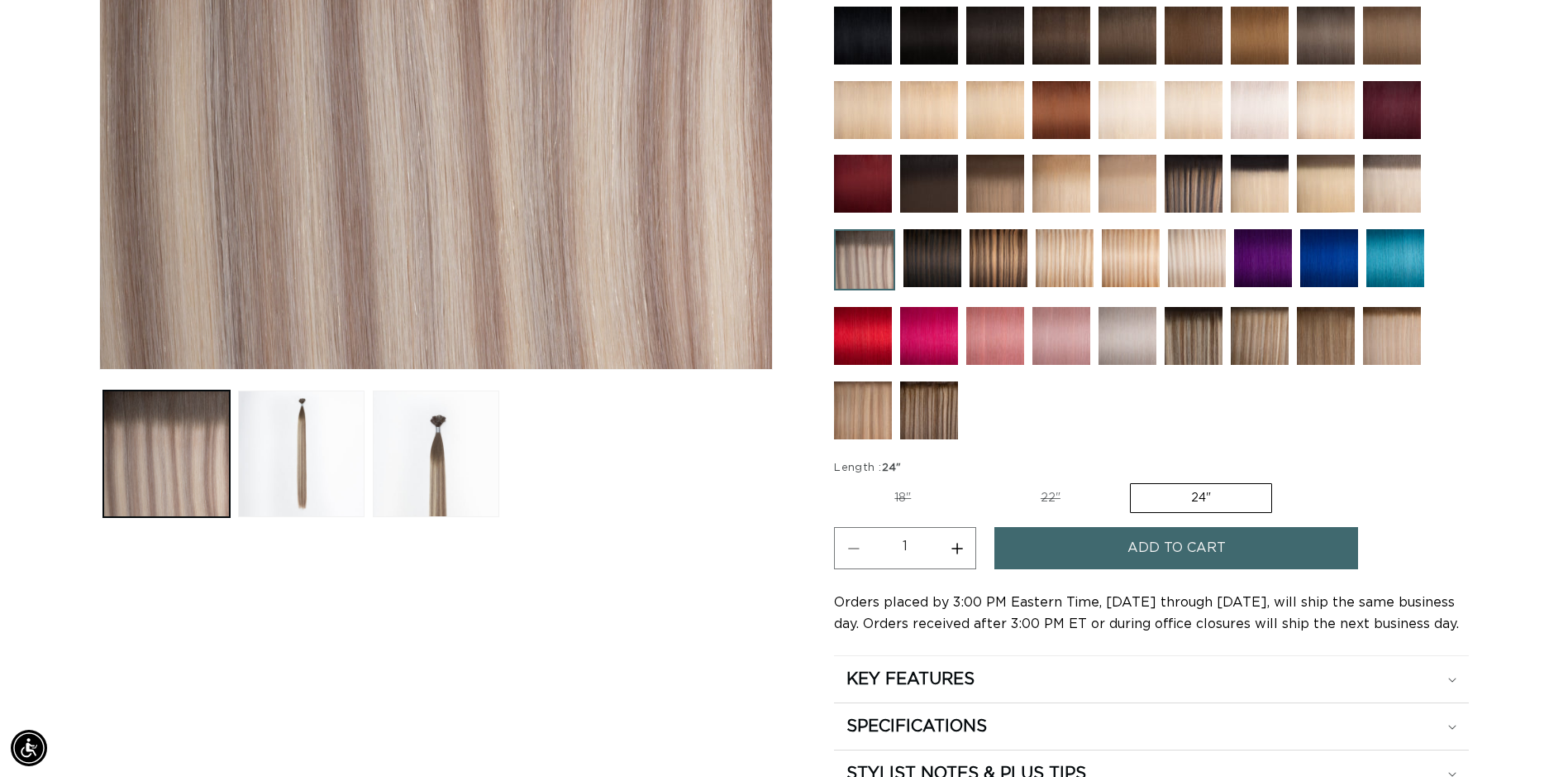
scroll to position [0, 1451]
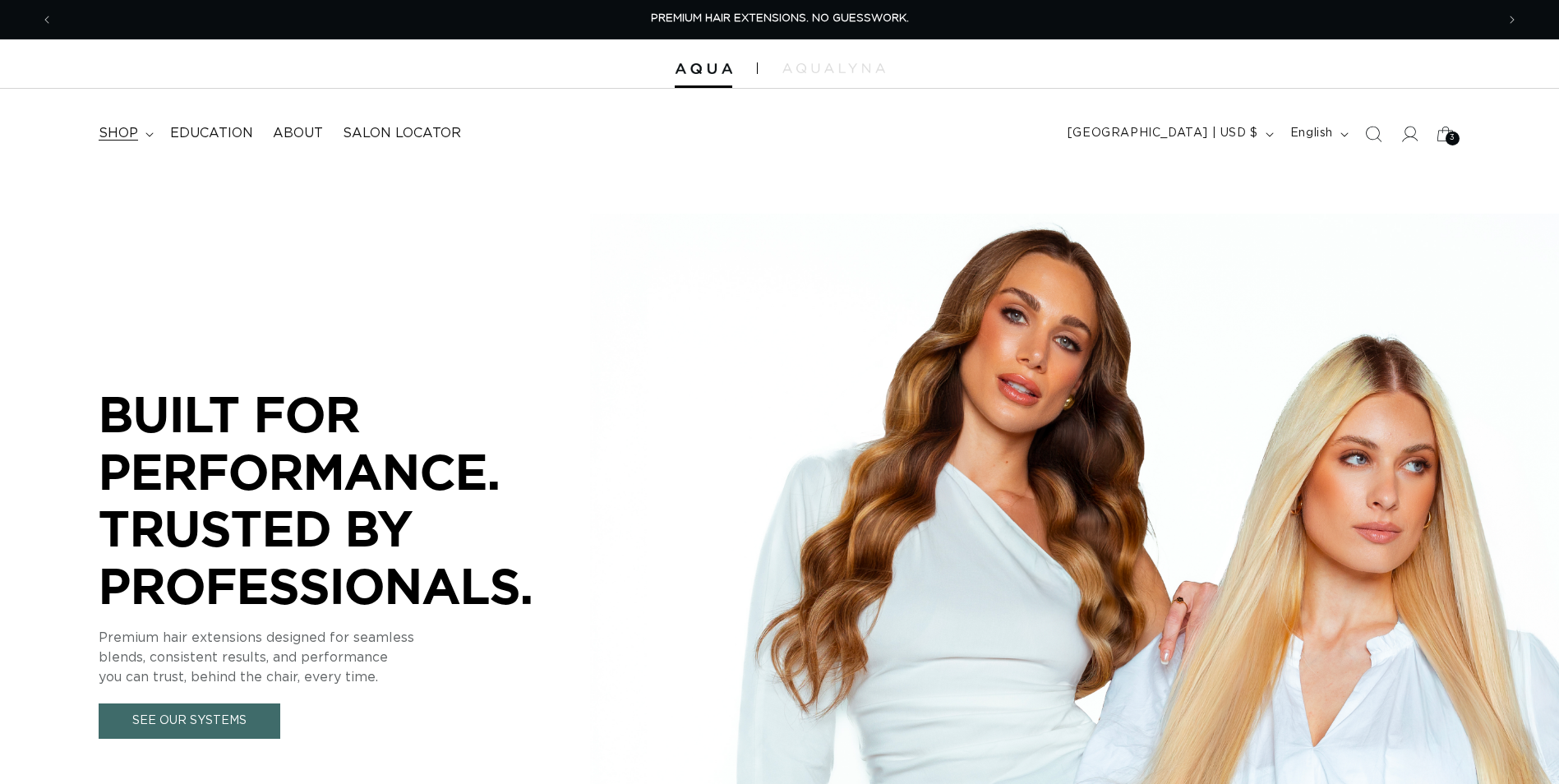
click at [146, 135] on icon at bounding box center [150, 135] width 8 height 5
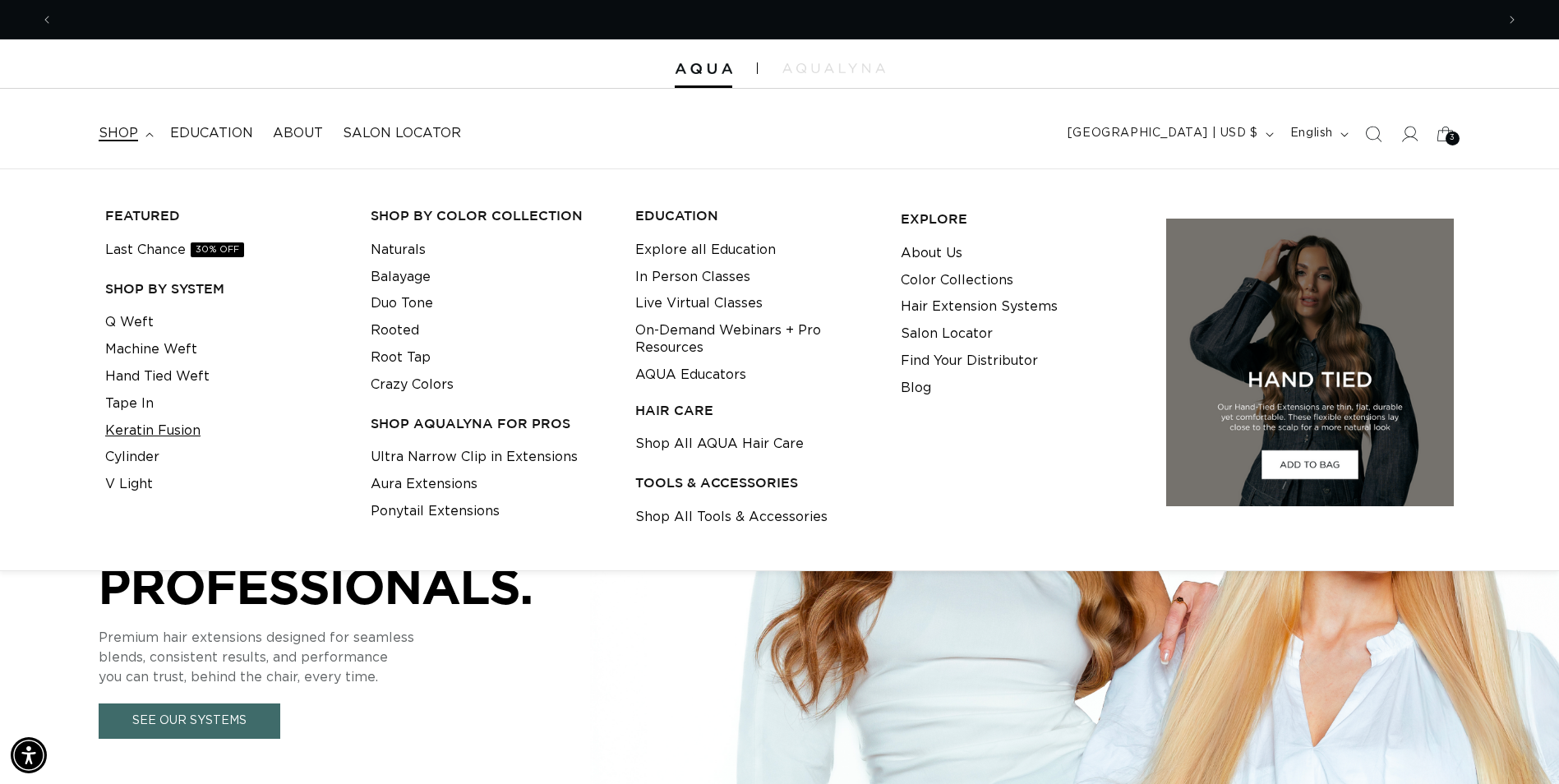
scroll to position [0, 1442]
click at [135, 433] on link "Keratin Fusion" at bounding box center [152, 431] width 95 height 27
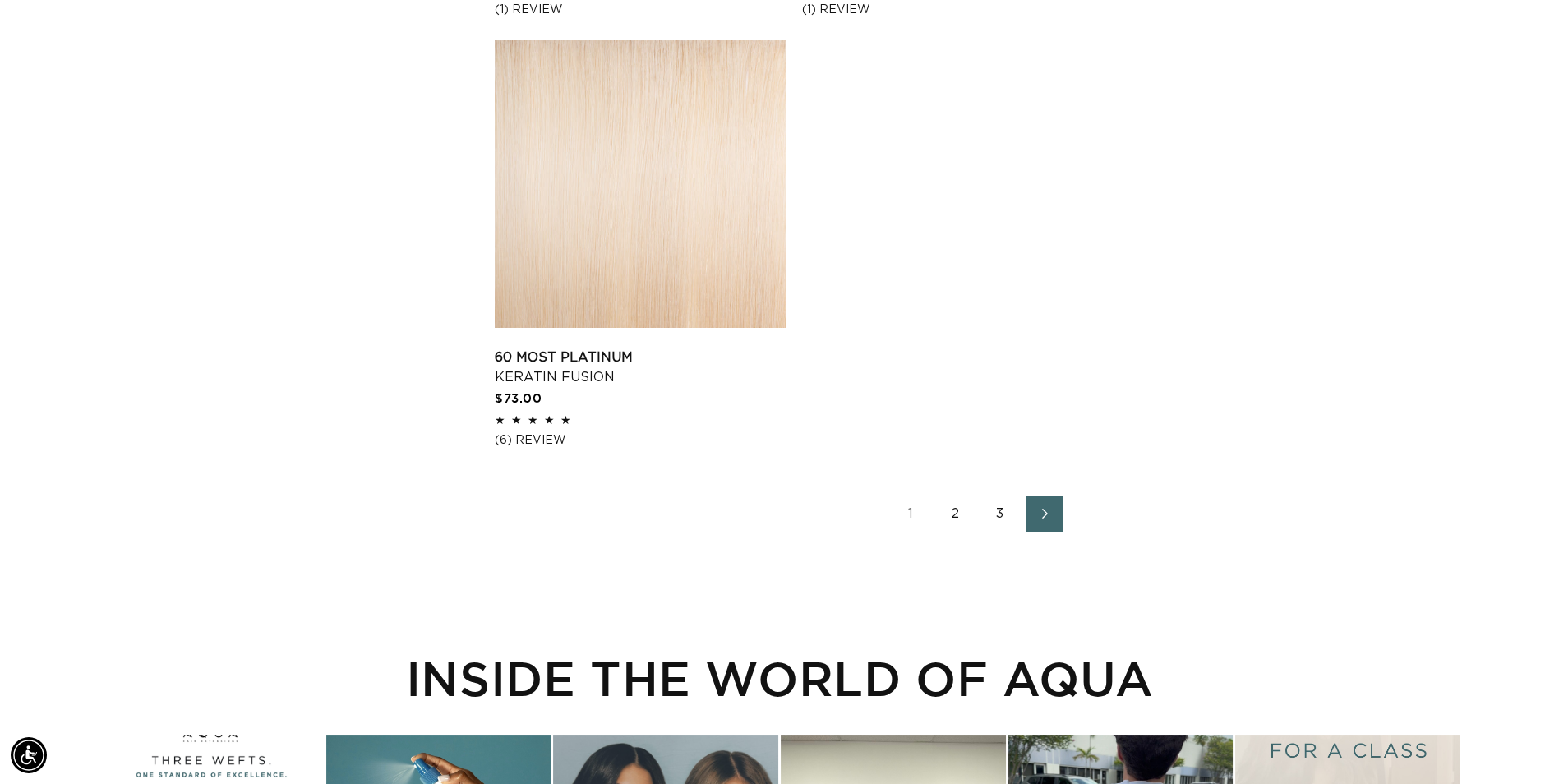
scroll to position [2711, 0]
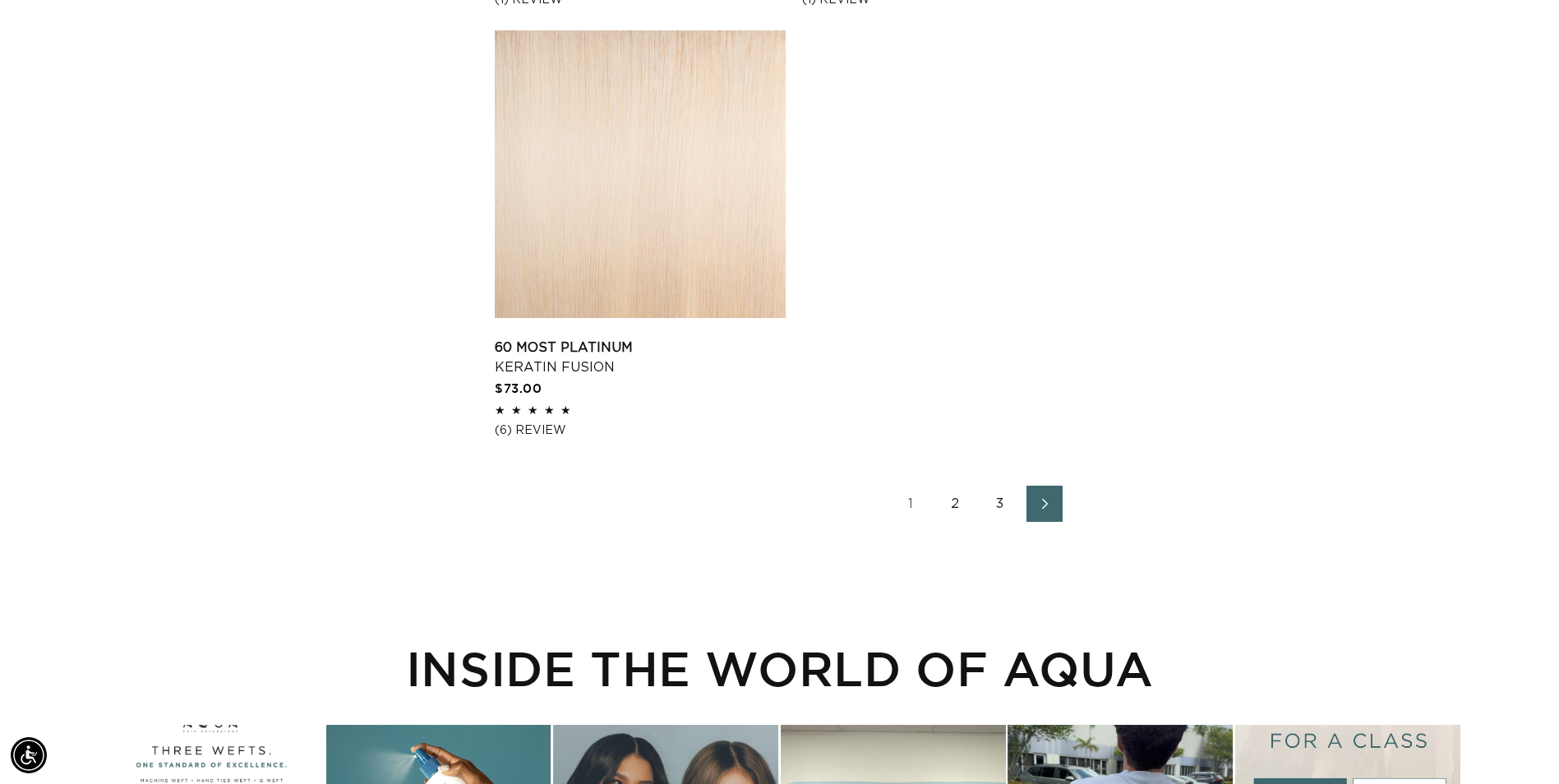
click at [1041, 507] on icon "Next page" at bounding box center [1046, 504] width 22 height 12
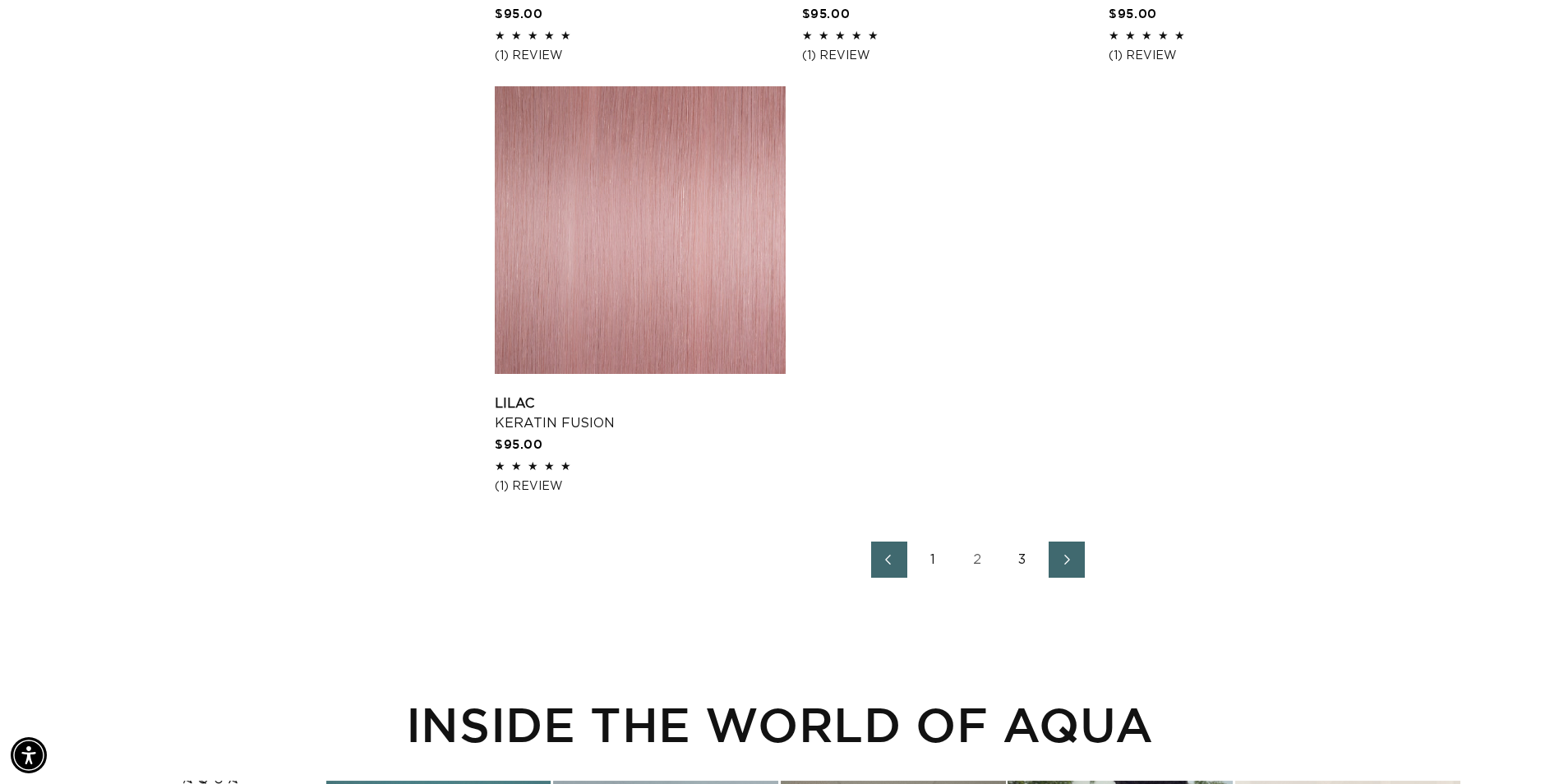
scroll to position [2711, 0]
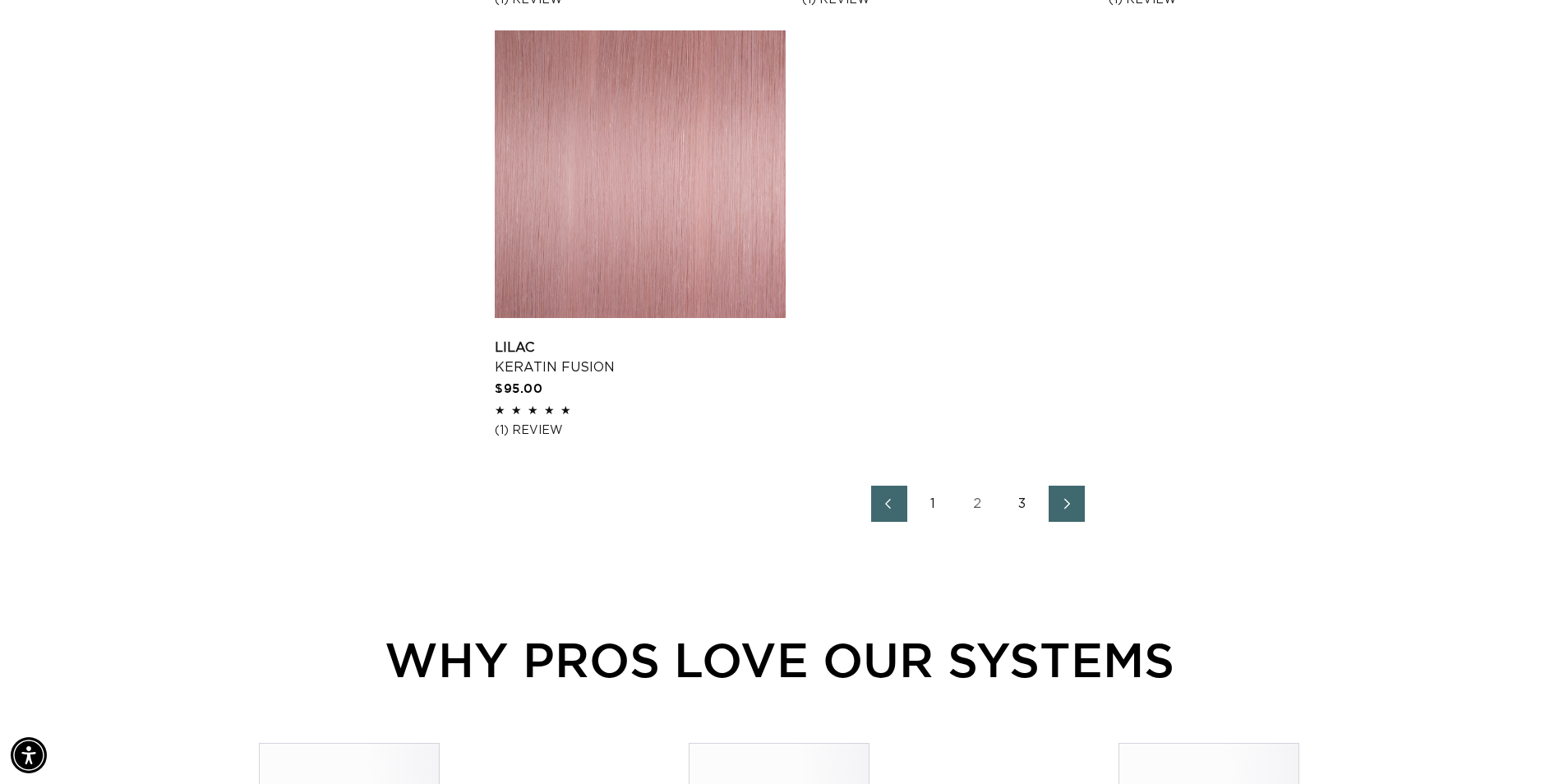
click at [1075, 517] on link "Next page" at bounding box center [1067, 504] width 36 height 36
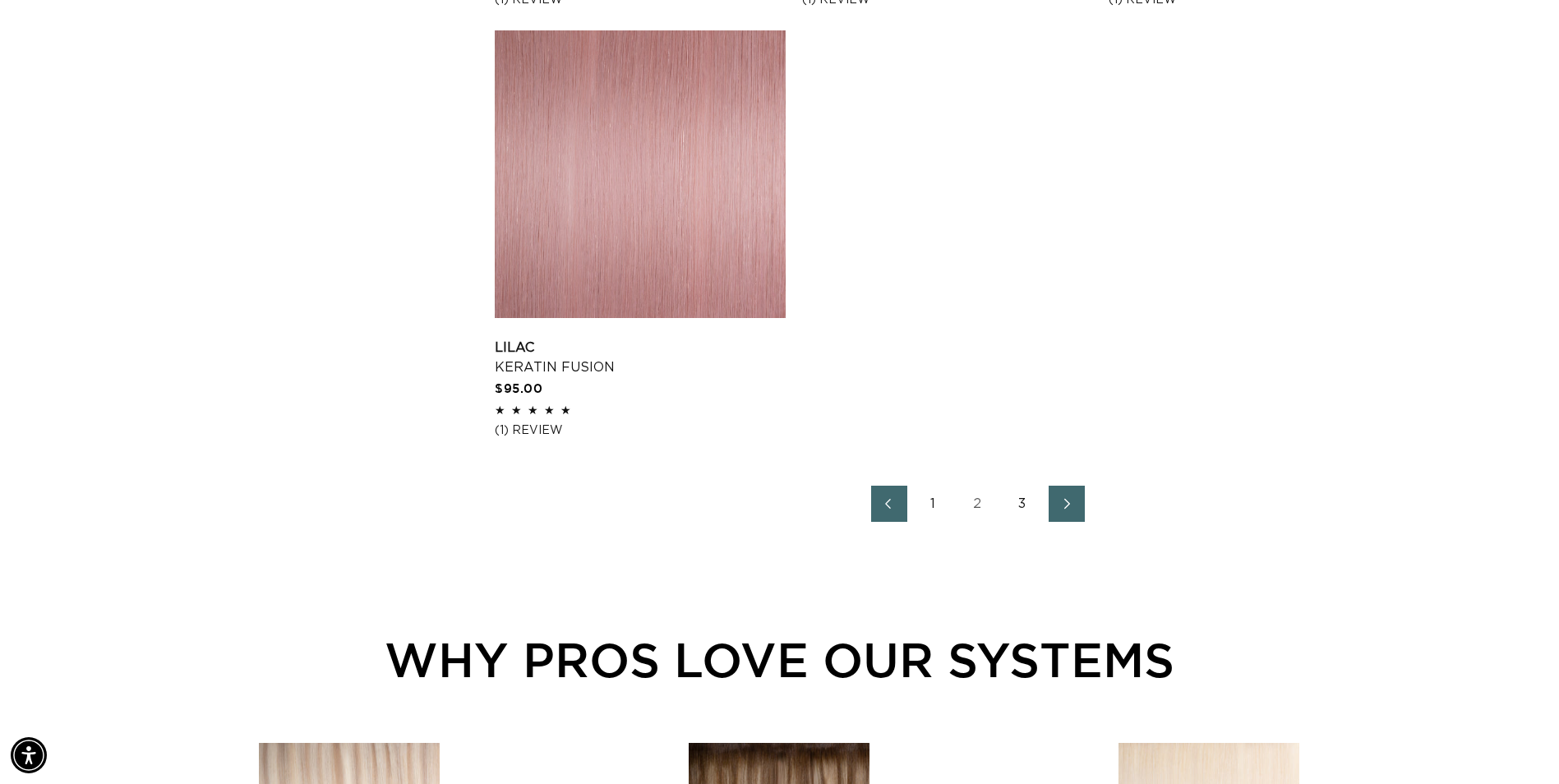
scroll to position [0, 0]
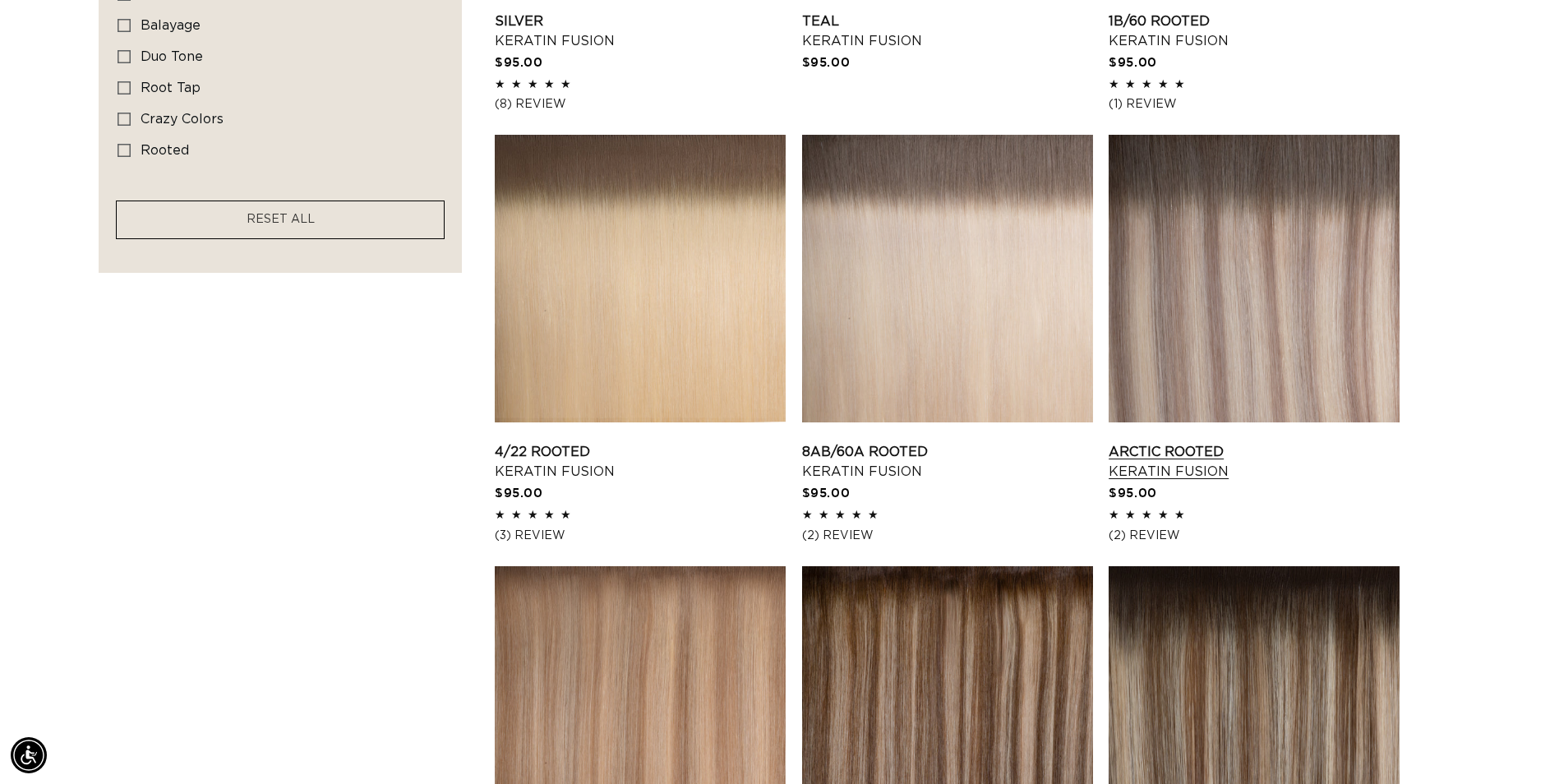
scroll to position [0, 1442]
click at [1175, 442] on link "Arctic Rooted Keratin Fusion" at bounding box center [1254, 461] width 291 height 40
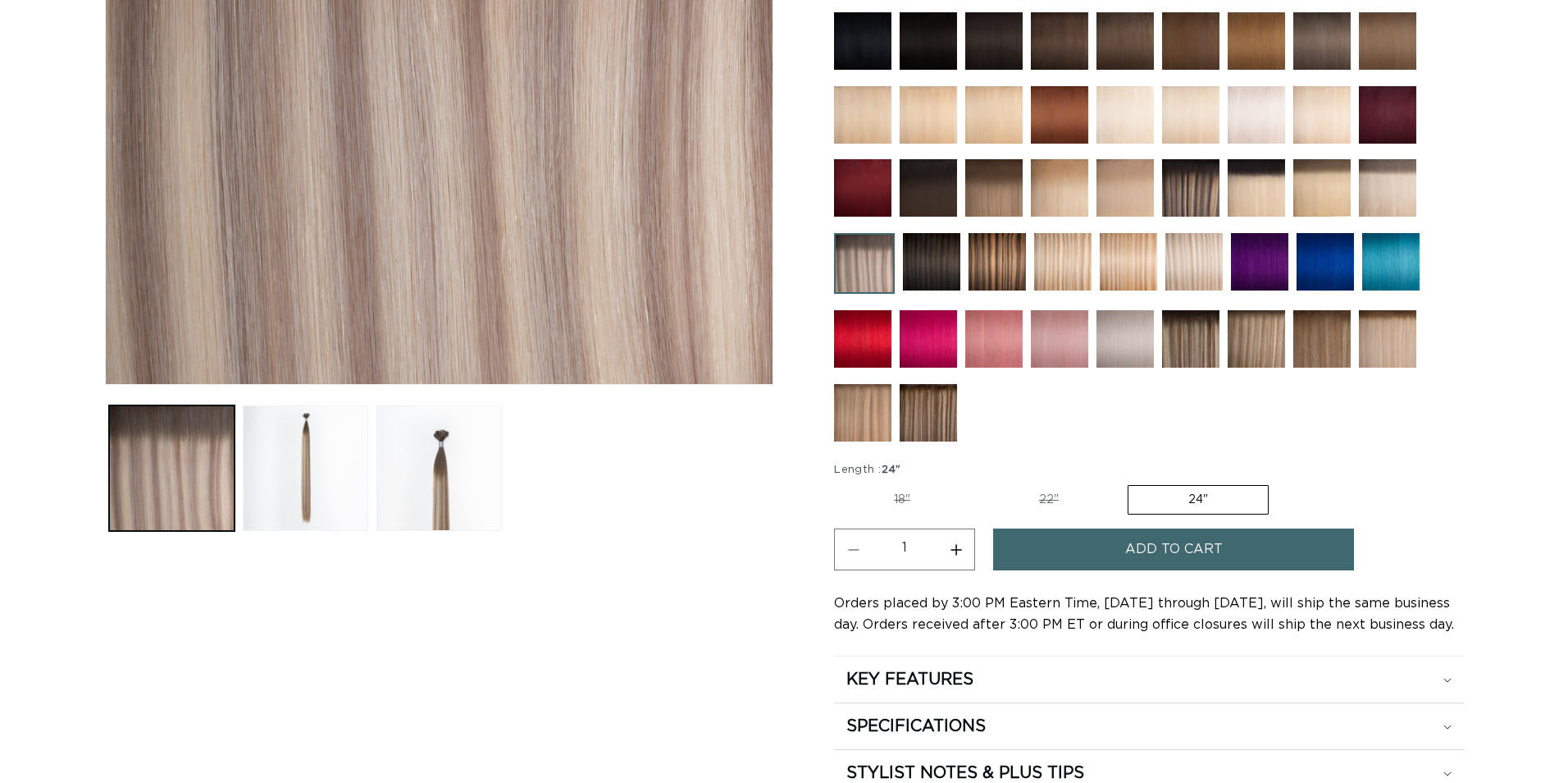
scroll to position [492, 0]
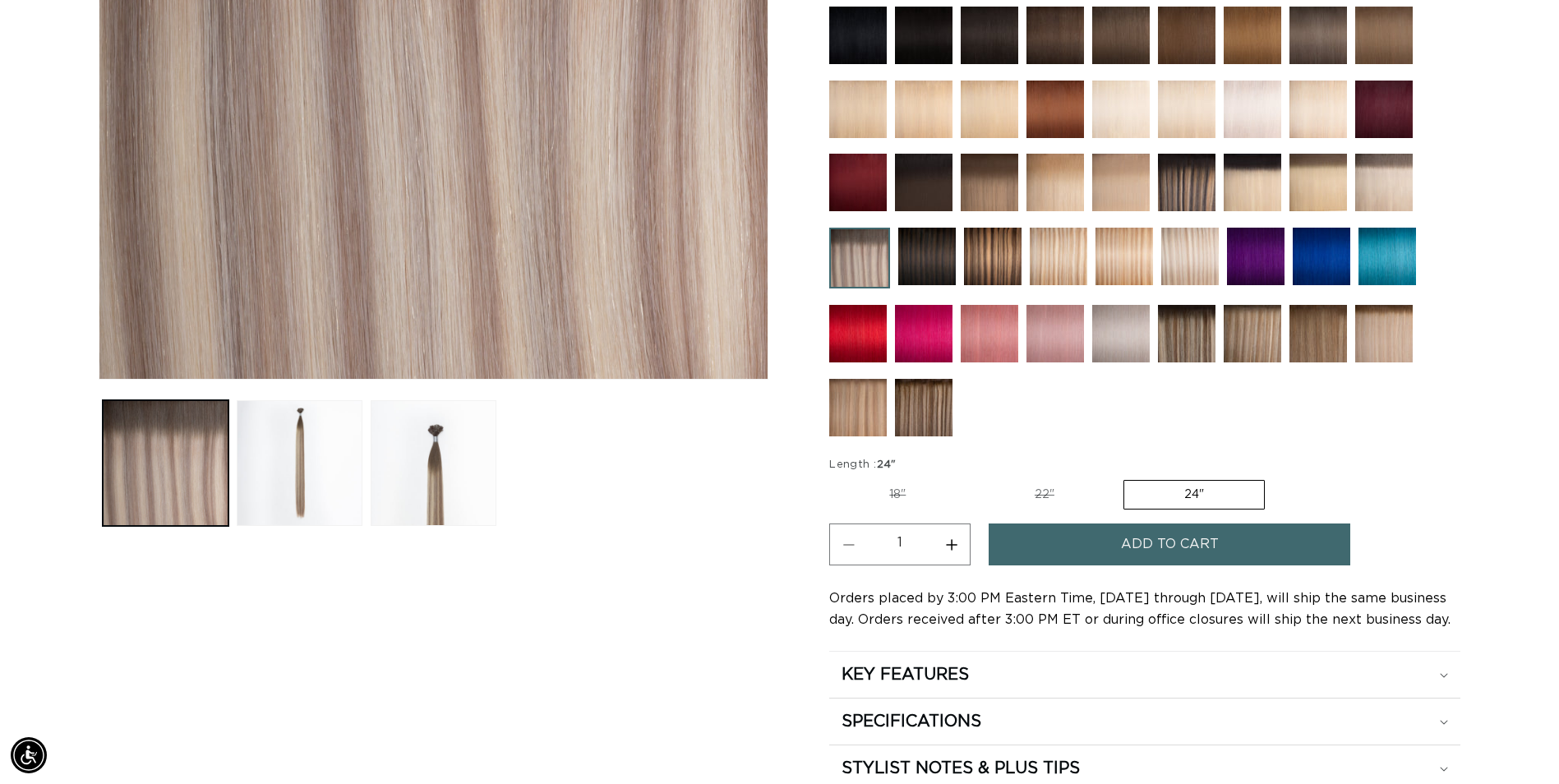
click at [1088, 537] on button "Add to cart" at bounding box center [1169, 544] width 362 height 42
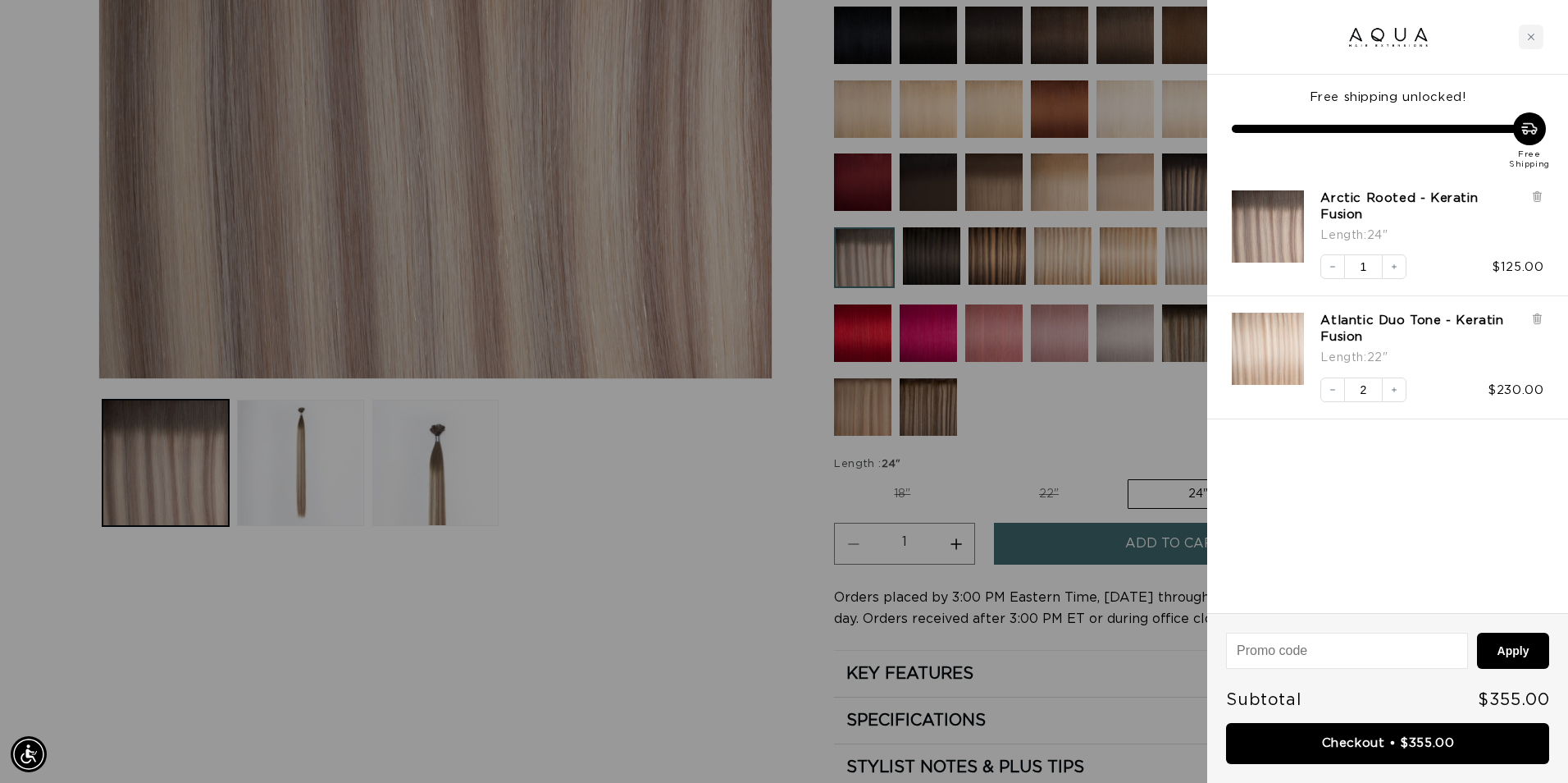
scroll to position [0, 1452]
click at [1386, 254] on button "Increase quantity" at bounding box center [1395, 267] width 25 height 25
click at [1394, 262] on icon "Increase quantity" at bounding box center [1395, 267] width 10 height 10
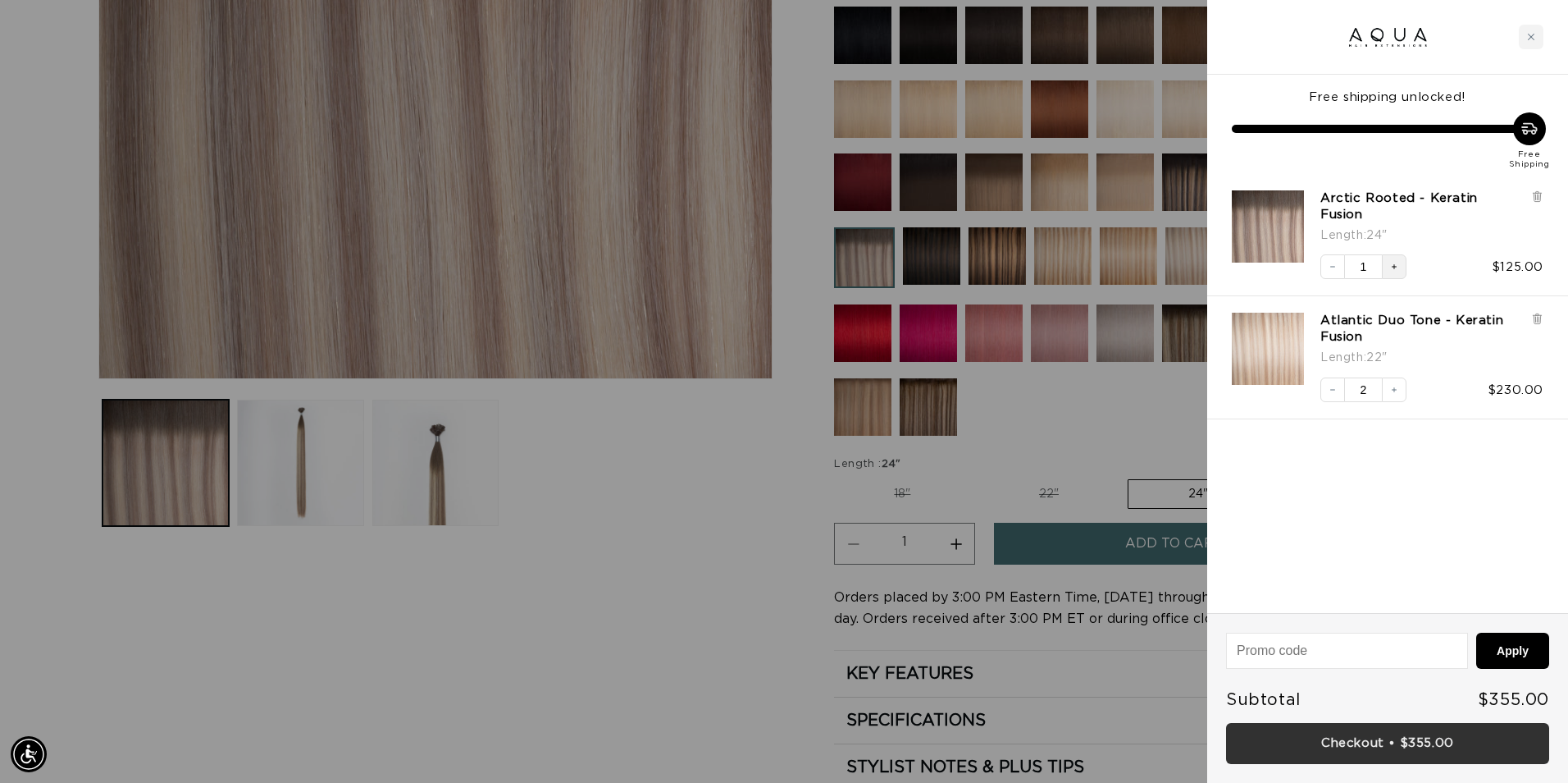
click at [1438, 733] on link "Checkout • $355.00" at bounding box center [1387, 743] width 323 height 42
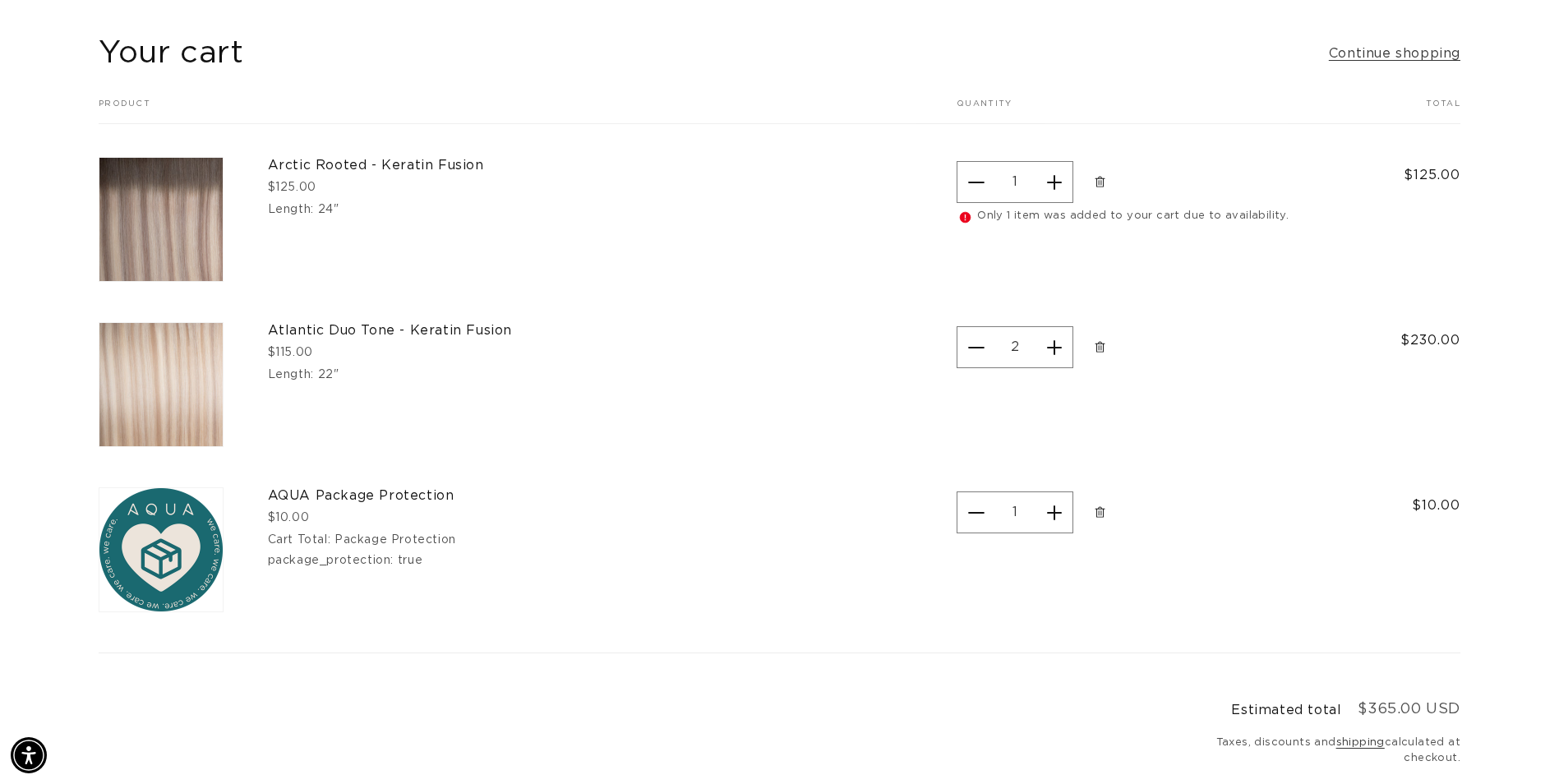
click at [1101, 503] on link "Remove AQUA Package Protection - Package Protection" at bounding box center [1100, 512] width 29 height 50
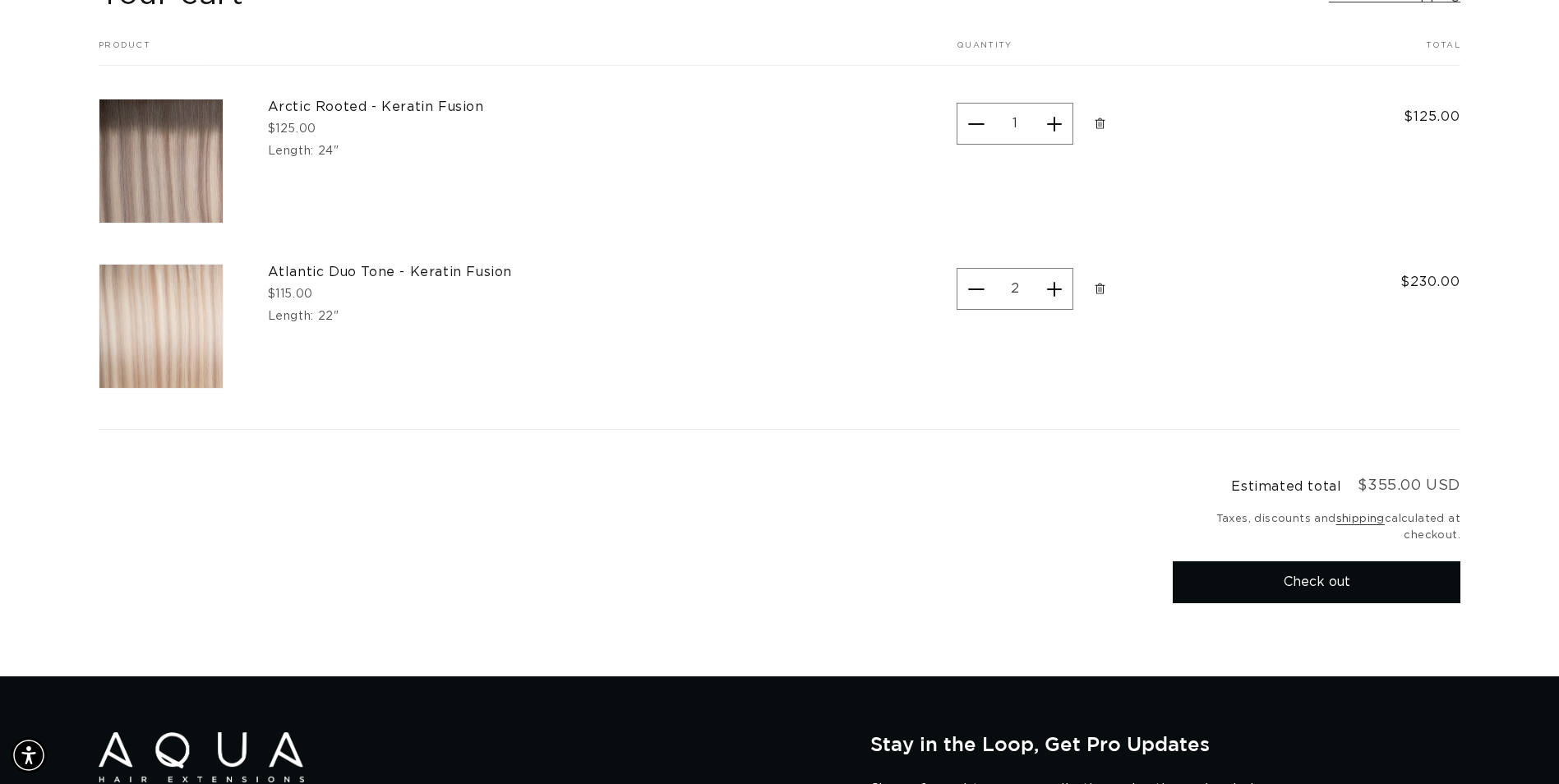
scroll to position [246, 0]
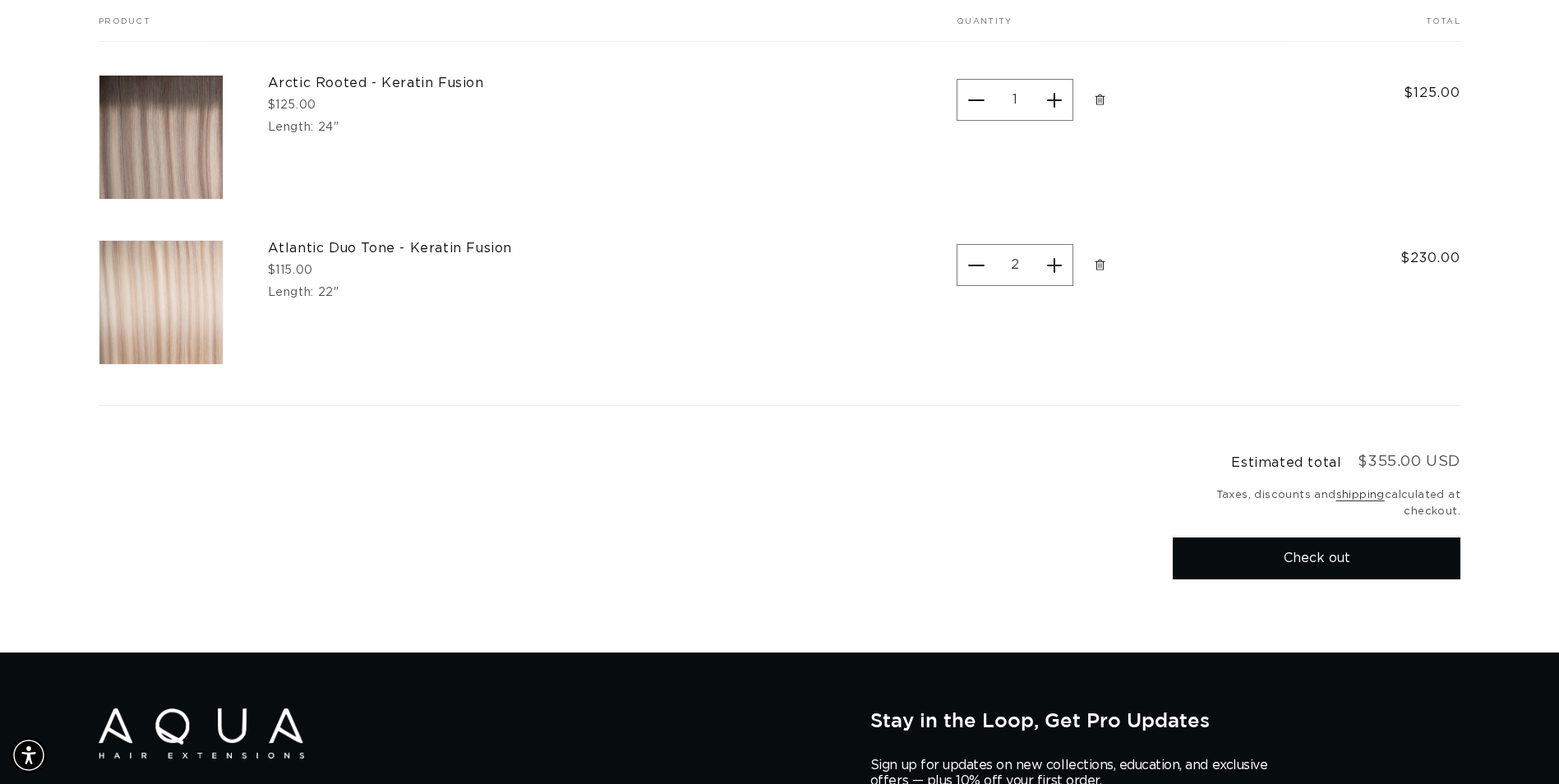
click at [1274, 565] on button "Check out" at bounding box center [1317, 558] width 288 height 42
